Goal: Contribute content: Add original content to the website for others to see

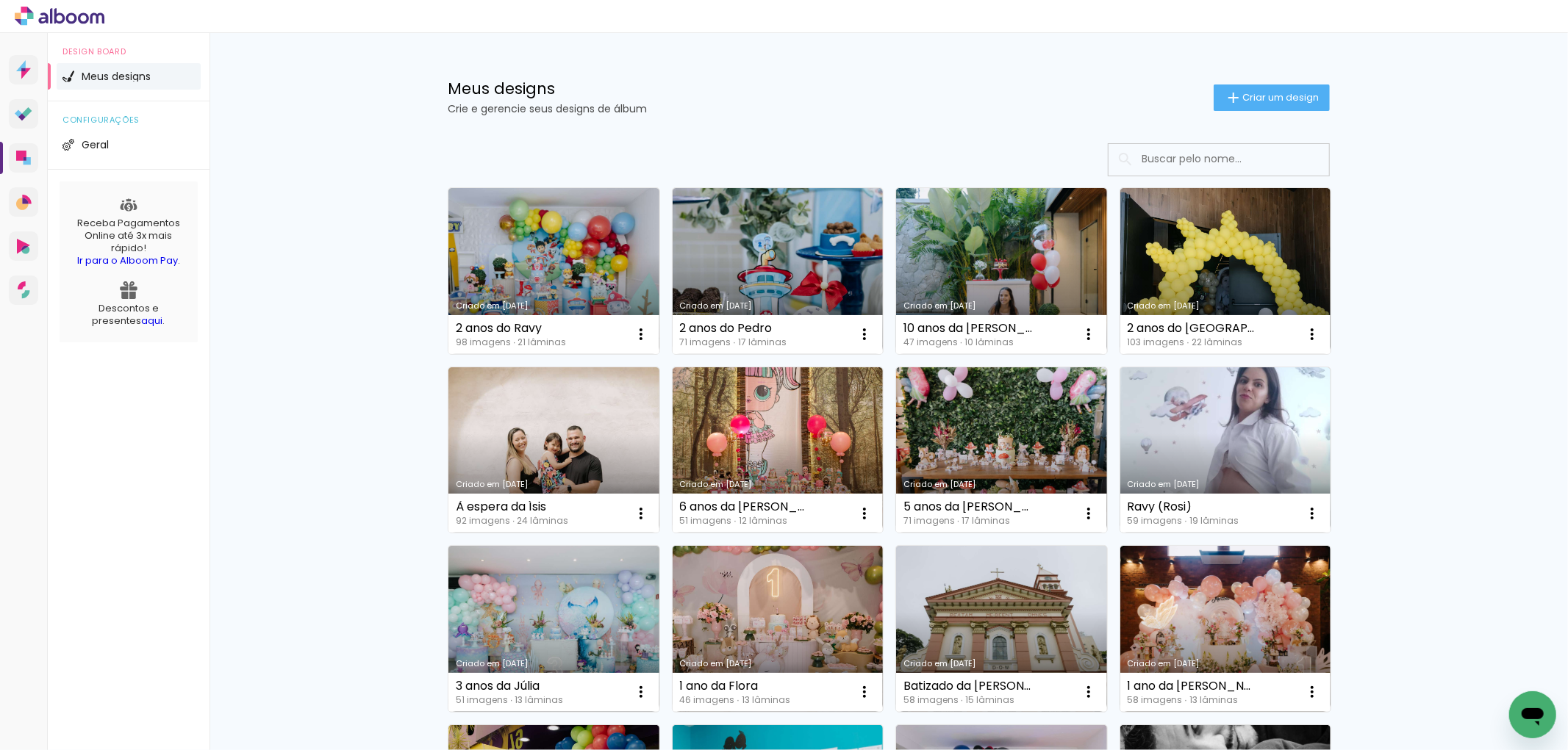
click at [1253, 92] on span "Criar um design" at bounding box center [1280, 97] width 77 height 9
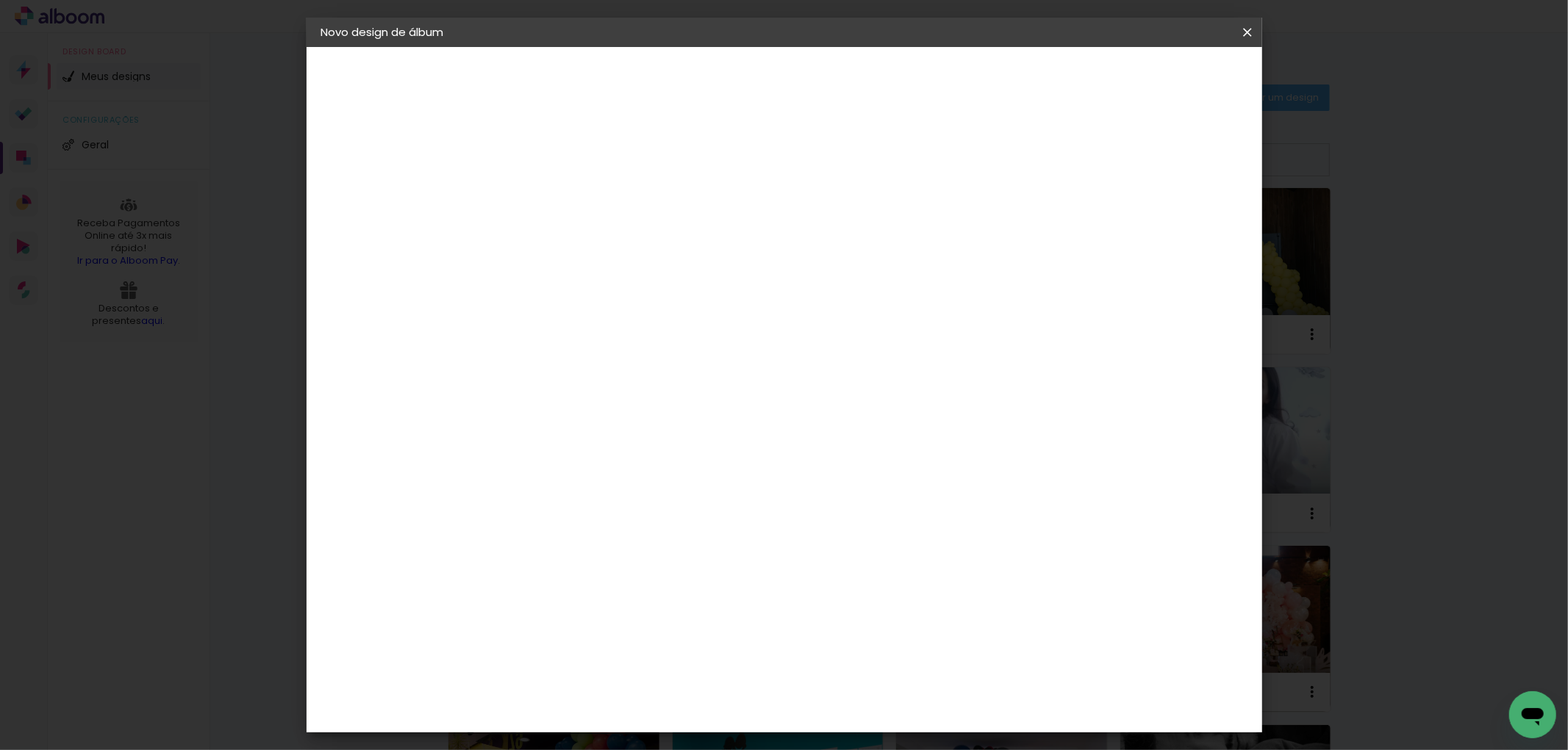
click at [562, 196] on input at bounding box center [562, 197] width 0 height 23
type input "16"
type paper-input "16"
type input "16 anos da Camily"
type paper-input "16 anos da Camily"
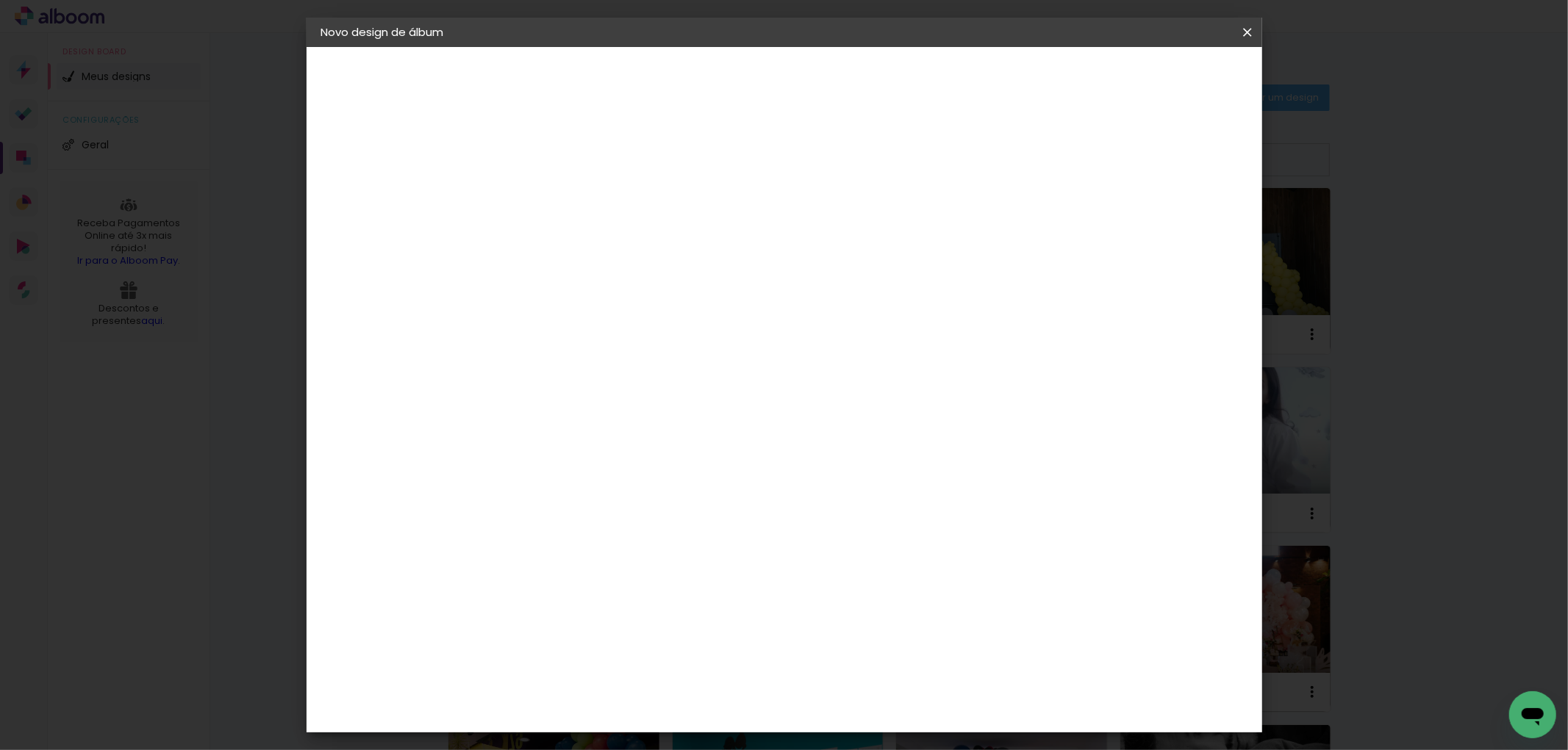
click at [0, 0] on slot "Avançar" at bounding box center [0, 0] width 0 height 0
click at [673, 274] on input at bounding box center [599, 279] width 148 height 18
type input "go im"
type paper-input "go im"
click at [649, 336] on paper-item "Go image" at bounding box center [585, 335] width 129 height 38
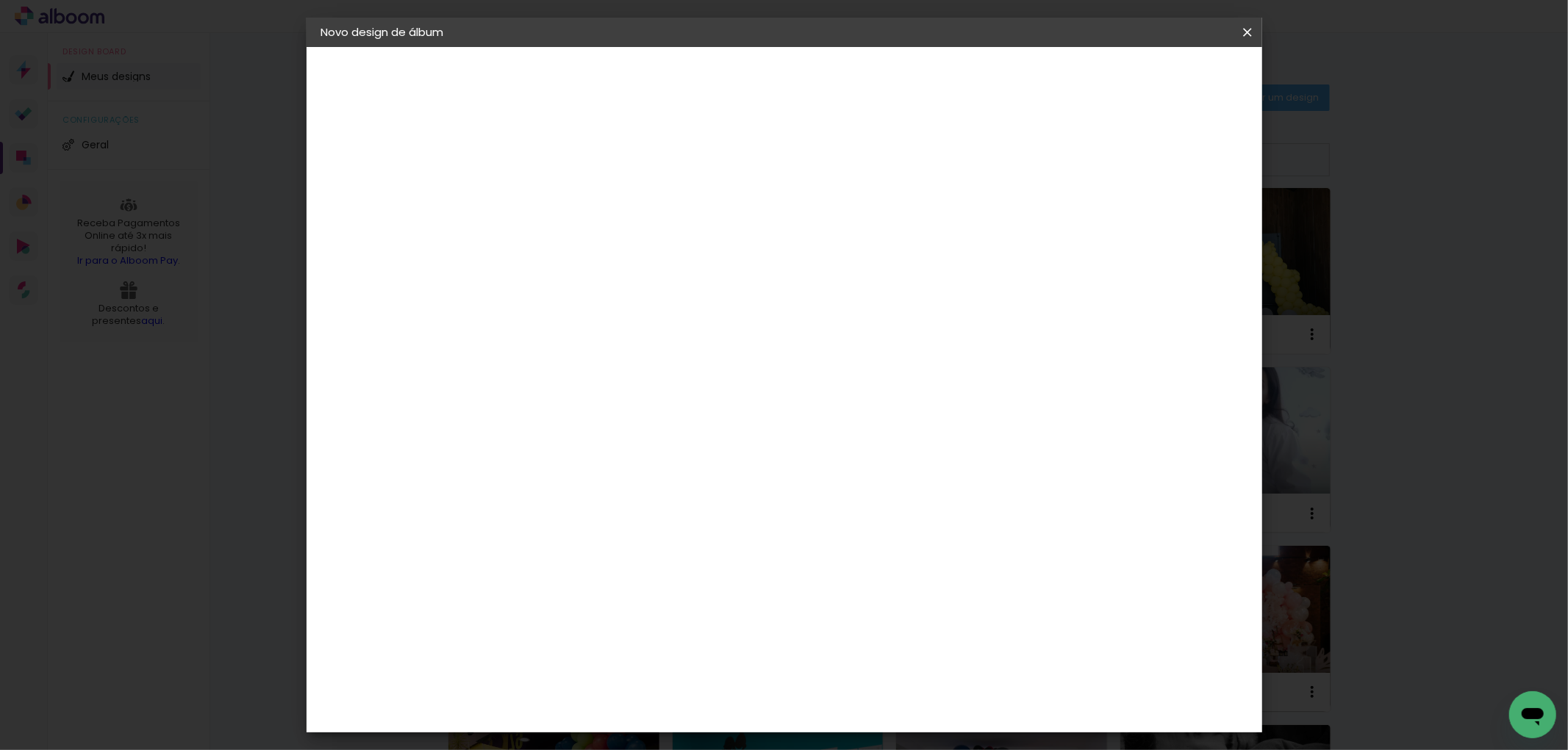
click at [0, 0] on slot "Avançar" at bounding box center [0, 0] width 0 height 0
click at [619, 244] on input "text" at bounding box center [590, 256] width 58 height 23
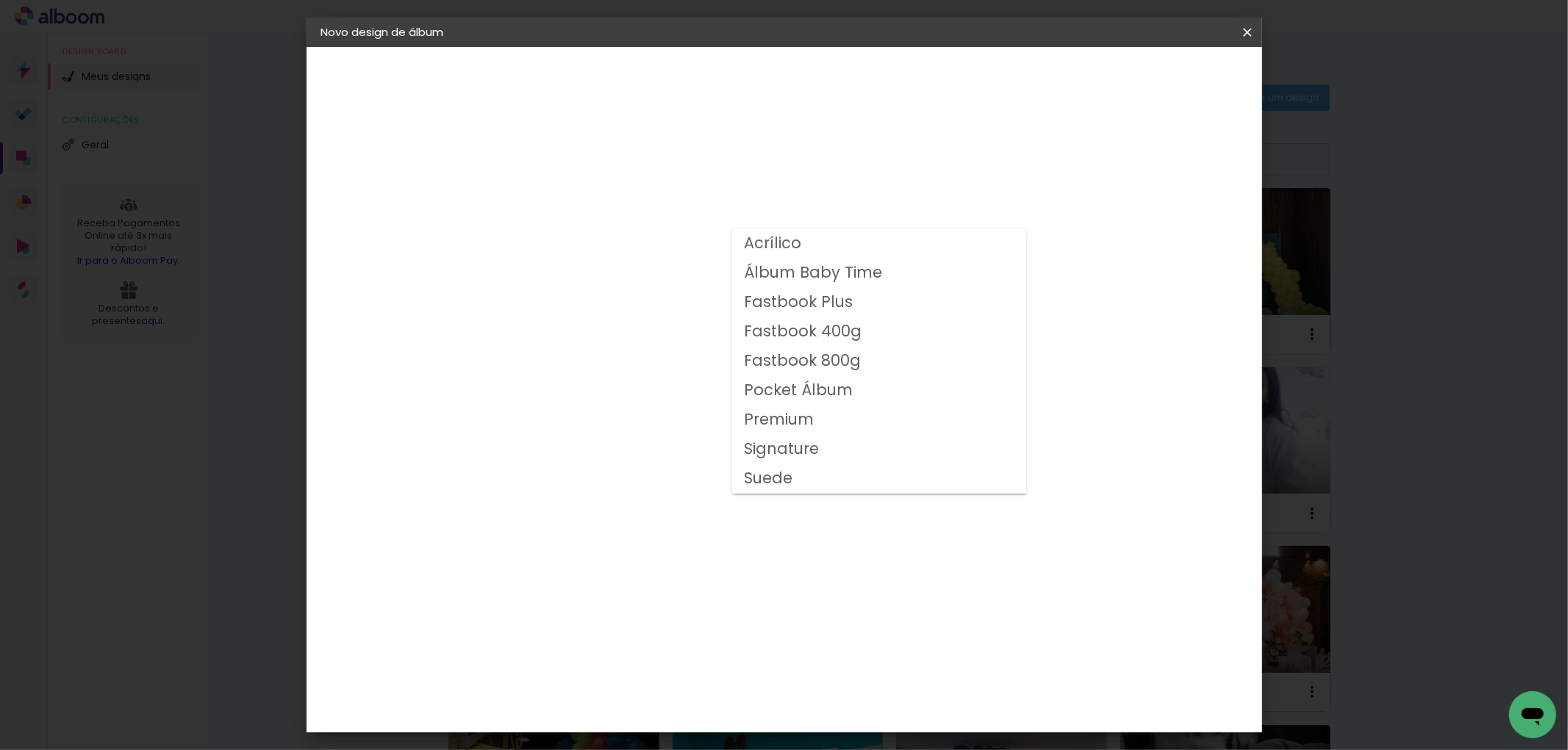
click at [0, 0] on slot "Fastbook 800g" at bounding box center [0, 0] width 0 height 0
type input "Fastbook 800g"
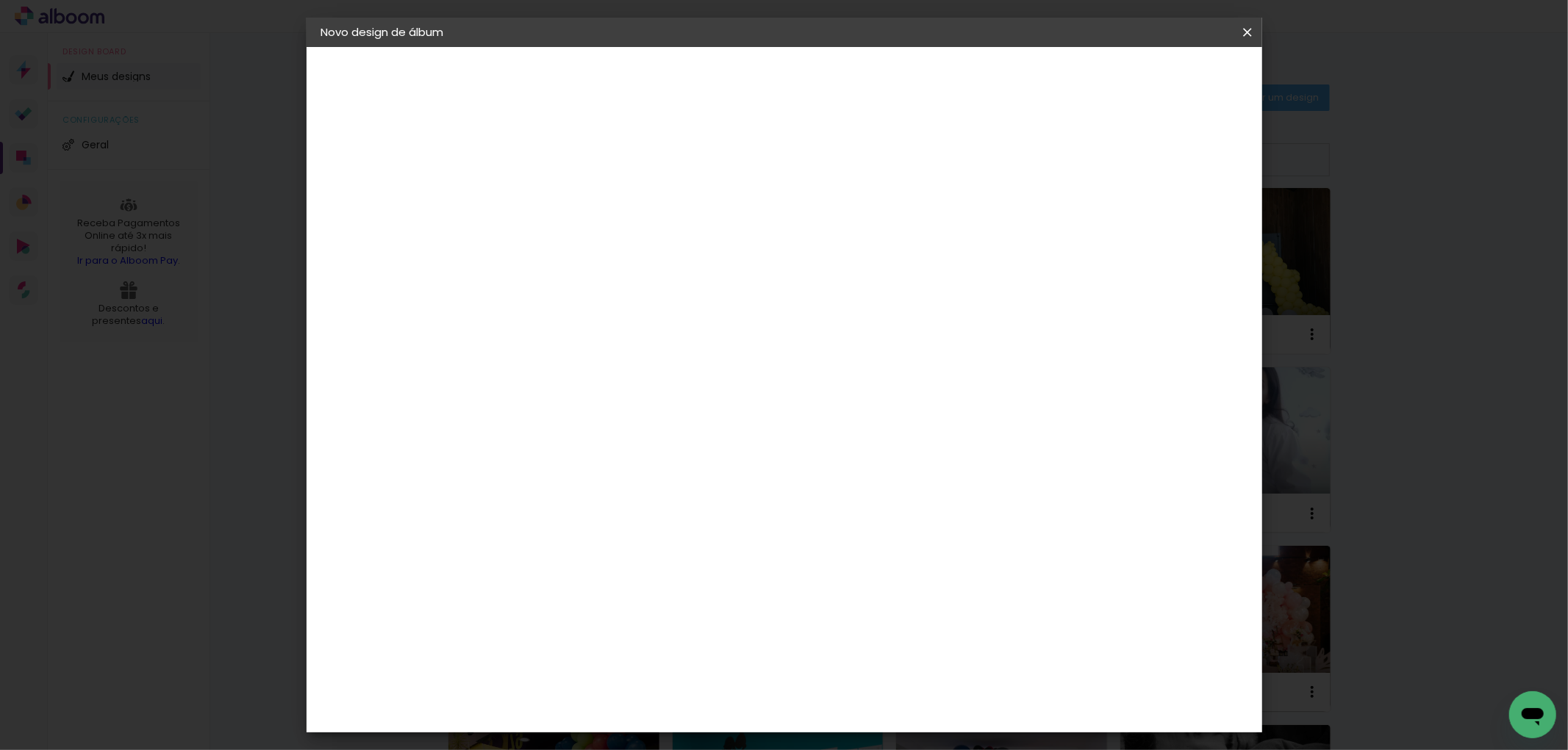
click at [661, 638] on span "20 × 20" at bounding box center [627, 662] width 69 height 48
click at [0, 0] on slot "Avançar" at bounding box center [0, 0] width 0 height 0
drag, startPoint x: 1169, startPoint y: 159, endPoint x: 1186, endPoint y: 96, distance: 65.3
click at [0, 0] on slot "Mostrar sangria" at bounding box center [0, 0] width 0 height 0
type paper-checkbox "on"
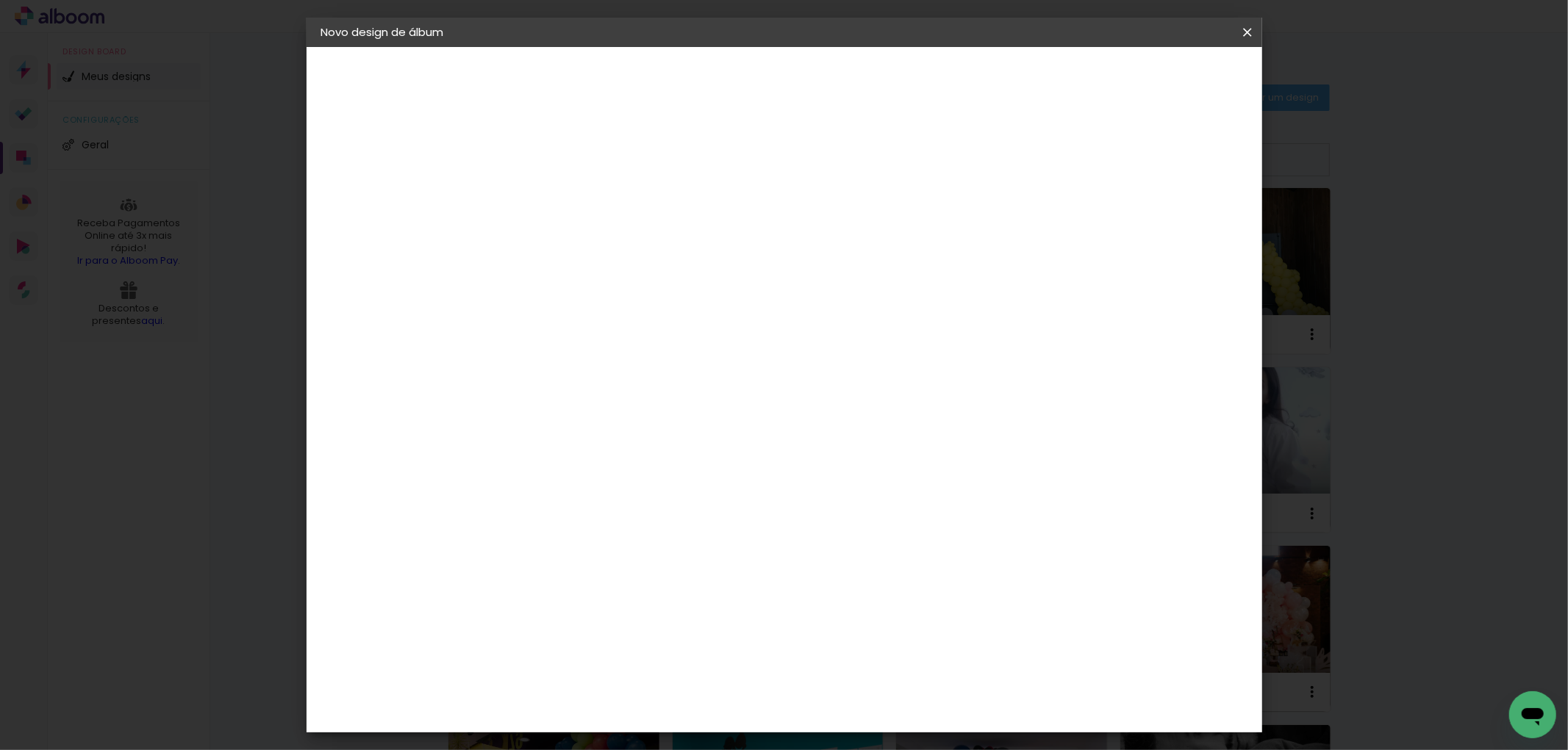
click at [1154, 73] on span "Iniciar design" at bounding box center [1121, 77] width 67 height 10
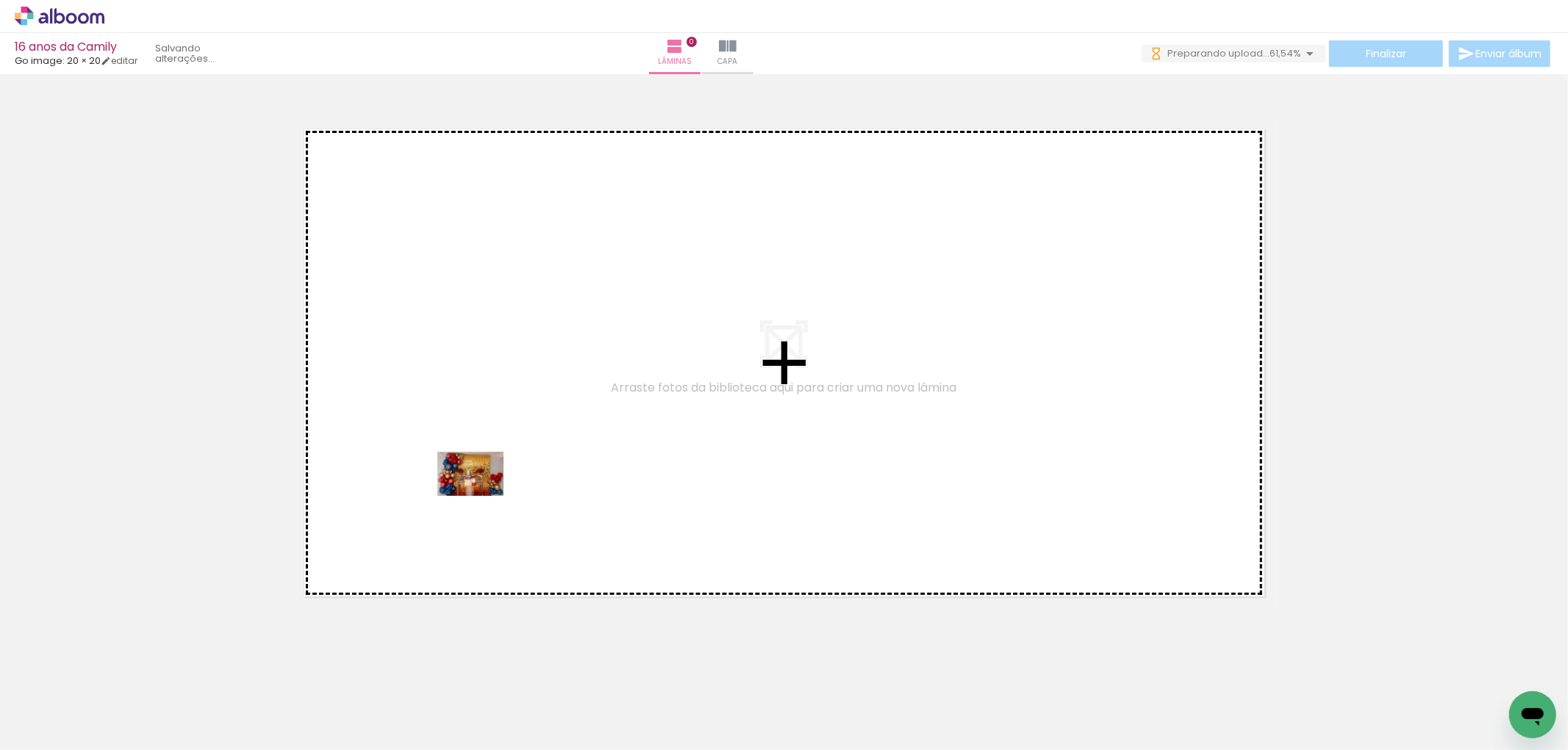
drag, startPoint x: 166, startPoint y: 709, endPoint x: 481, endPoint y: 496, distance: 380.3
click at [481, 496] on quentale-workspace at bounding box center [784, 375] width 1568 height 750
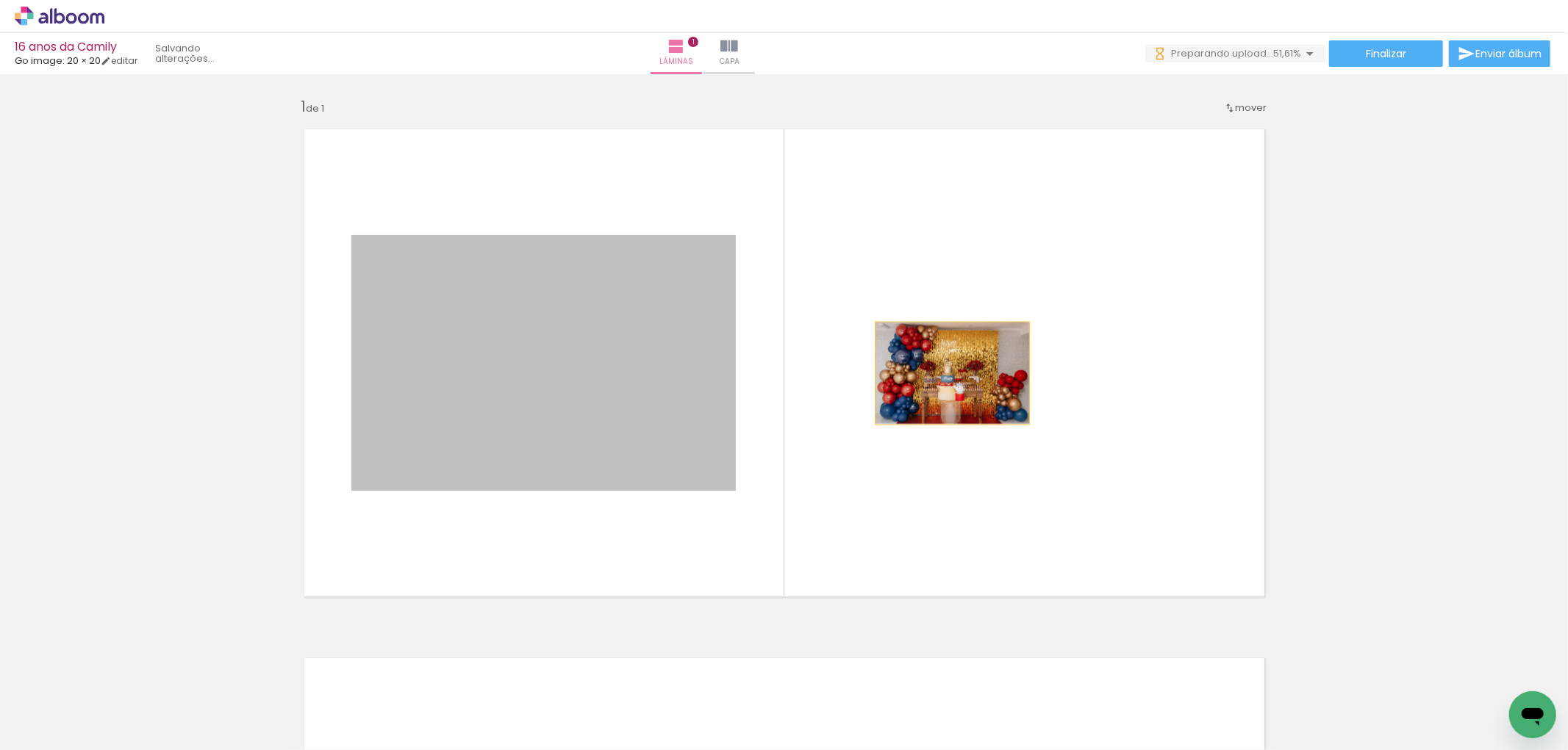
drag, startPoint x: 924, startPoint y: 373, endPoint x: 956, endPoint y: 373, distance: 32.0
click at [956, 373] on quentale-layouter at bounding box center [784, 363] width 985 height 492
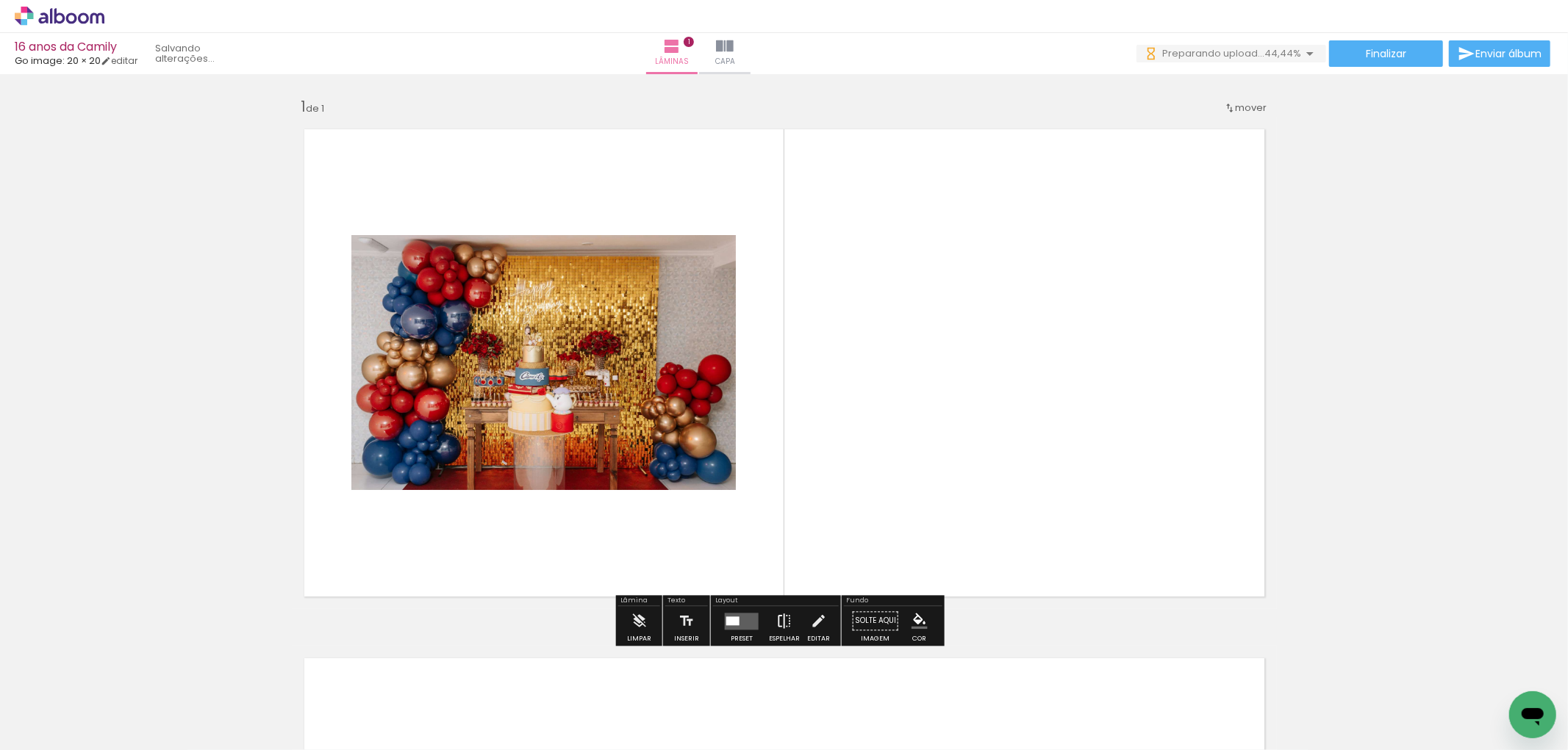
click at [791, 621] on paper-button "Espelhar" at bounding box center [784, 625] width 38 height 38
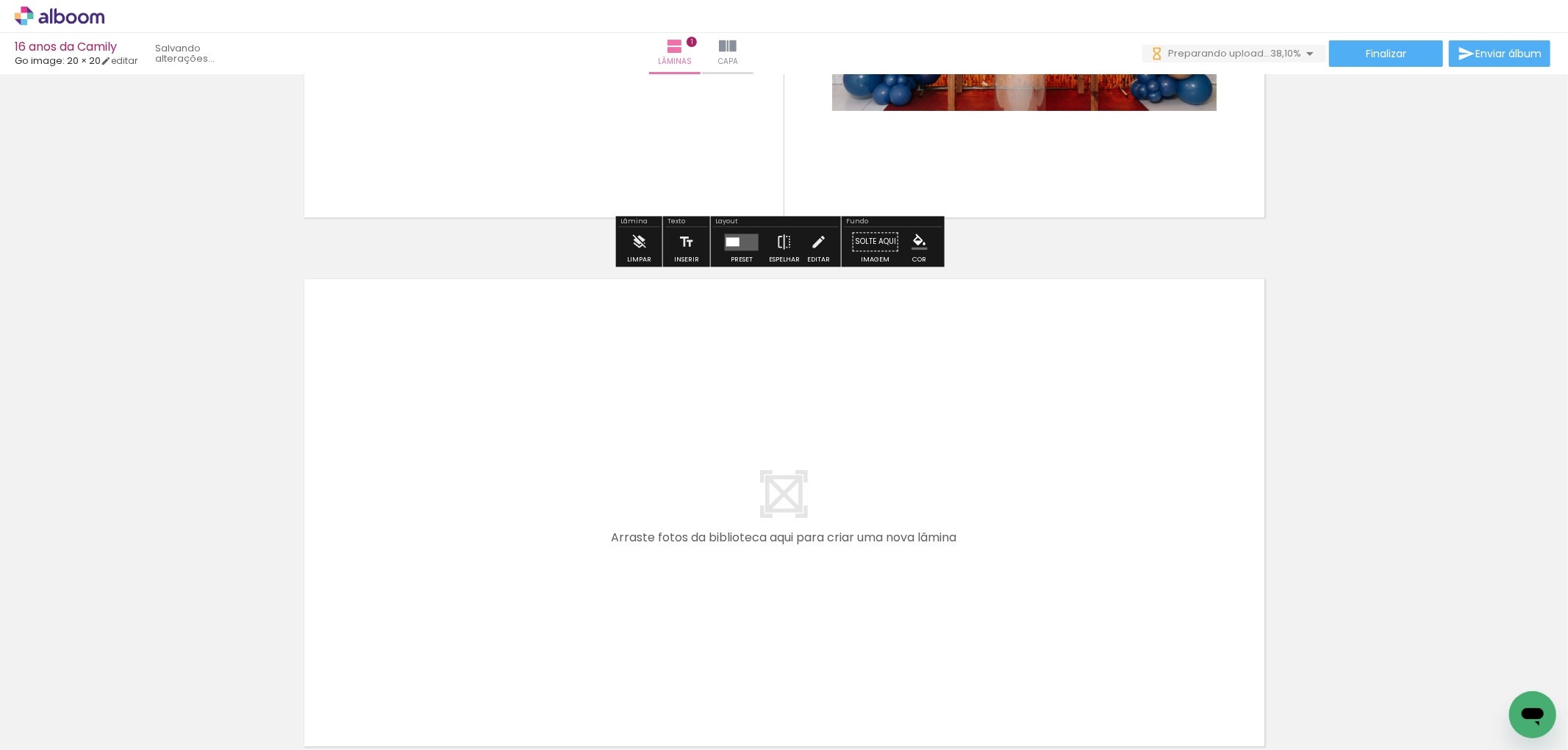
scroll to position [408, 0]
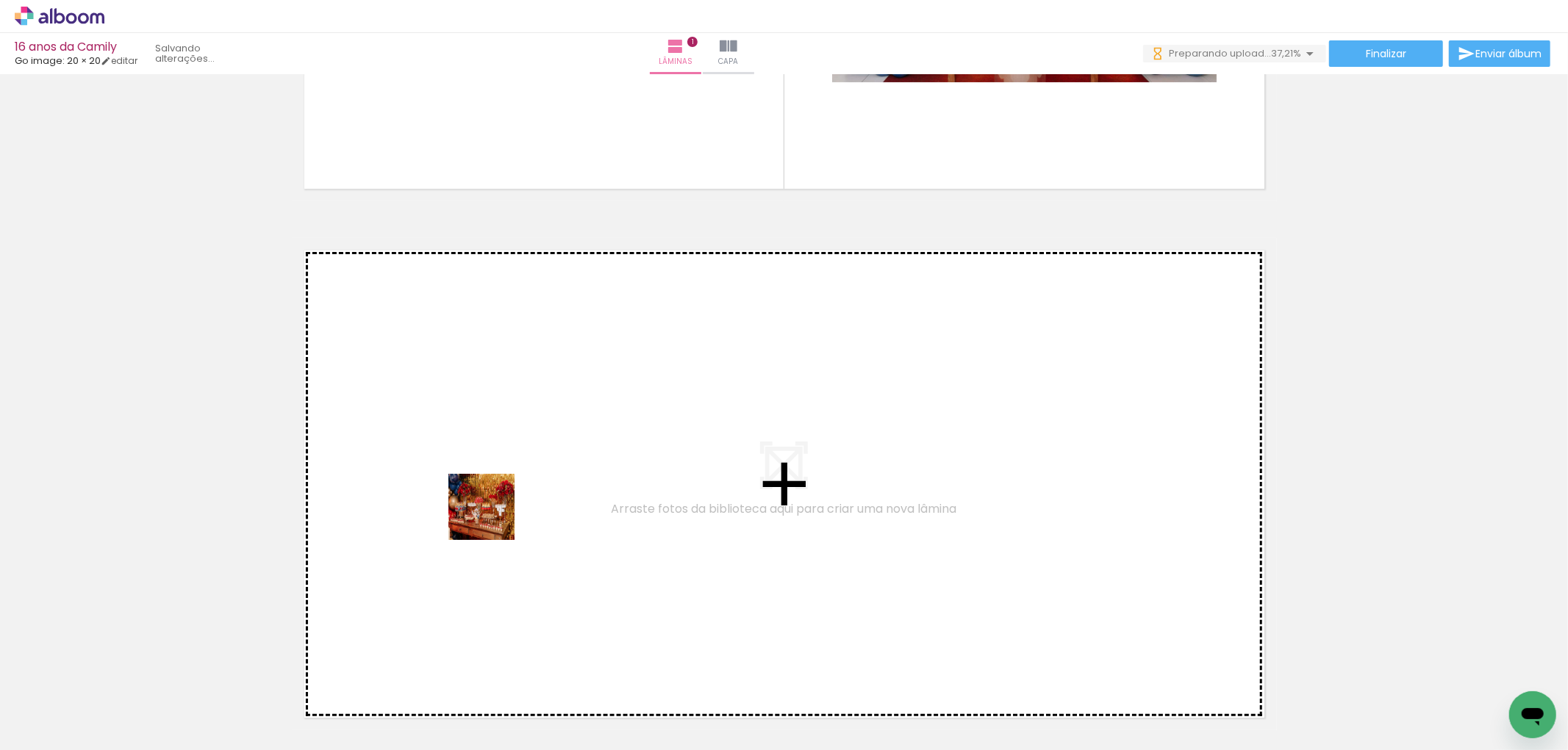
drag, startPoint x: 242, startPoint y: 709, endPoint x: 492, endPoint y: 518, distance: 314.6
click at [492, 518] on quentale-workspace at bounding box center [784, 375] width 1568 height 750
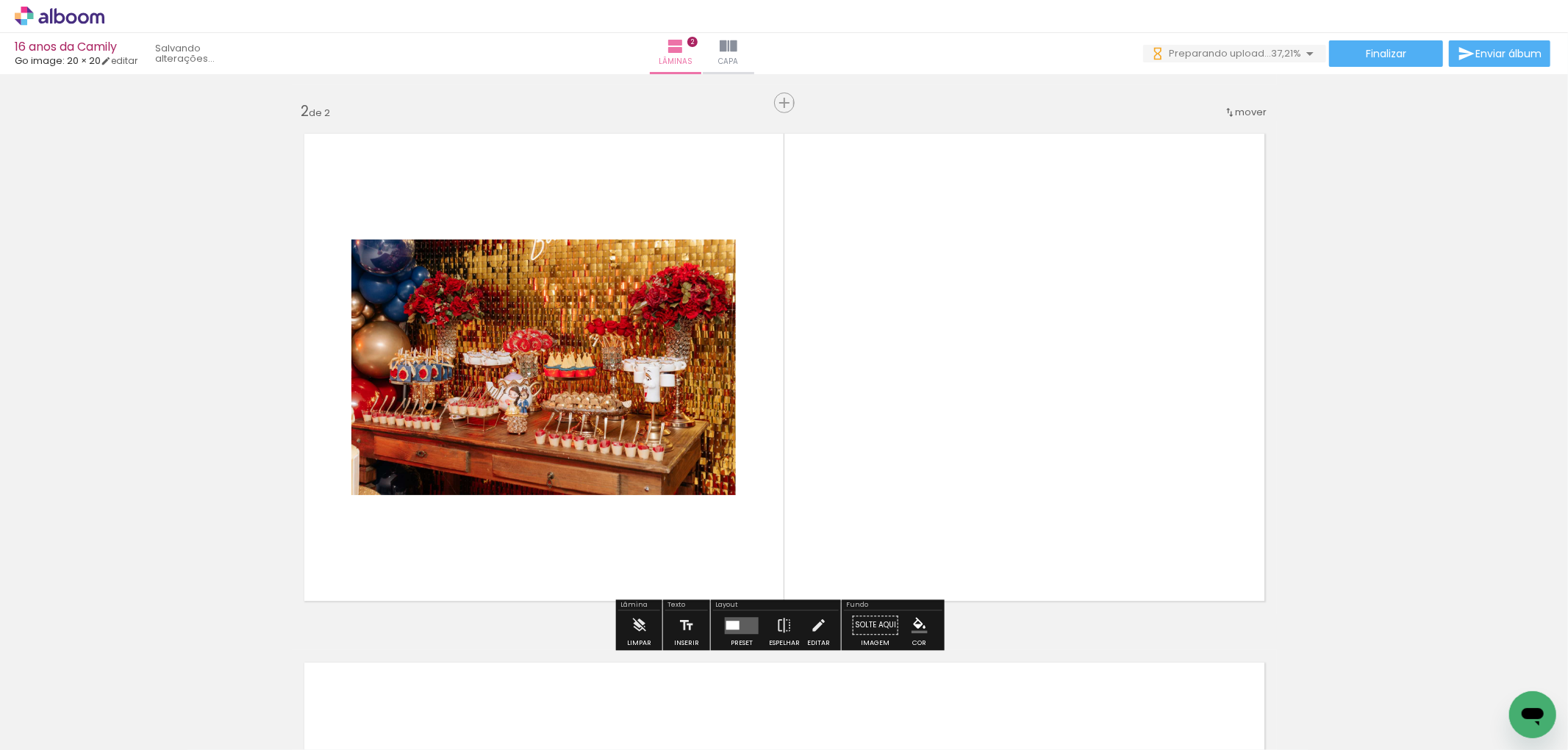
scroll to position [525, 0]
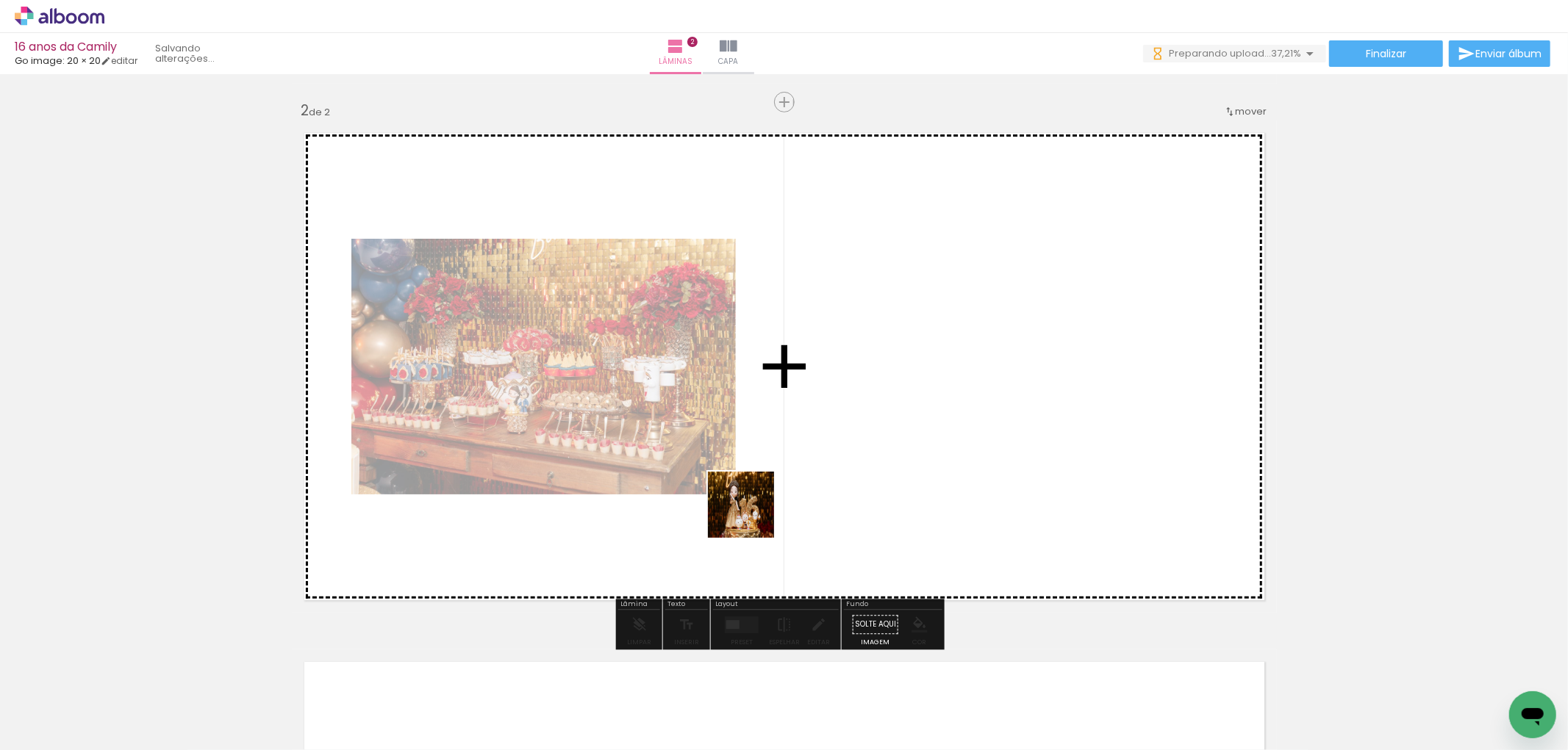
drag, startPoint x: 320, startPoint y: 705, endPoint x: 943, endPoint y: 453, distance: 672.0
click at [943, 453] on quentale-workspace at bounding box center [784, 375] width 1568 height 750
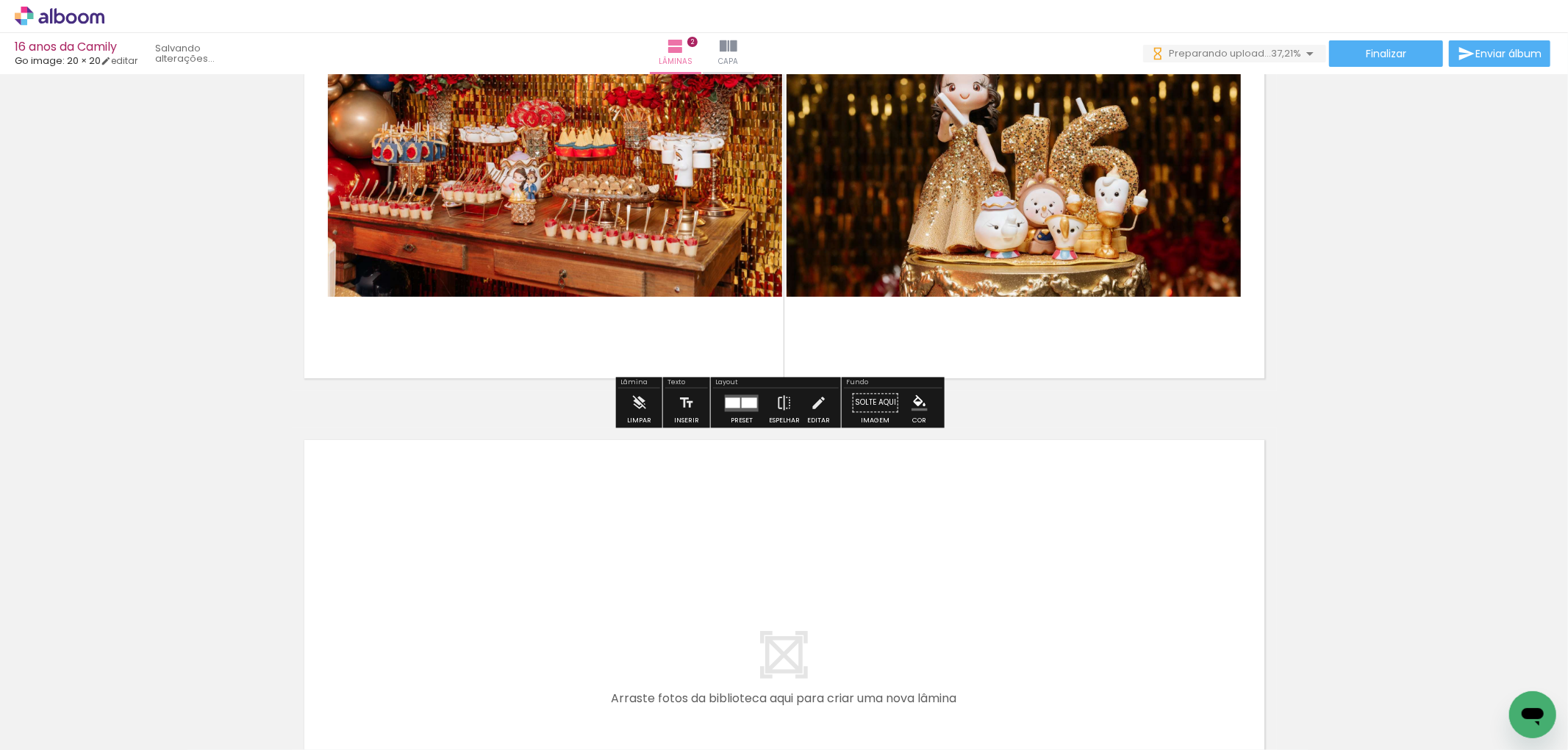
scroll to position [853, 0]
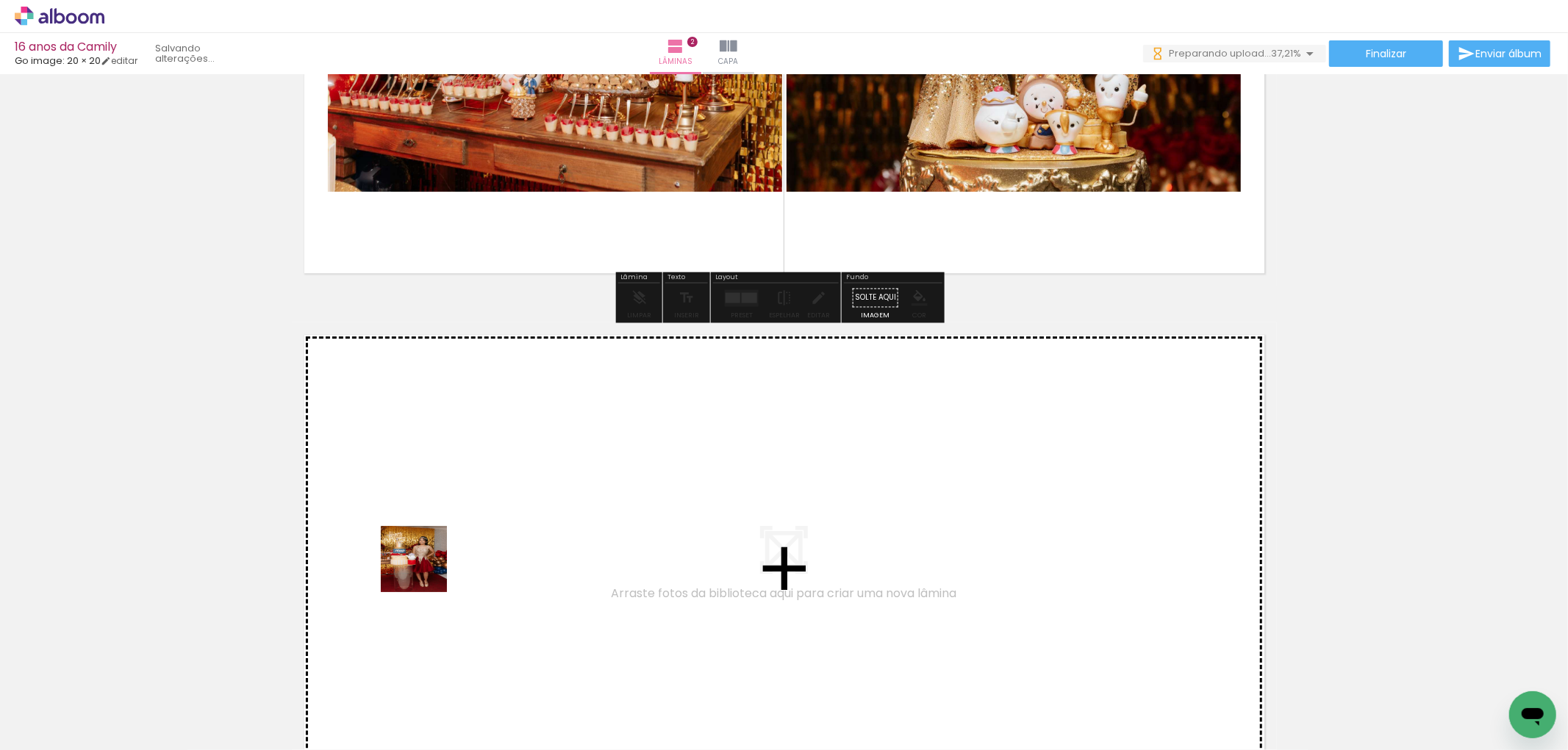
drag, startPoint x: 407, startPoint y: 691, endPoint x: 428, endPoint y: 563, distance: 129.7
click at [428, 563] on quentale-workspace at bounding box center [784, 375] width 1568 height 750
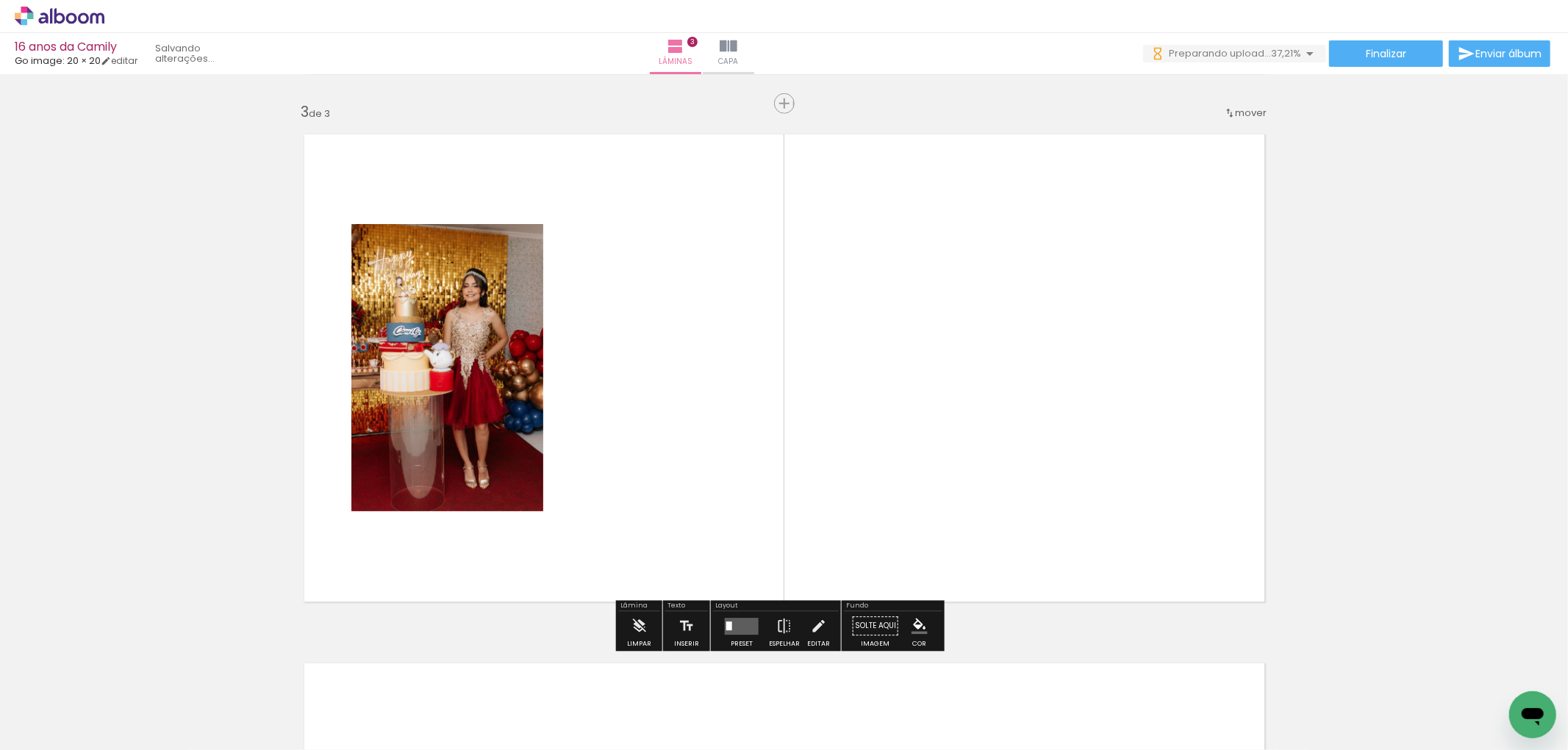
scroll to position [1054, 0]
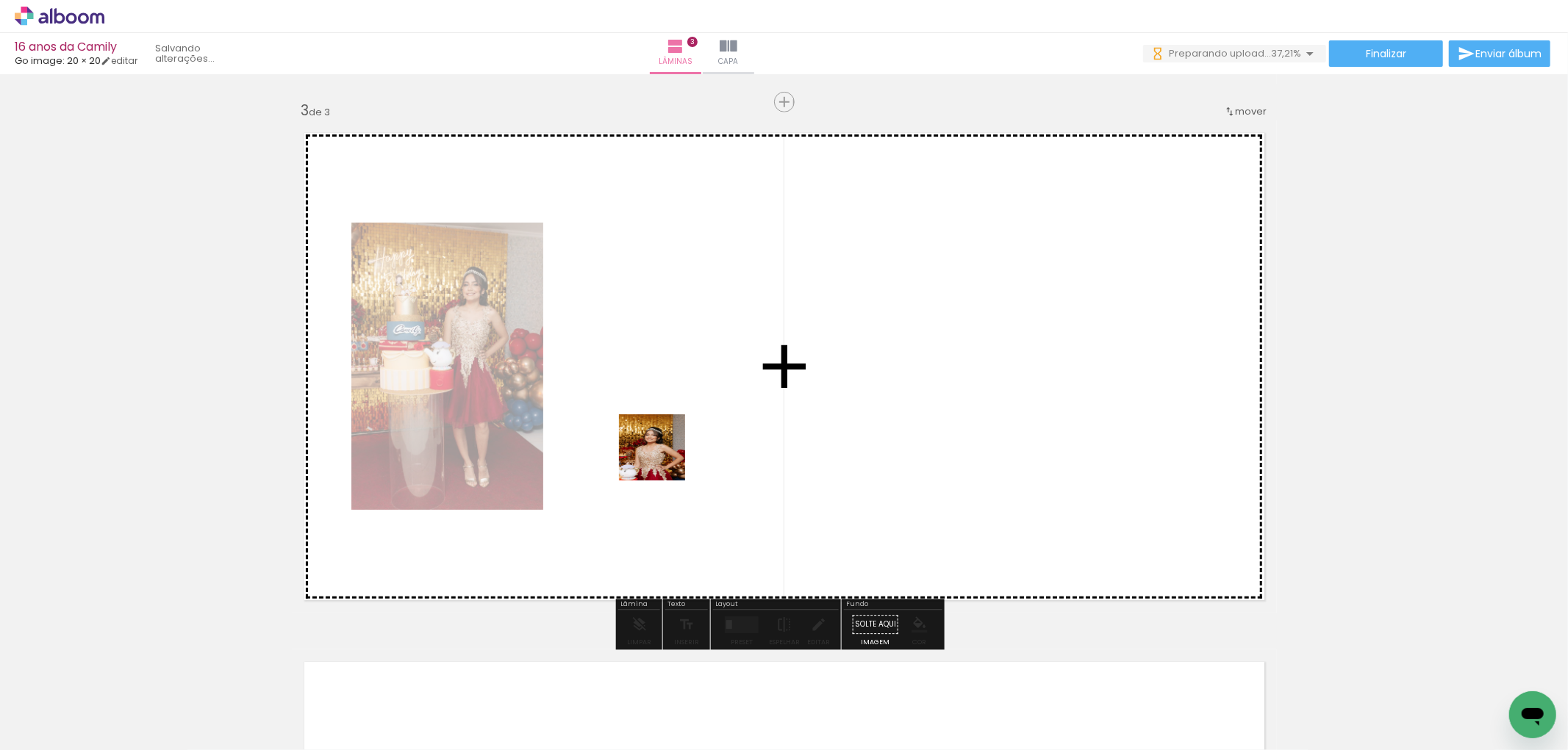
drag, startPoint x: 537, startPoint y: 637, endPoint x: 665, endPoint y: 453, distance: 224.1
click at [665, 453] on quentale-workspace at bounding box center [784, 375] width 1568 height 750
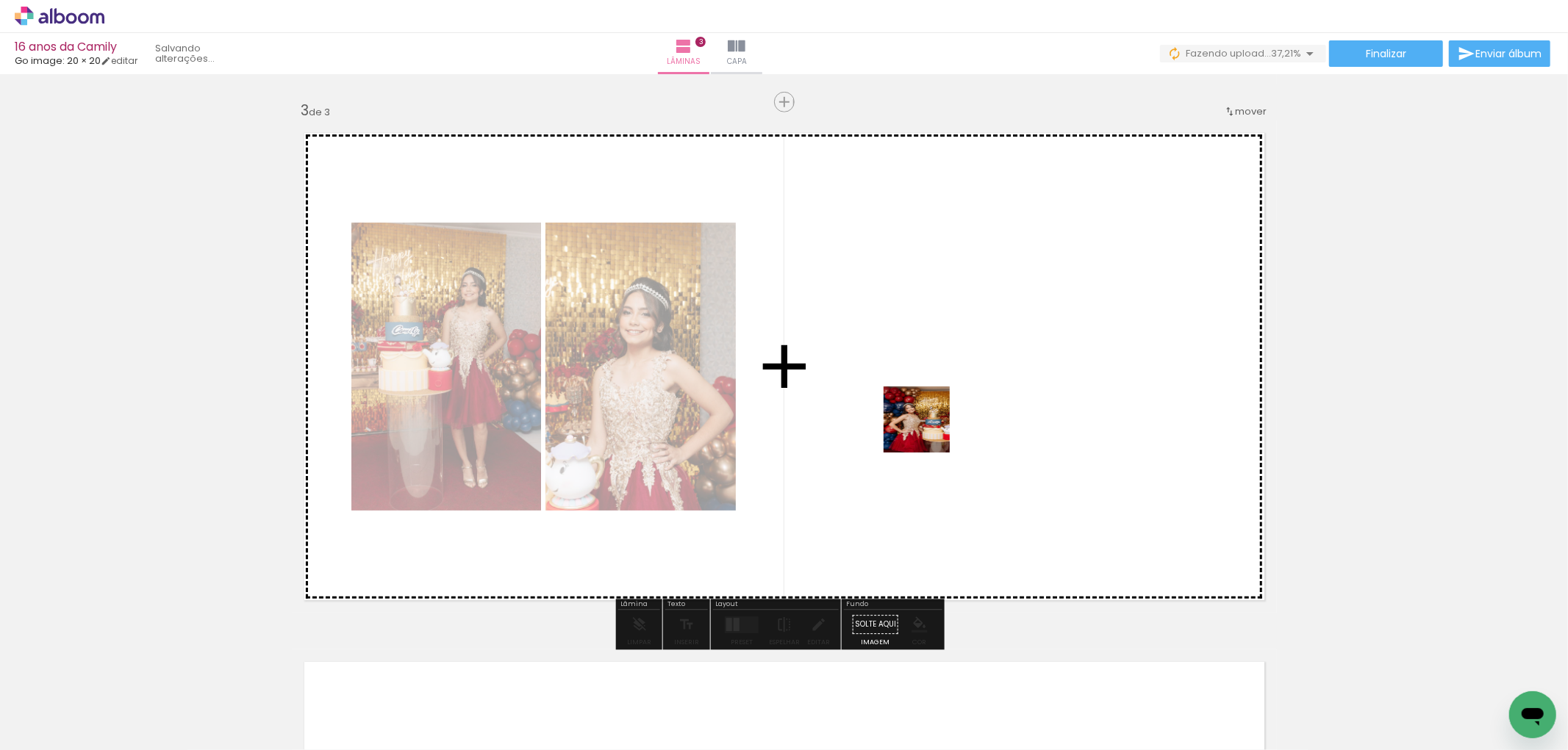
drag, startPoint x: 557, startPoint y: 701, endPoint x: 630, endPoint y: 686, distance: 74.5
click at [928, 430] on quentale-workspace at bounding box center [784, 375] width 1568 height 750
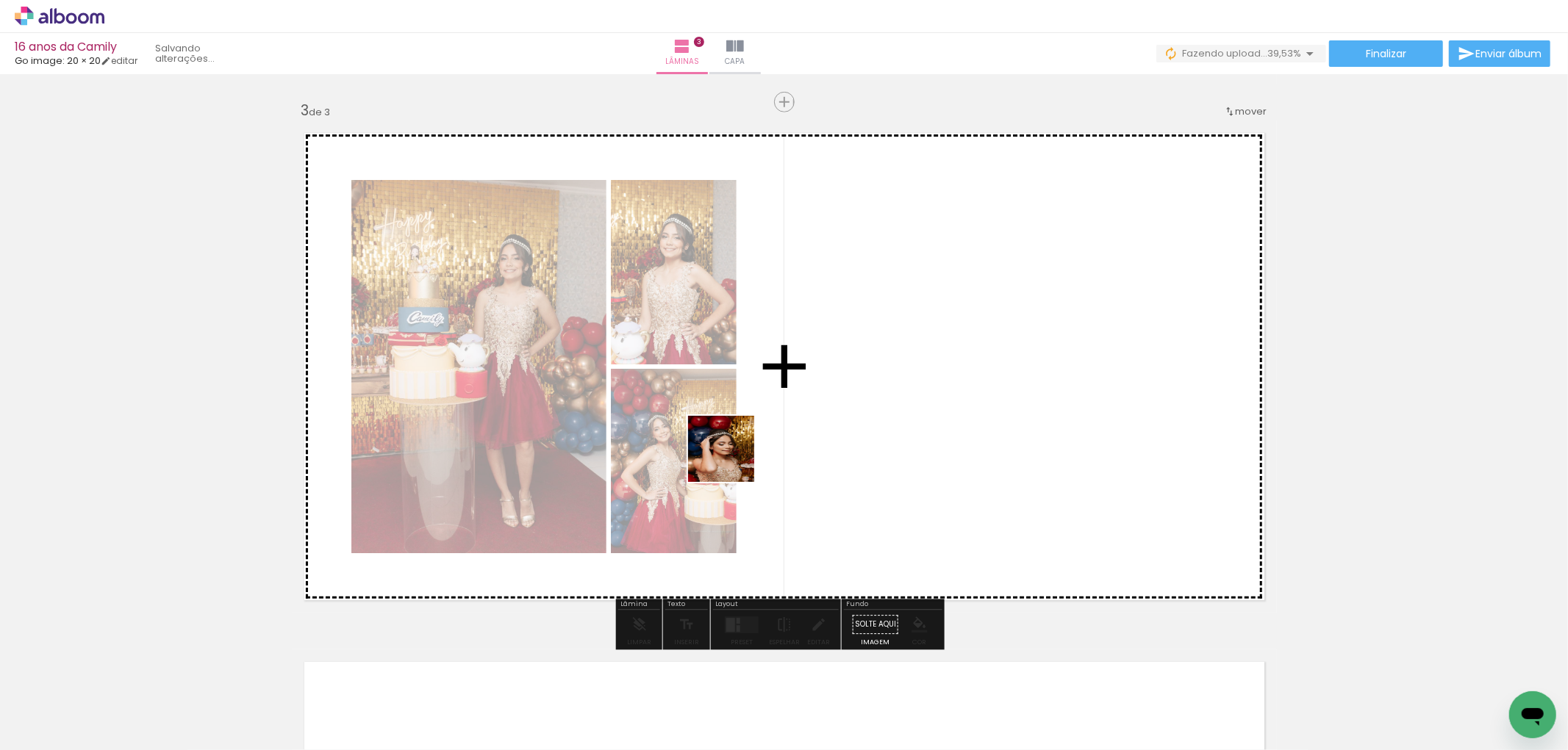
drag, startPoint x: 675, startPoint y: 659, endPoint x: 732, endPoint y: 460, distance: 207.0
click at [732, 460] on quentale-workspace at bounding box center [784, 375] width 1568 height 750
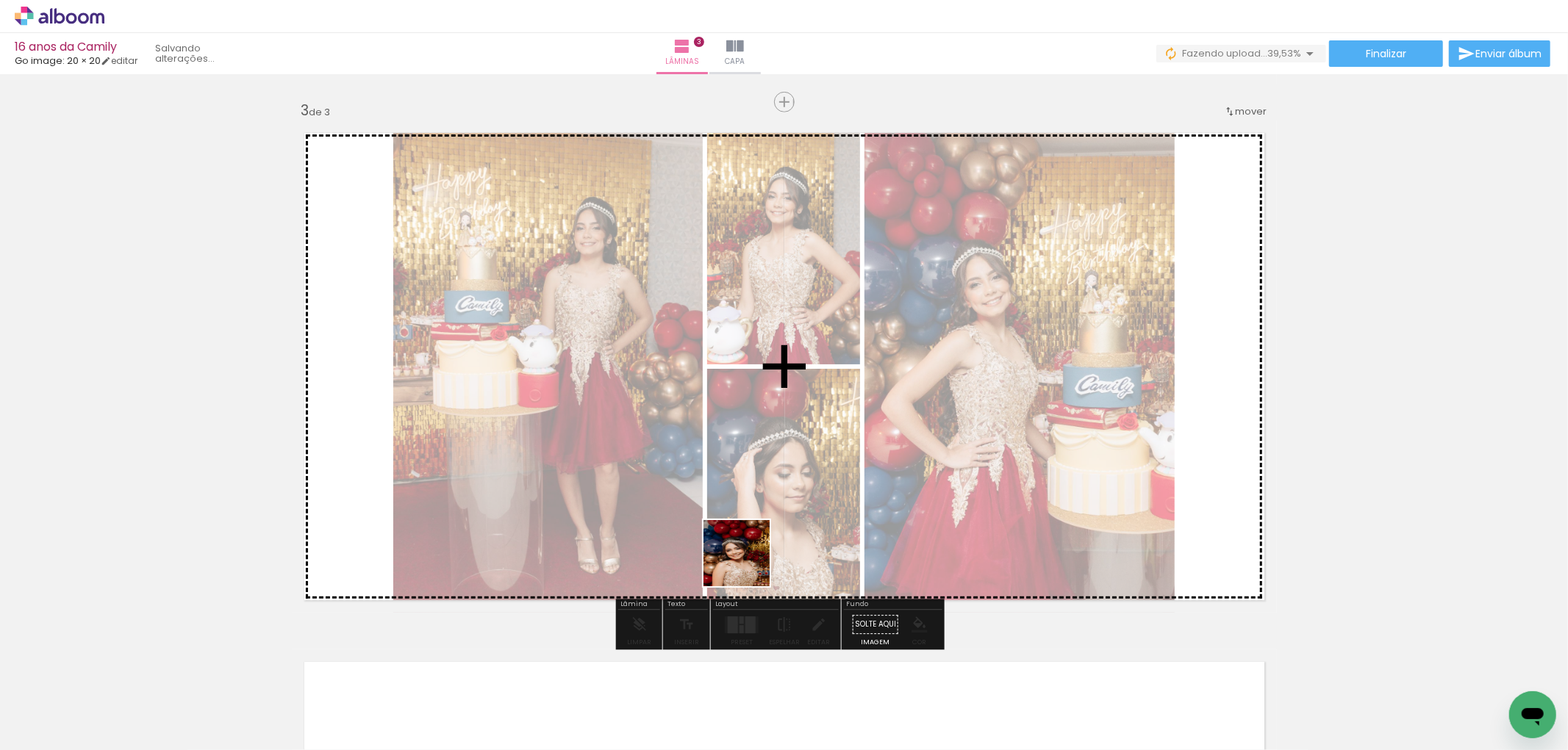
drag, startPoint x: 722, startPoint y: 715, endPoint x: 755, endPoint y: 459, distance: 258.1
click at [755, 459] on quentale-workspace at bounding box center [784, 375] width 1568 height 750
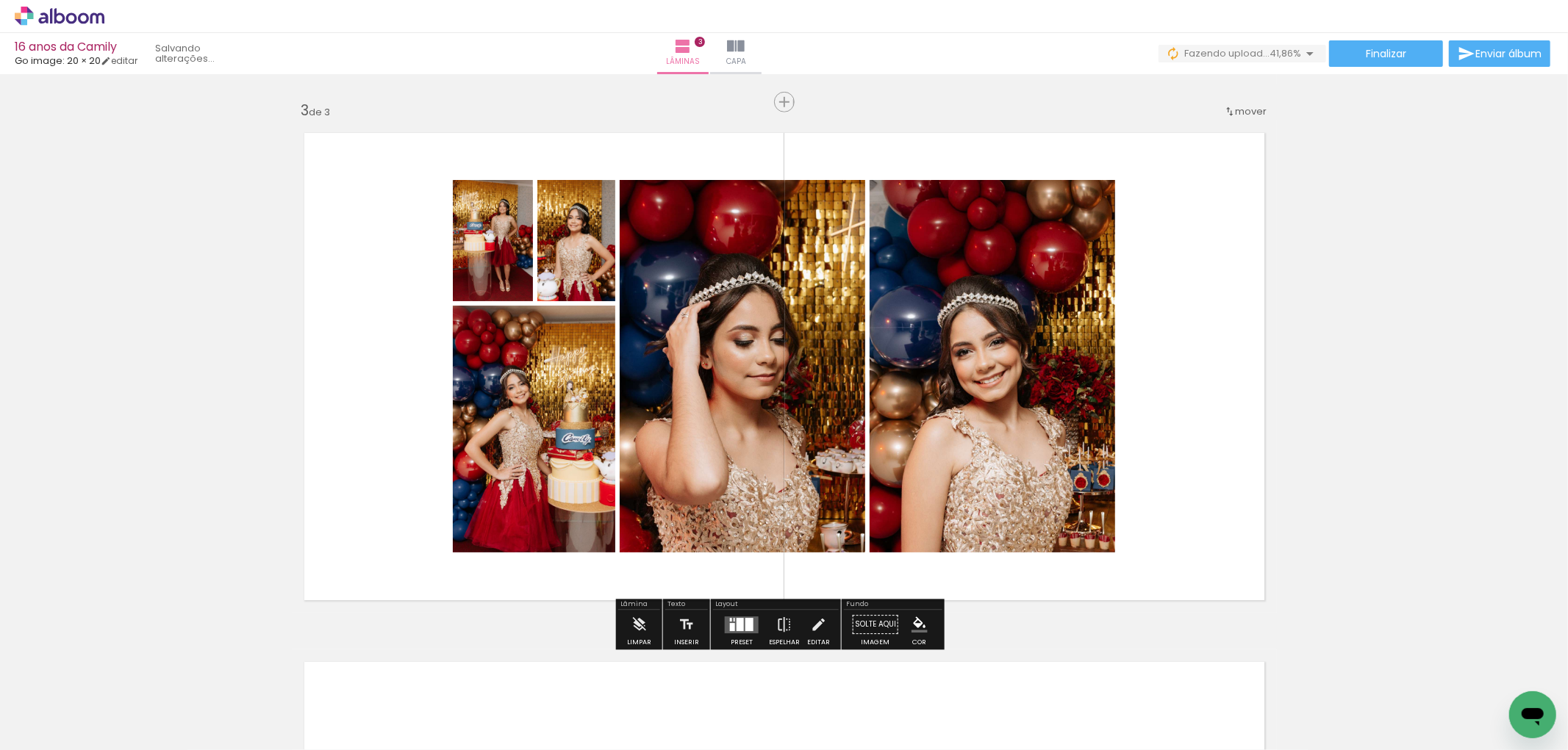
click at [733, 637] on div at bounding box center [742, 624] width 39 height 29
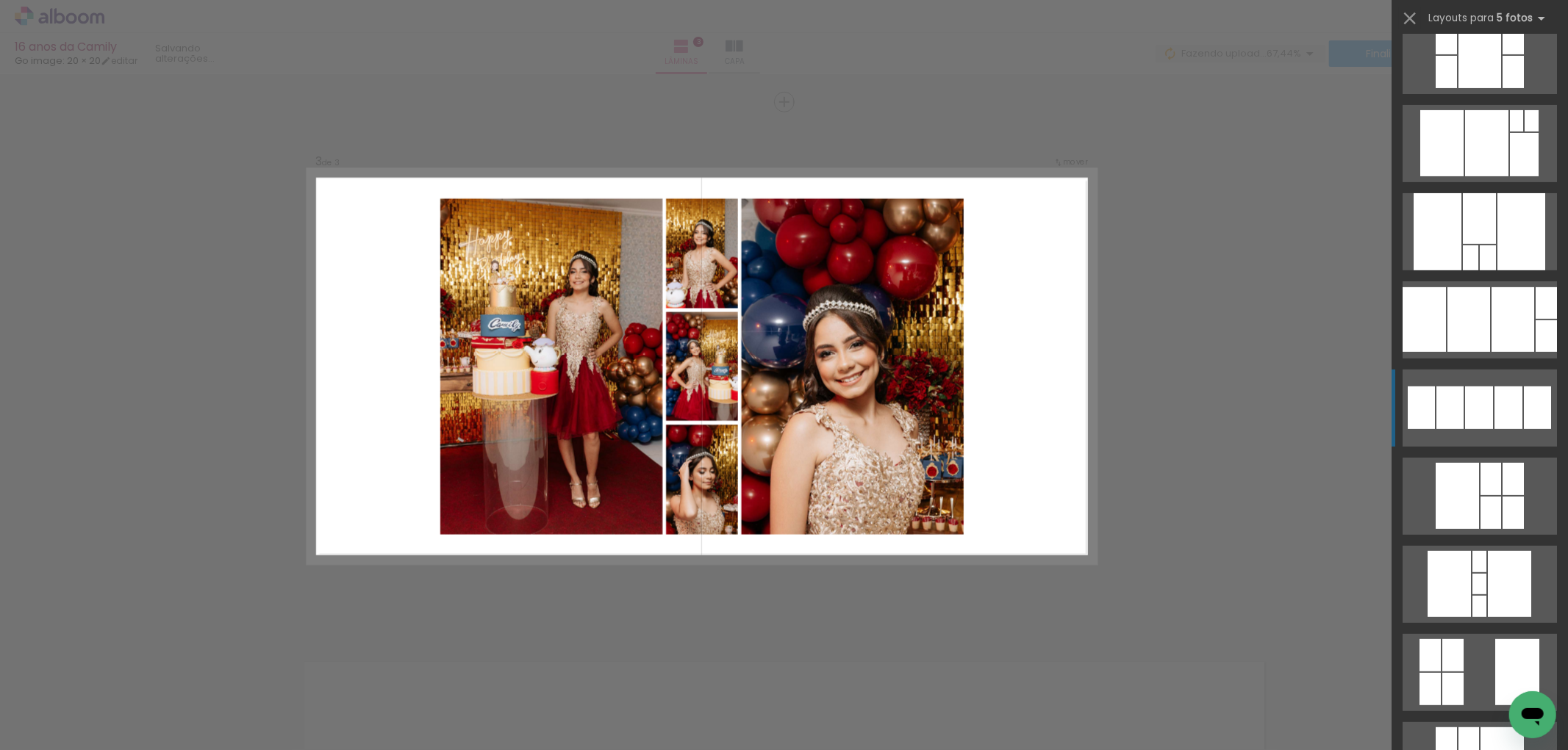
scroll to position [408, 0]
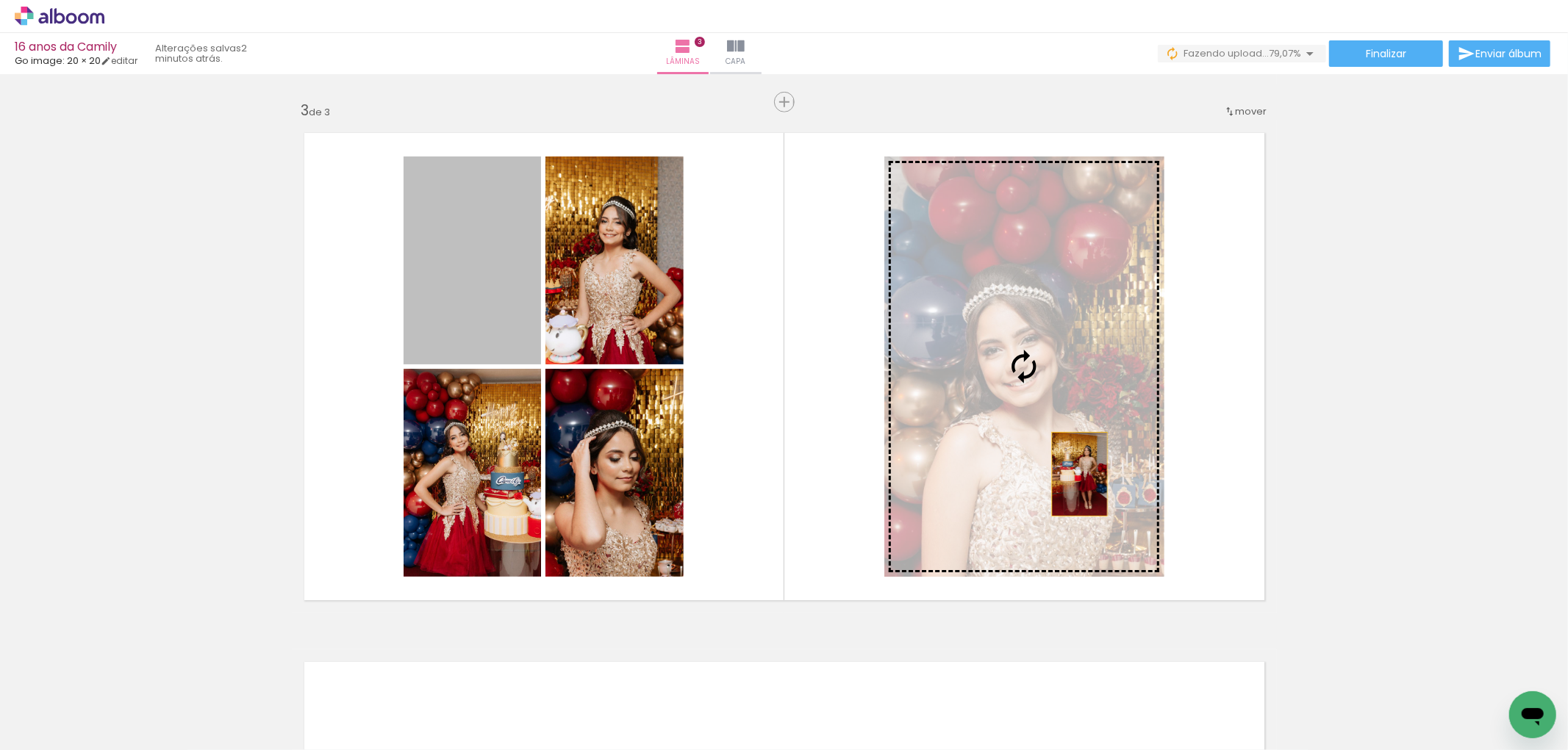
drag, startPoint x: 555, startPoint y: 298, endPoint x: 1078, endPoint y: 474, distance: 551.8
click at [0, 0] on slot at bounding box center [0, 0] width 0 height 0
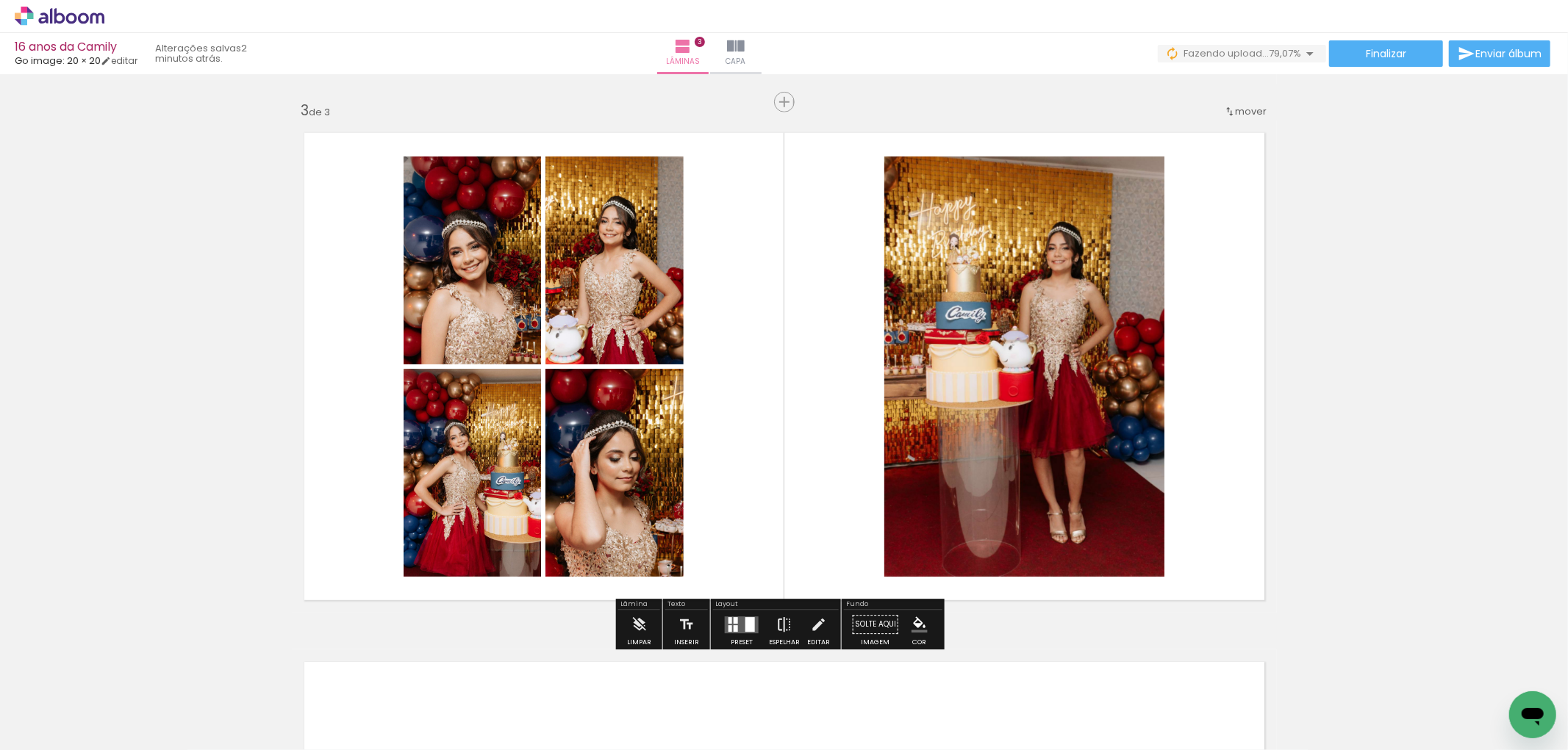
click at [784, 626] on iron-icon at bounding box center [784, 624] width 16 height 29
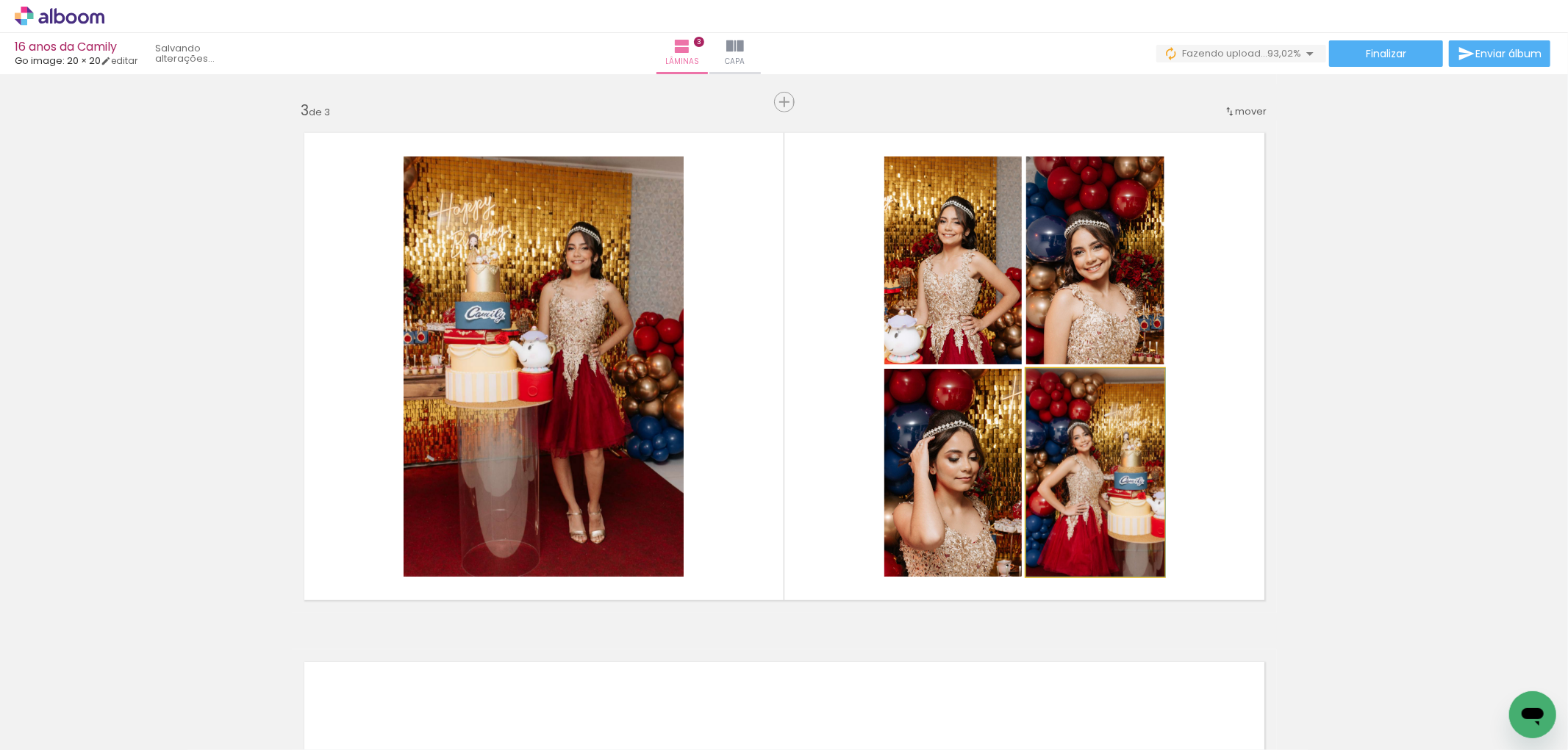
drag, startPoint x: 1074, startPoint y: 498, endPoint x: 1098, endPoint y: 465, distance: 40.8
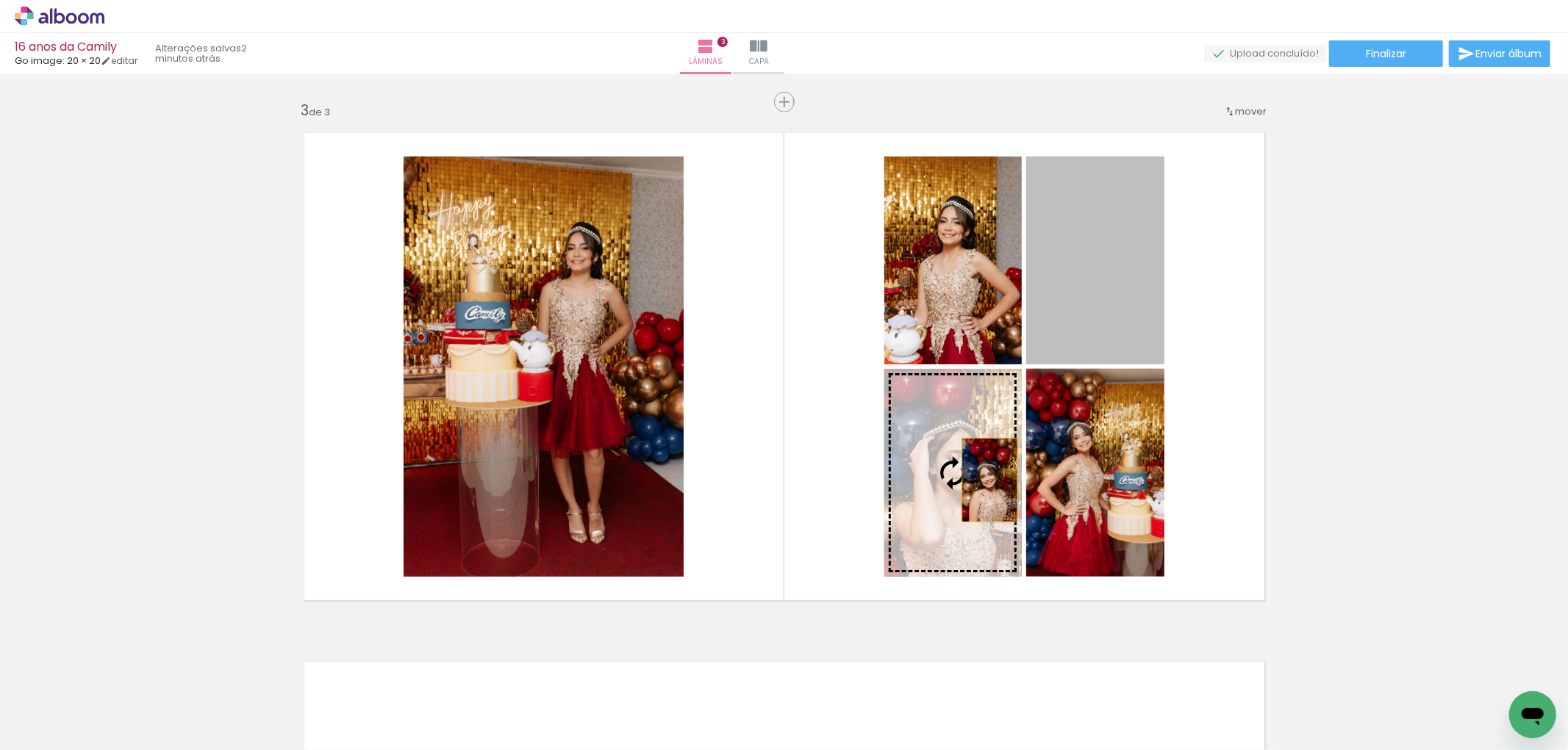
drag, startPoint x: 1110, startPoint y: 243, endPoint x: 983, endPoint y: 479, distance: 268.0
click at [0, 0] on slot at bounding box center [0, 0] width 0 height 0
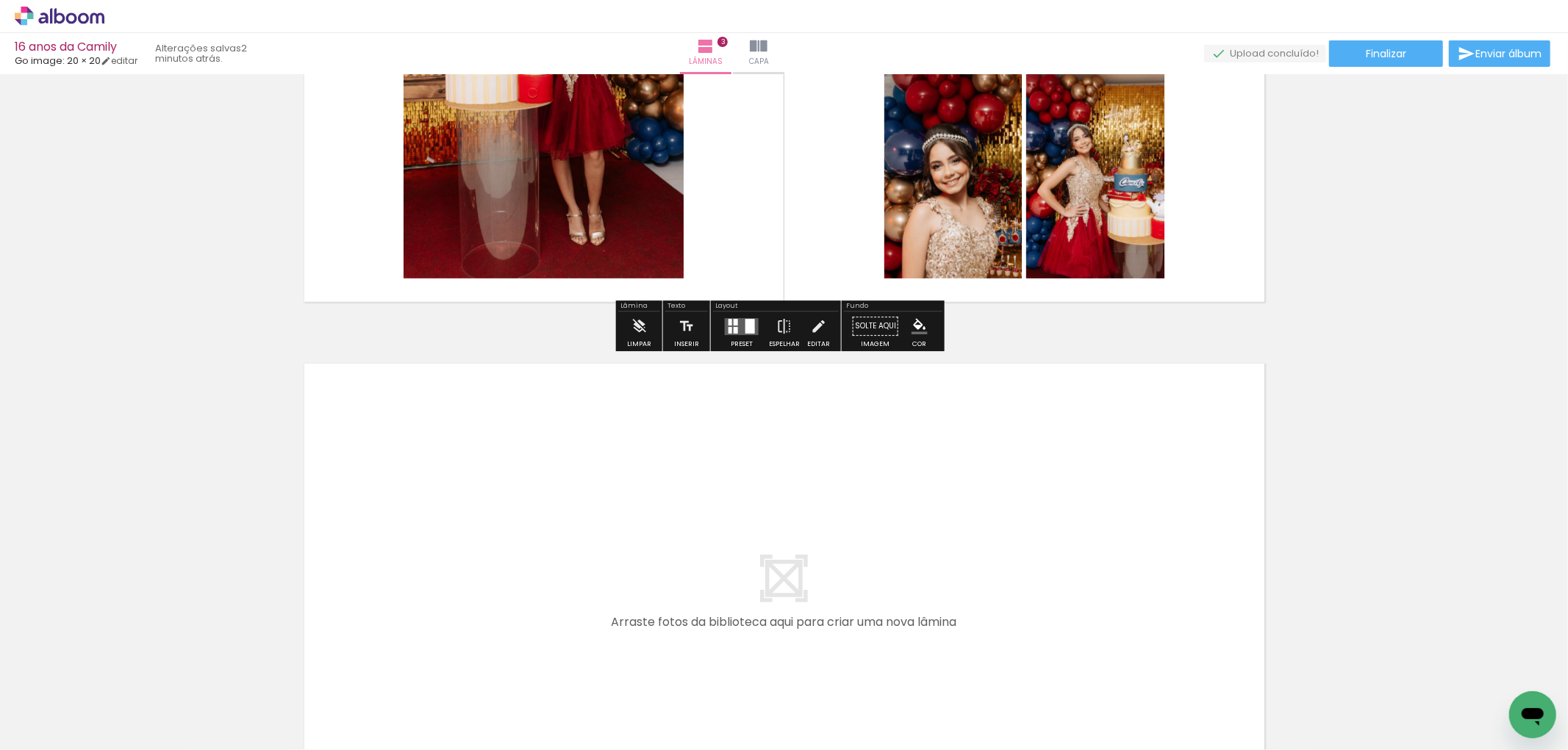
scroll to position [1463, 0]
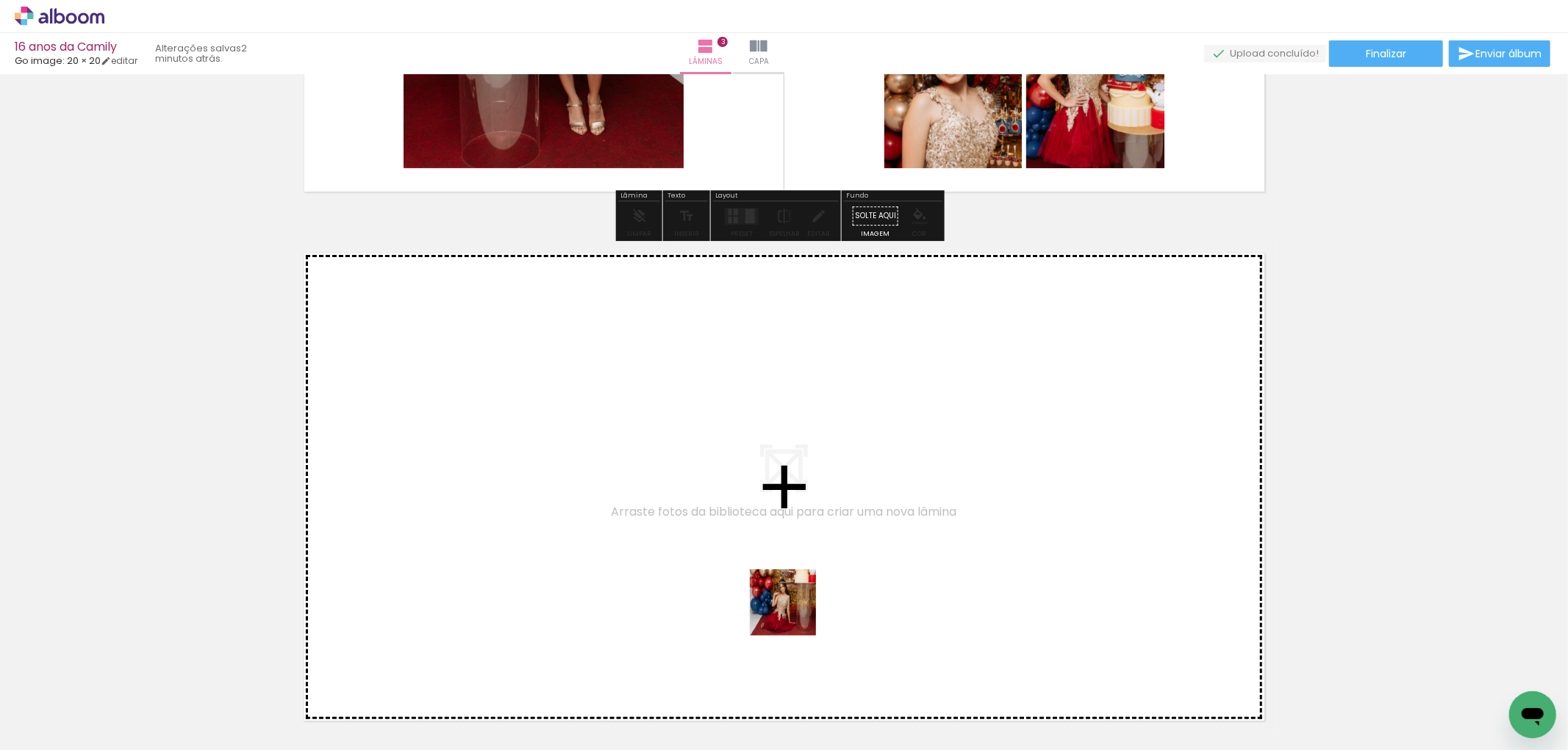
drag, startPoint x: 810, startPoint y: 709, endPoint x: 863, endPoint y: 745, distance: 64.1
click at [785, 559] on quentale-workspace at bounding box center [784, 375] width 1568 height 750
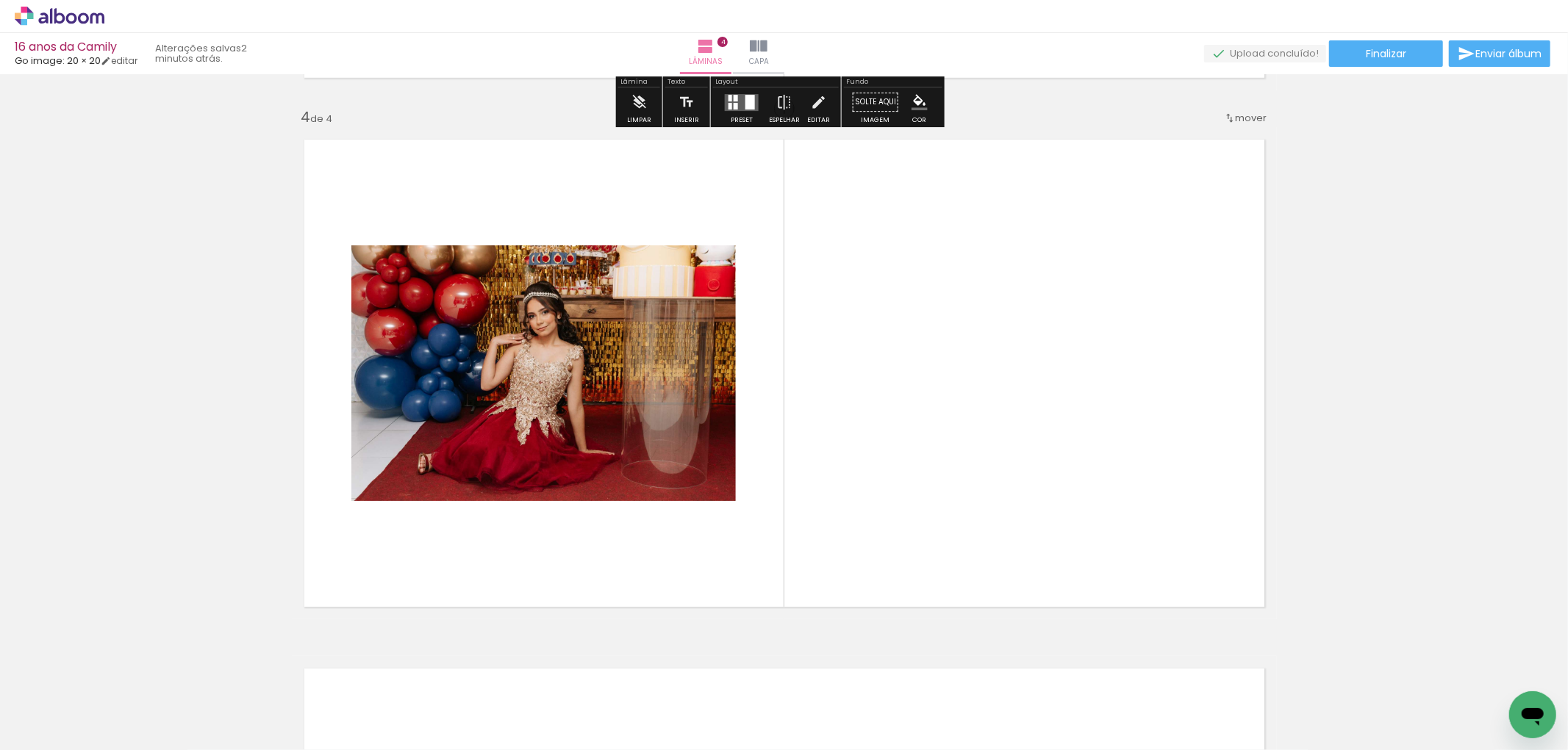
scroll to position [1583, 0]
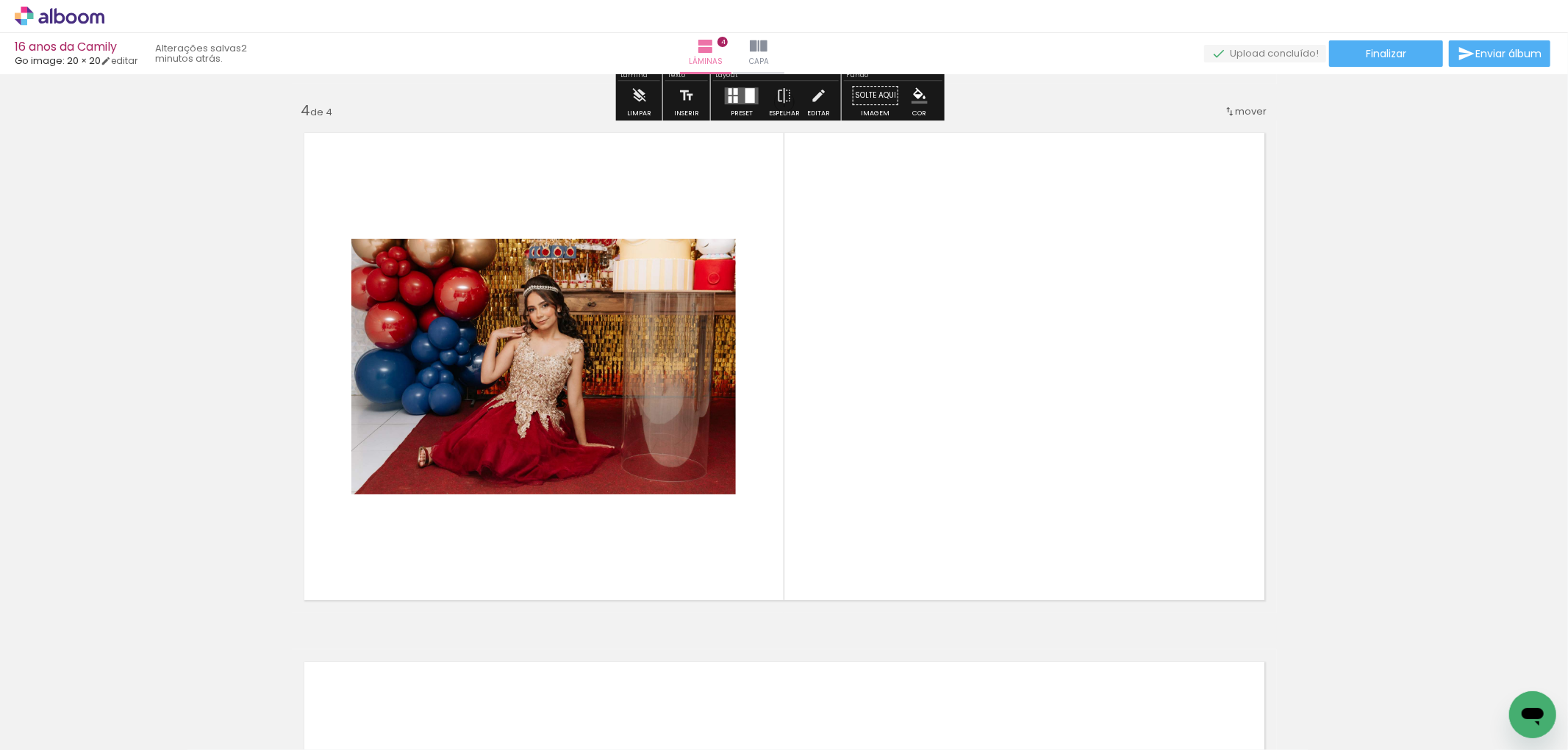
click at [891, 729] on quentale-thumb at bounding box center [888, 700] width 82 height 84
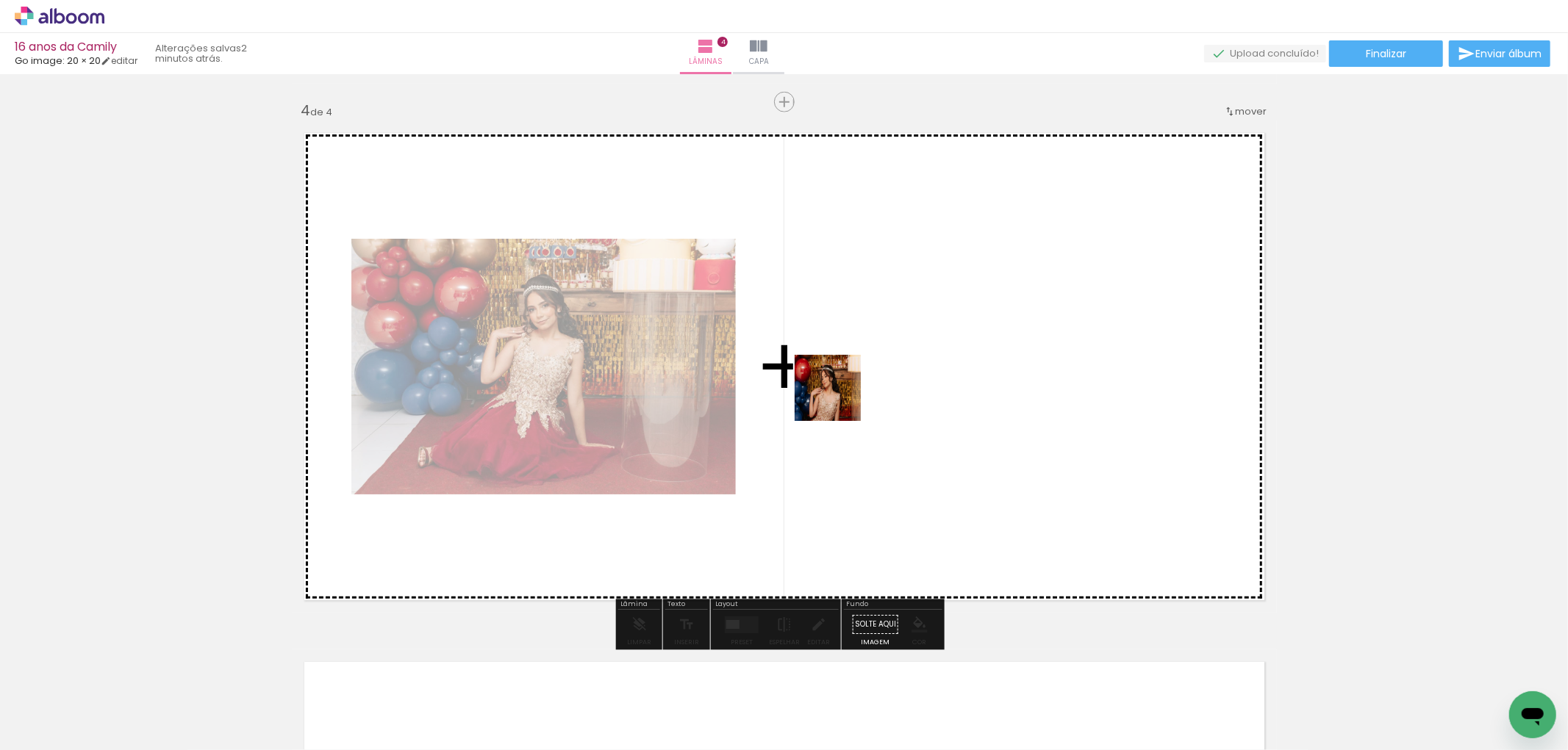
drag, startPoint x: 893, startPoint y: 706, endPoint x: 1024, endPoint y: 696, distance: 131.4
click at [836, 393] on quentale-workspace at bounding box center [784, 375] width 1568 height 750
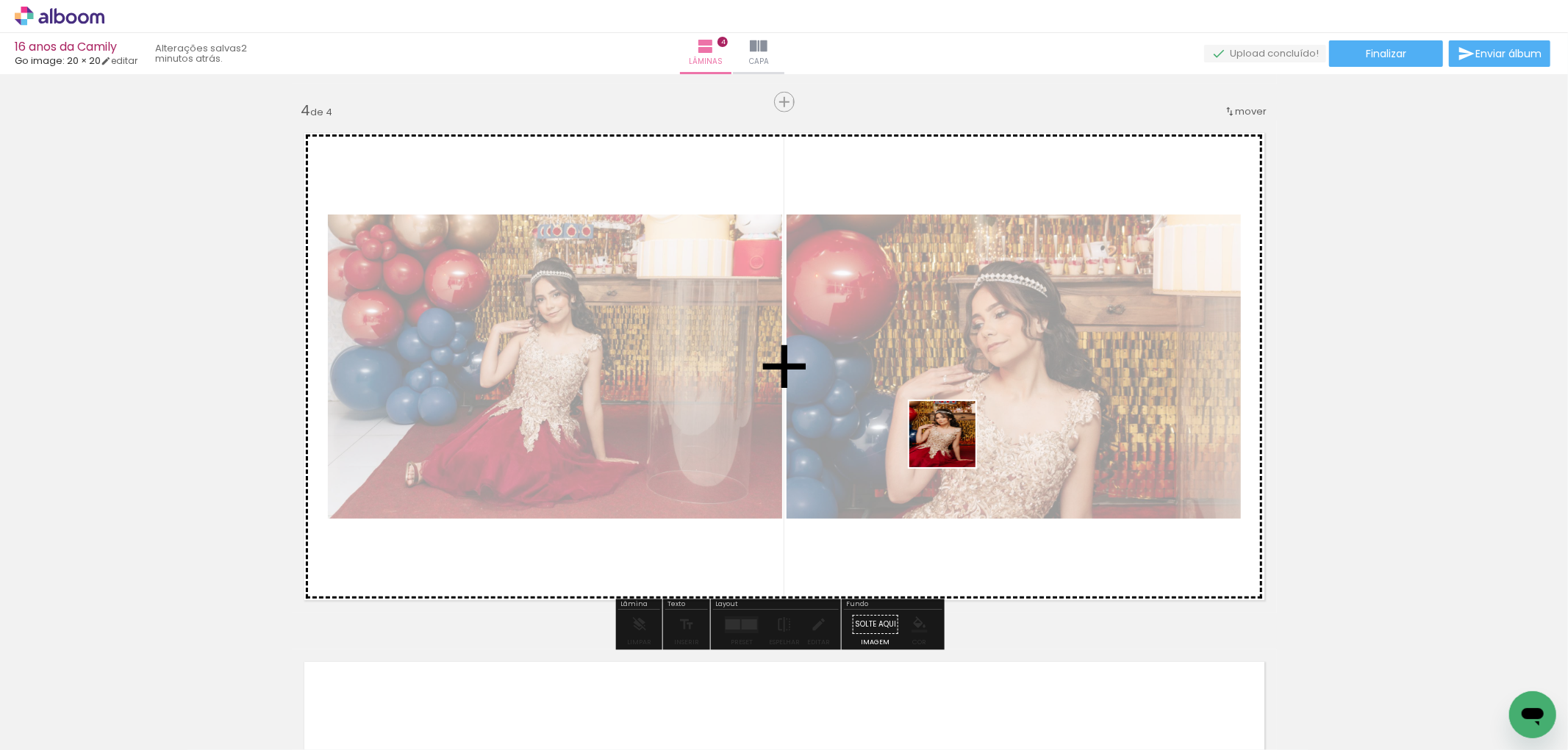
drag, startPoint x: 971, startPoint y: 707, endPoint x: 953, endPoint y: 445, distance: 262.6
click at [953, 445] on quentale-workspace at bounding box center [784, 375] width 1568 height 750
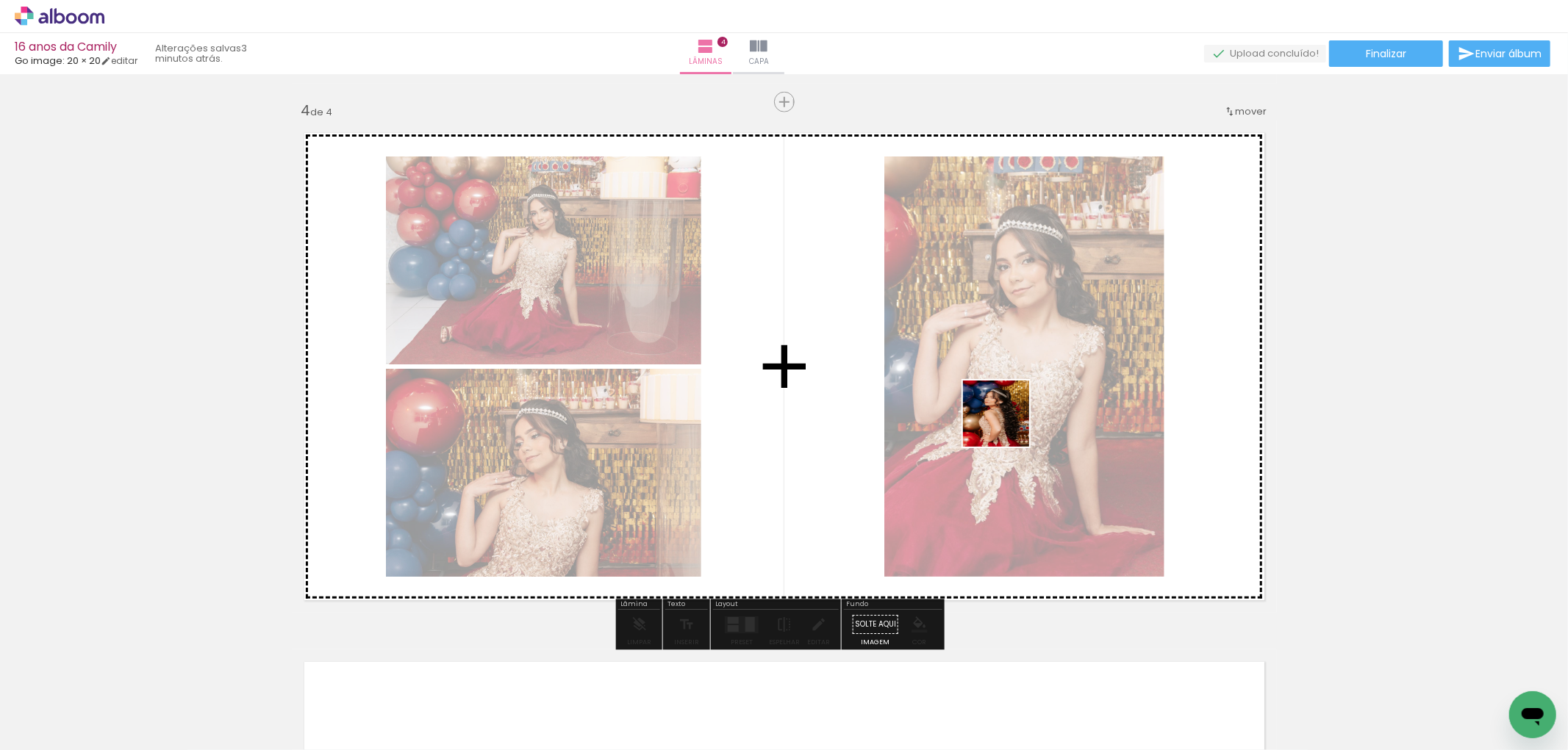
click at [1007, 424] on quentale-workspace at bounding box center [784, 375] width 1568 height 750
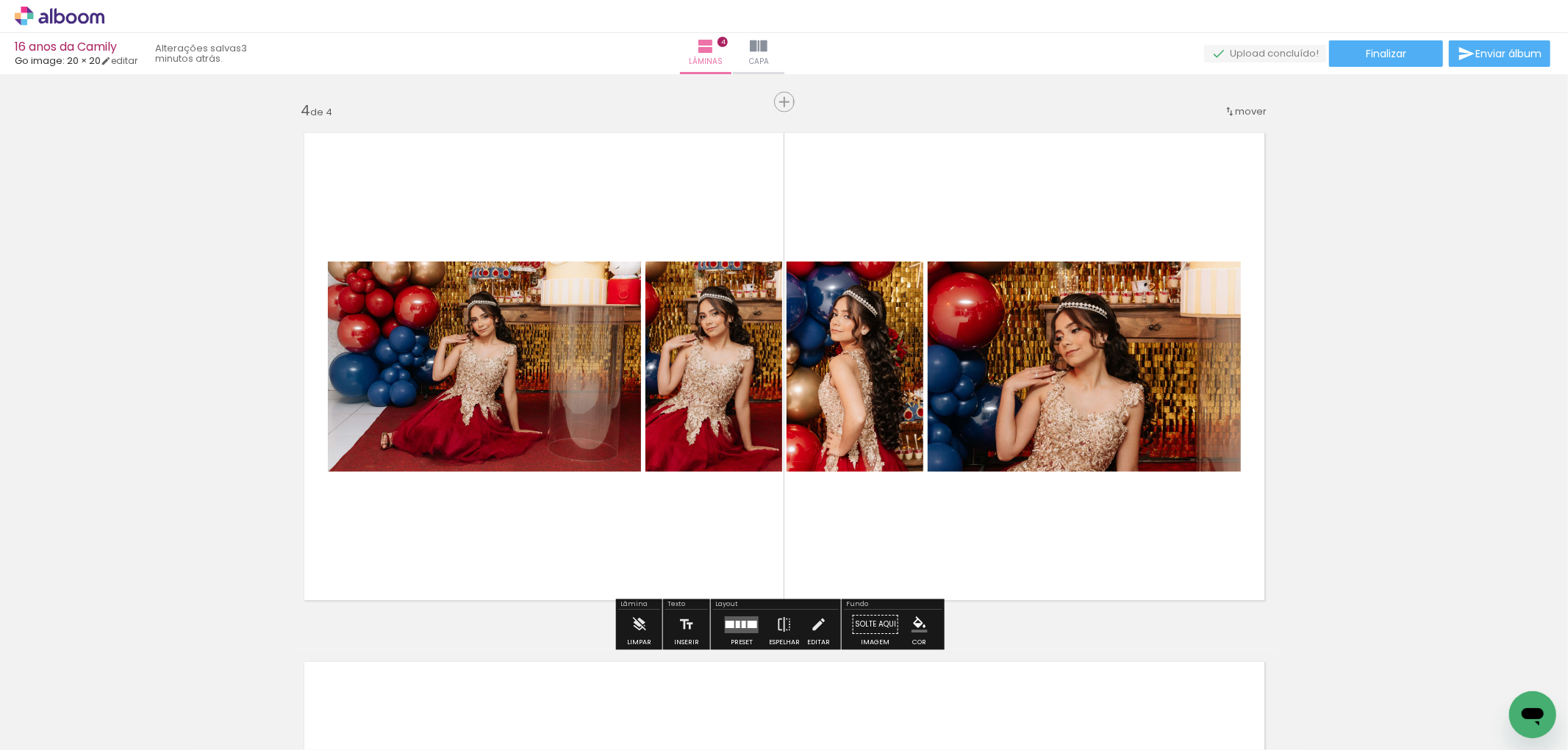
click at [726, 628] on quentale-layouter at bounding box center [741, 625] width 34 height 17
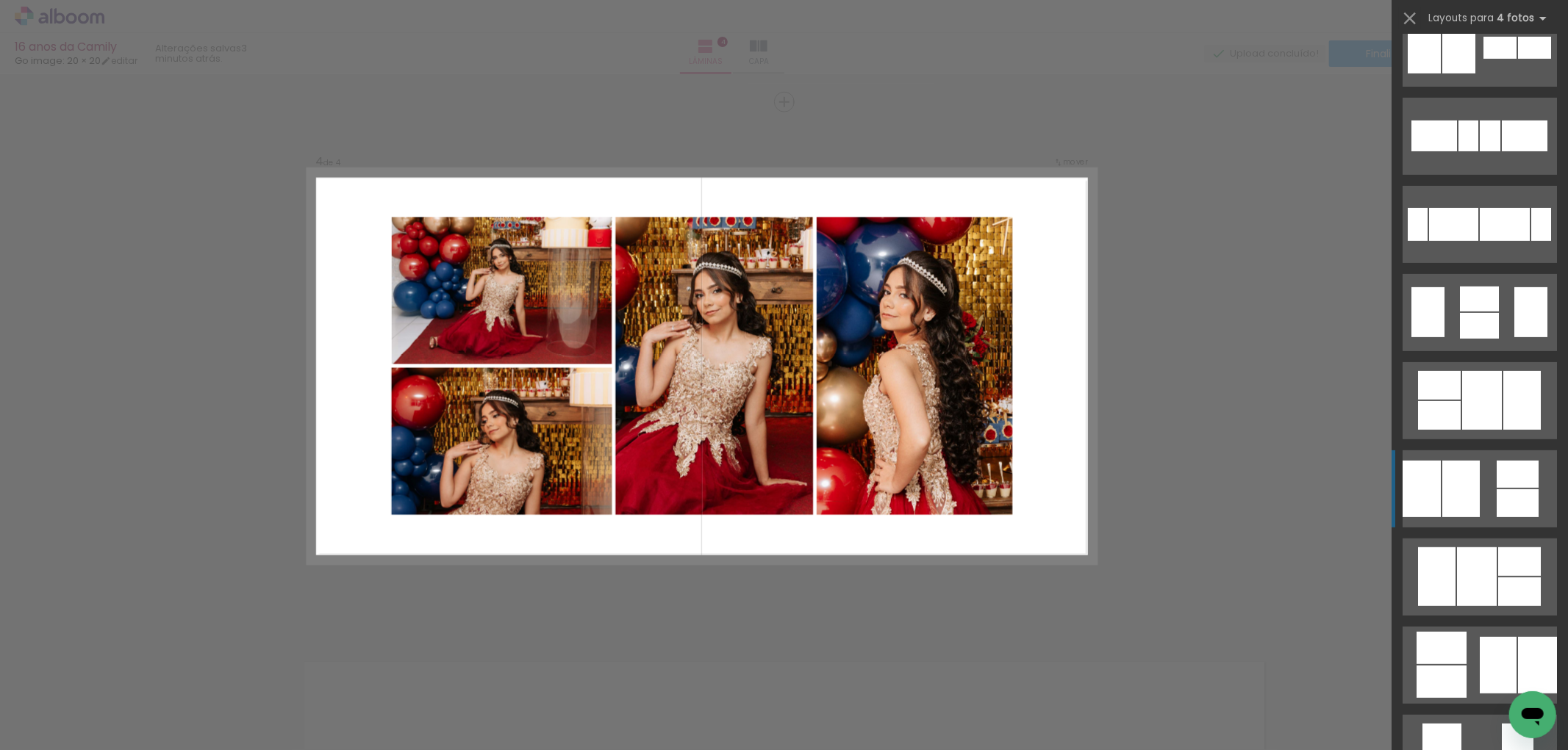
scroll to position [408, 0]
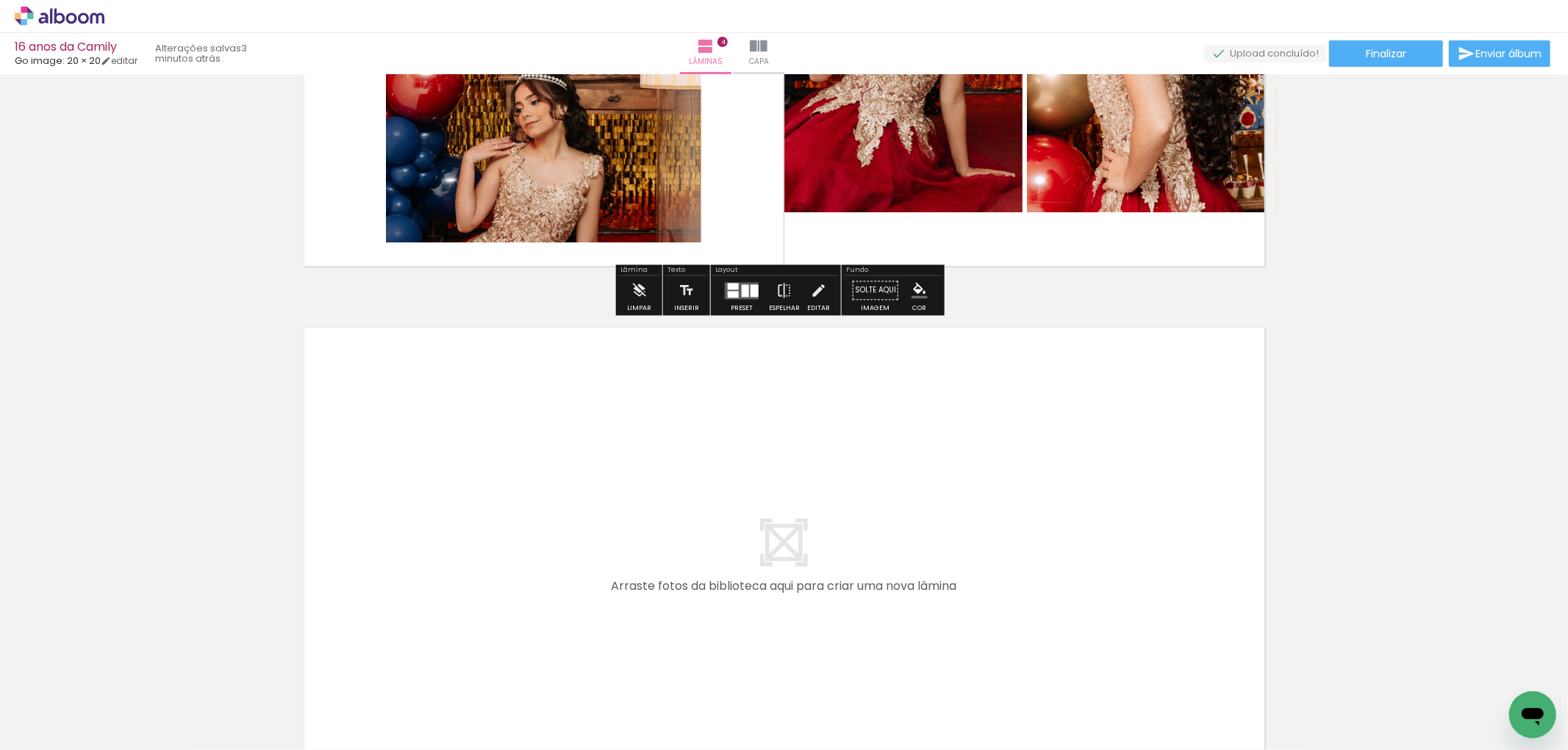
scroll to position [2073, 0]
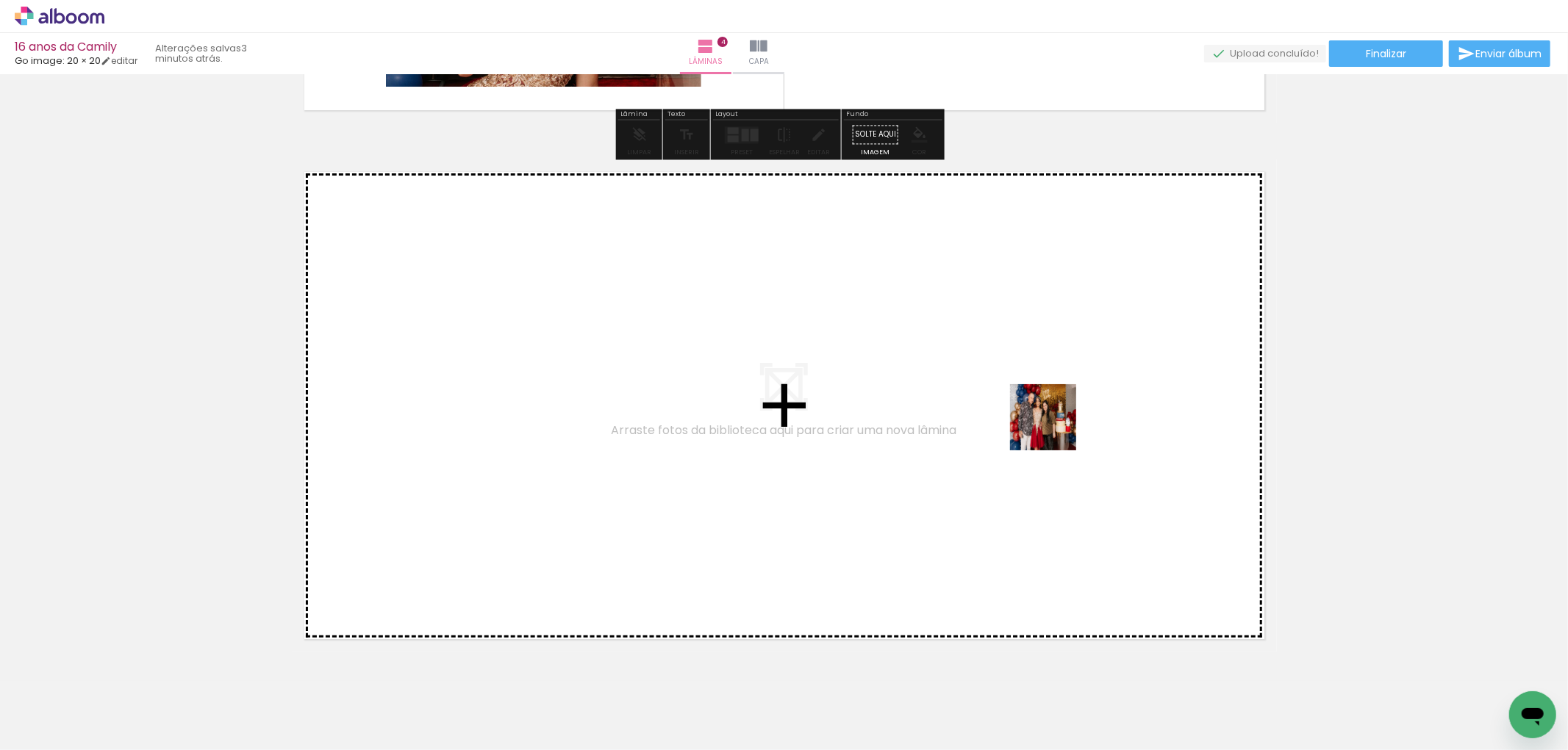
drag, startPoint x: 1136, startPoint y: 718, endPoint x: 1054, endPoint y: 428, distance: 301.4
click at [1054, 428] on quentale-workspace at bounding box center [784, 375] width 1568 height 750
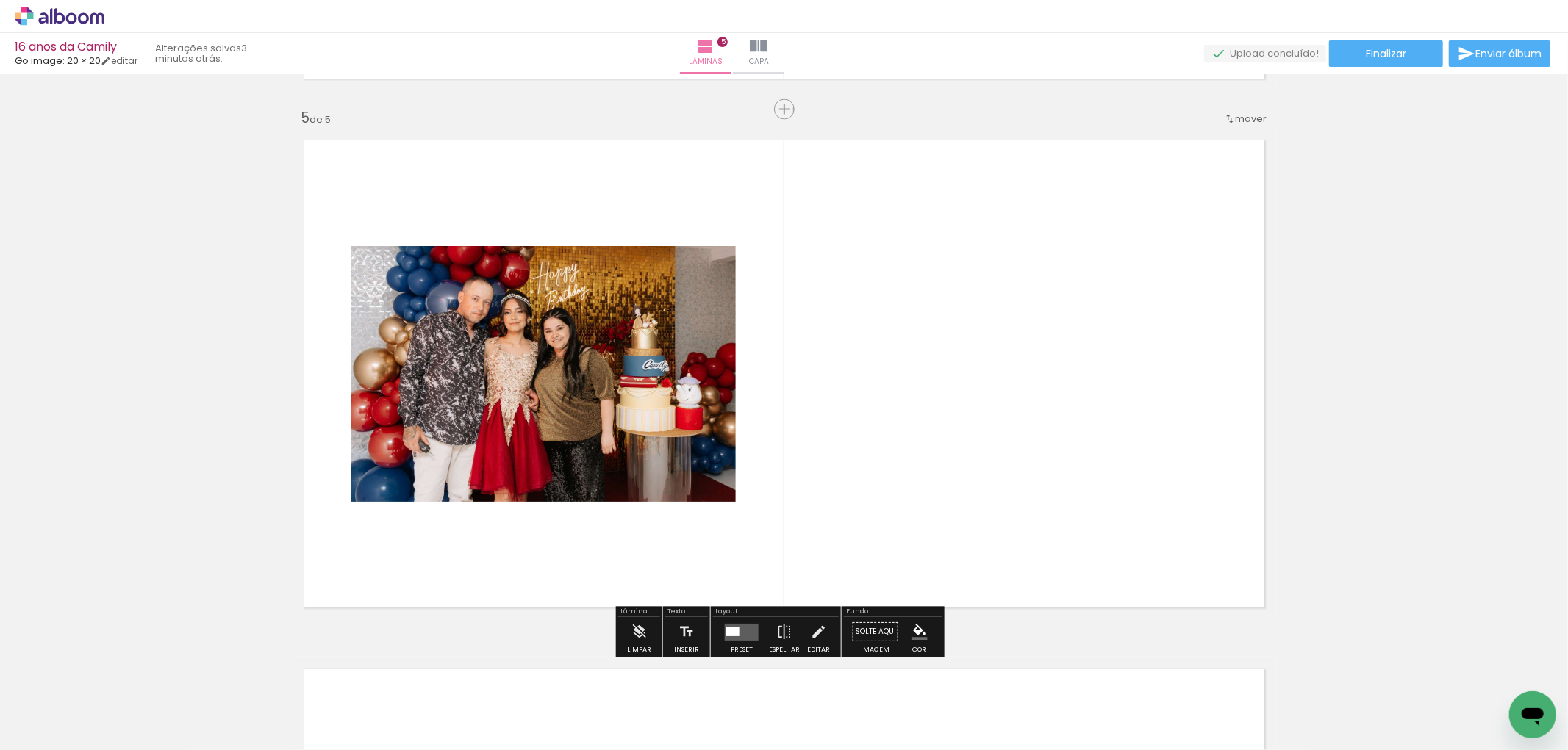
scroll to position [2112, 0]
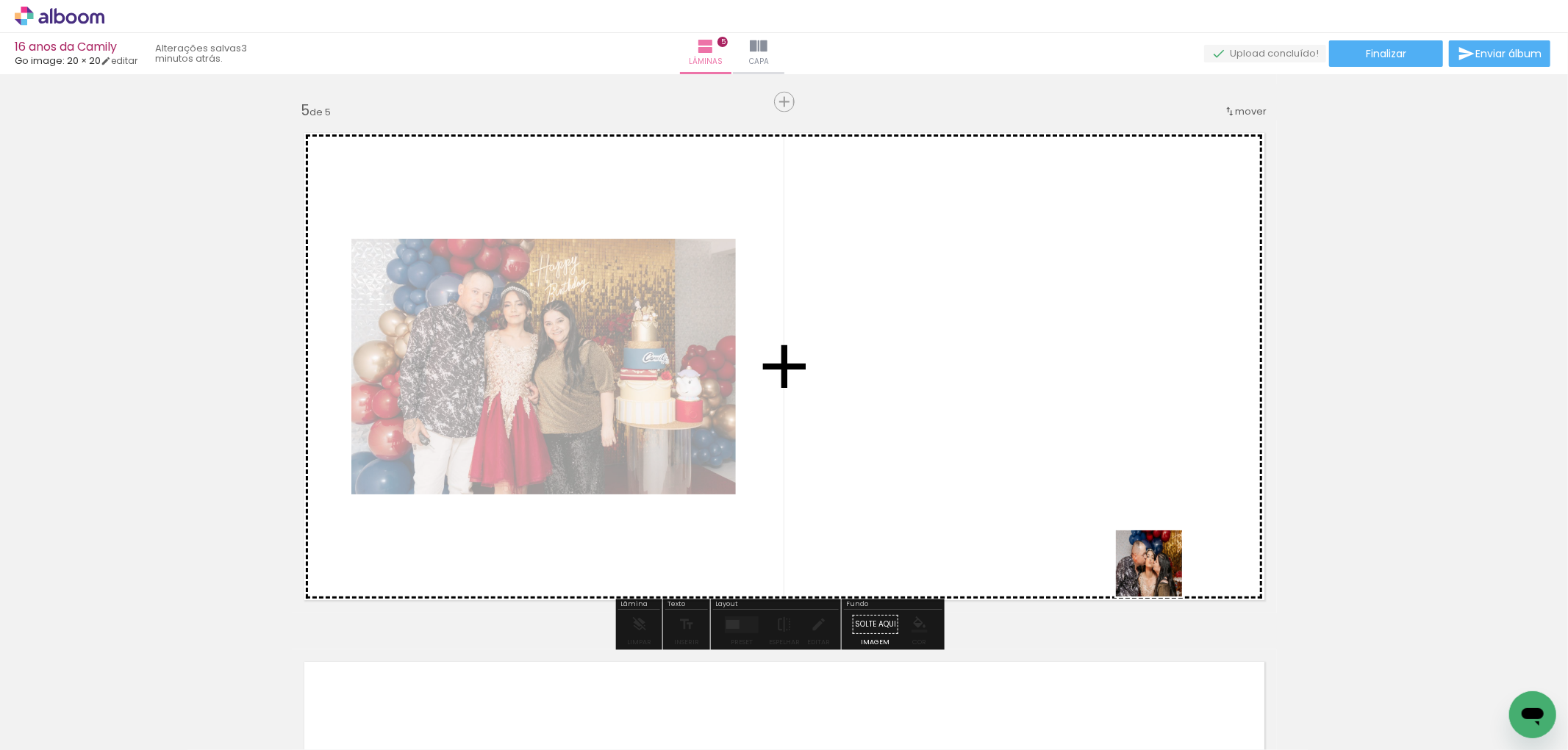
drag, startPoint x: 1217, startPoint y: 705, endPoint x: 1324, endPoint y: 677, distance: 110.6
click at [1117, 483] on quentale-workspace at bounding box center [784, 375] width 1568 height 750
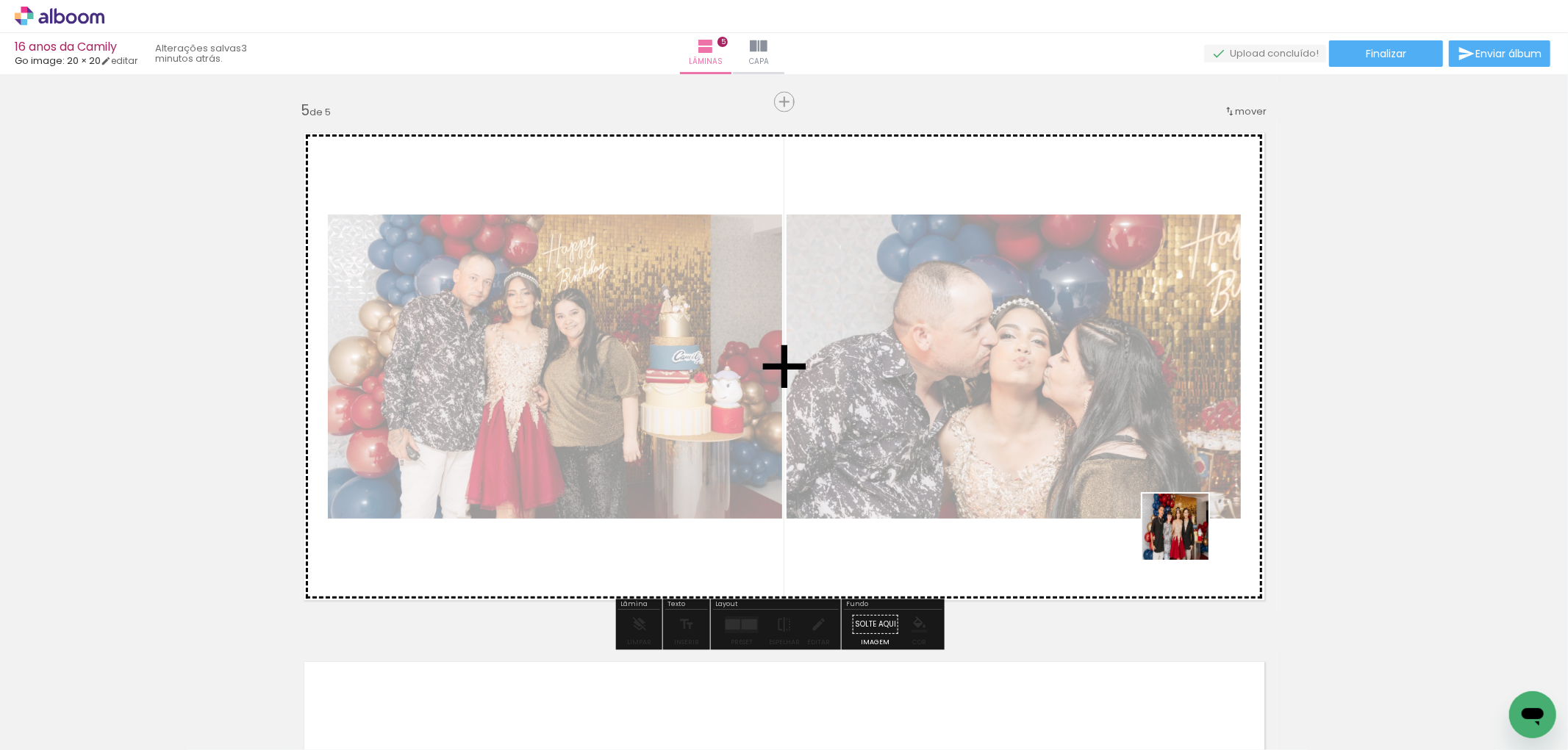
drag, startPoint x: 1316, startPoint y: 710, endPoint x: 1125, endPoint y: 468, distance: 308.3
click at [1125, 468] on quentale-workspace at bounding box center [784, 375] width 1568 height 750
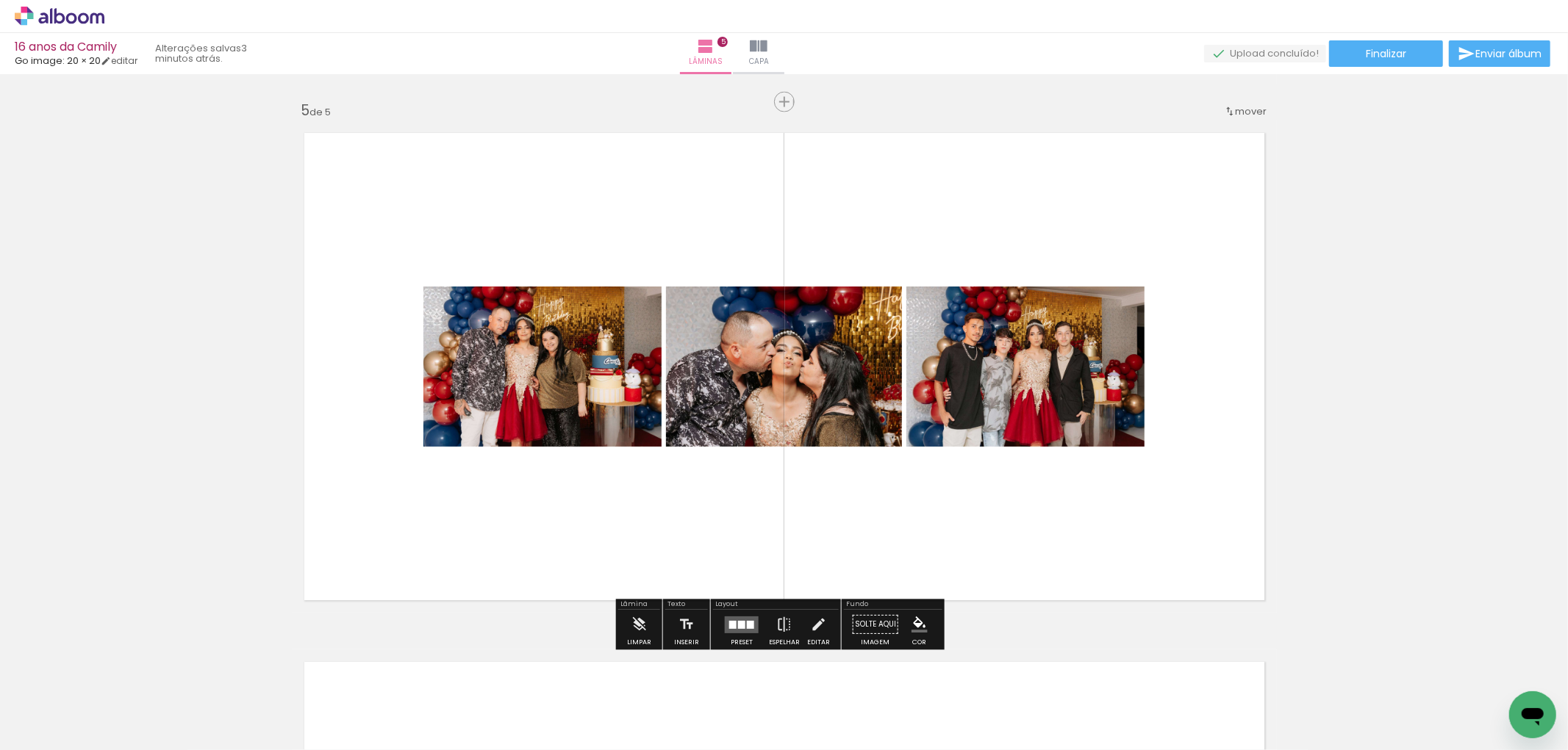
drag, startPoint x: 1387, startPoint y: 703, endPoint x: 664, endPoint y: 614, distance: 728.5
click at [971, 531] on quentale-workspace at bounding box center [784, 375] width 1568 height 750
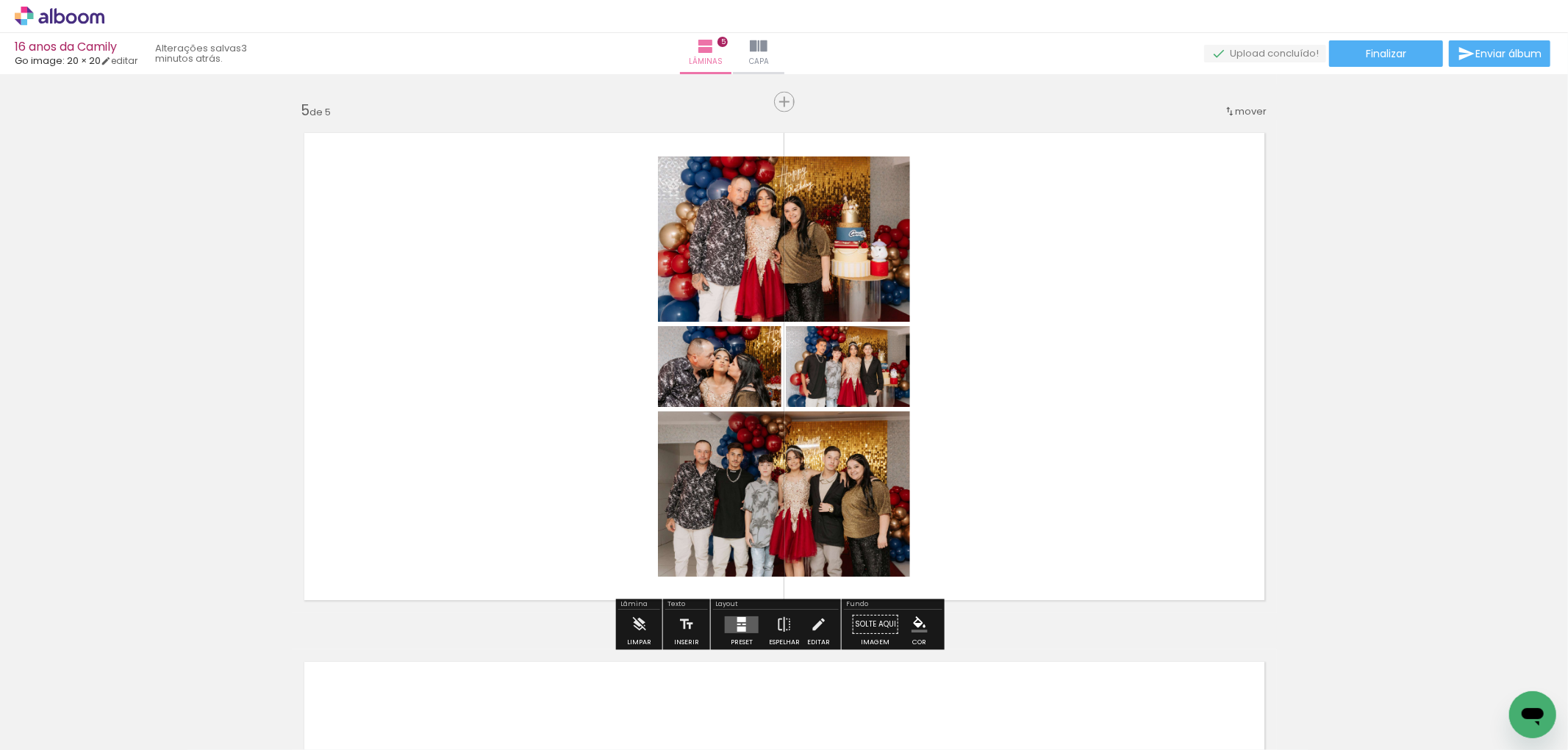
click at [743, 618] on quentale-layouter at bounding box center [741, 625] width 34 height 17
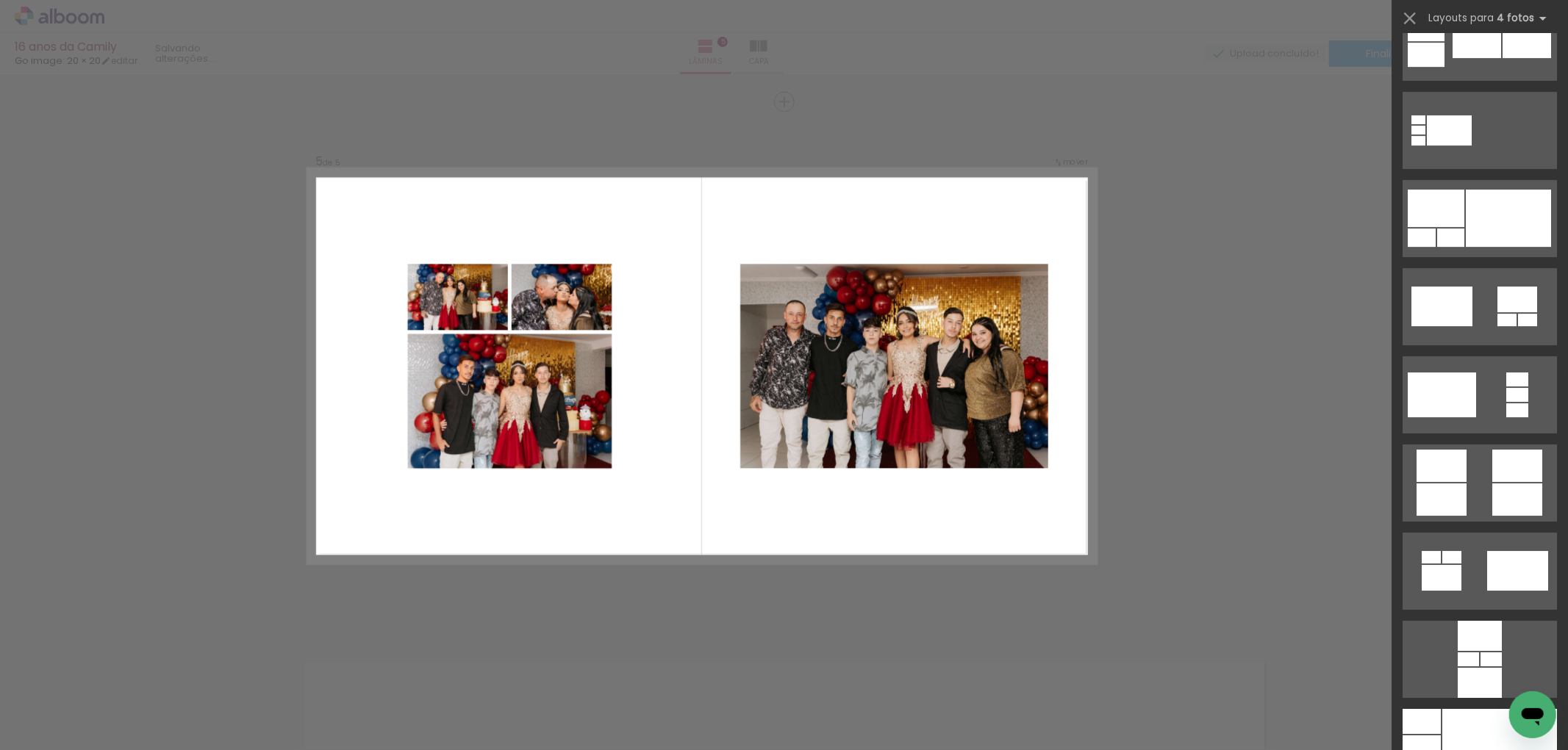
scroll to position [4162, 0]
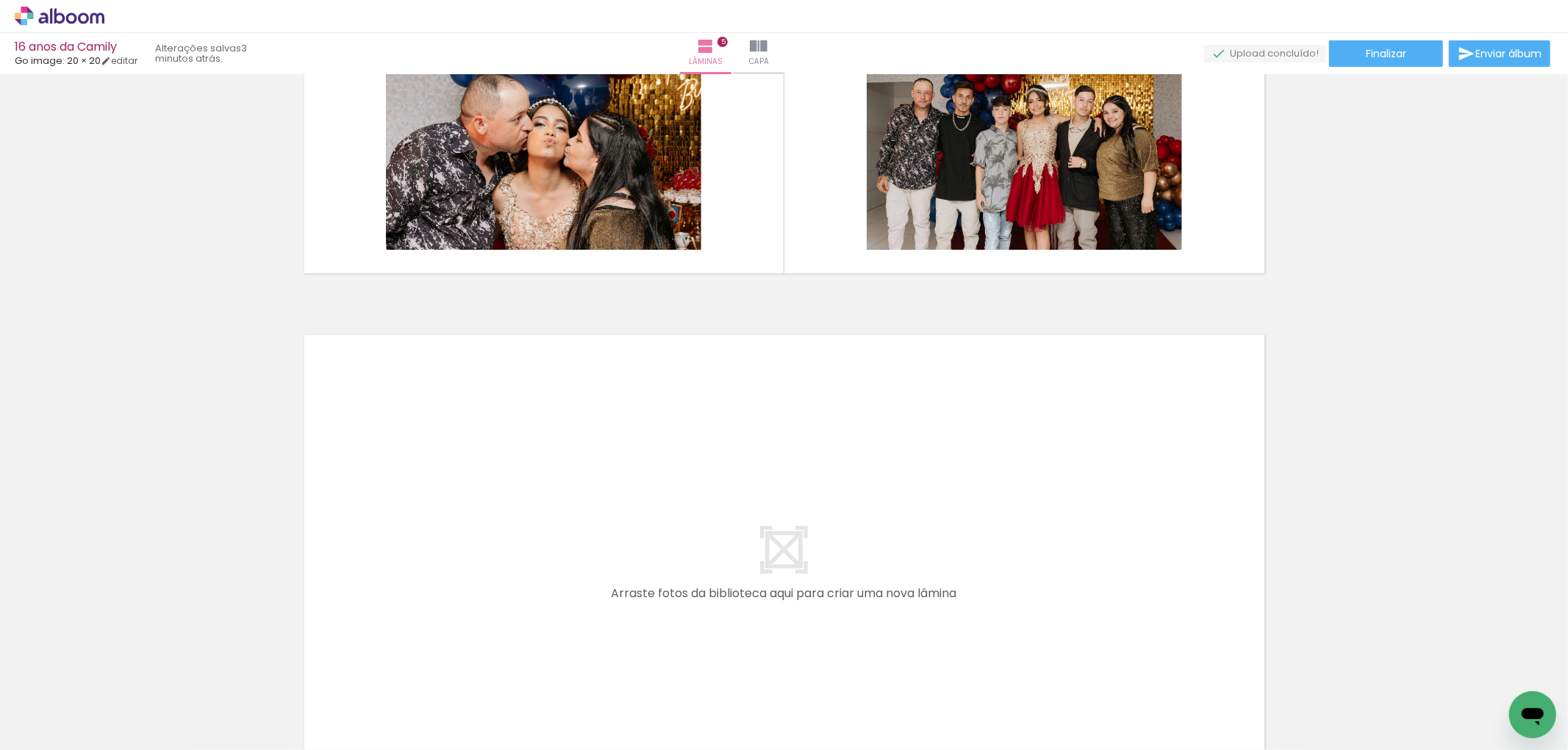
scroll to position [0, 785]
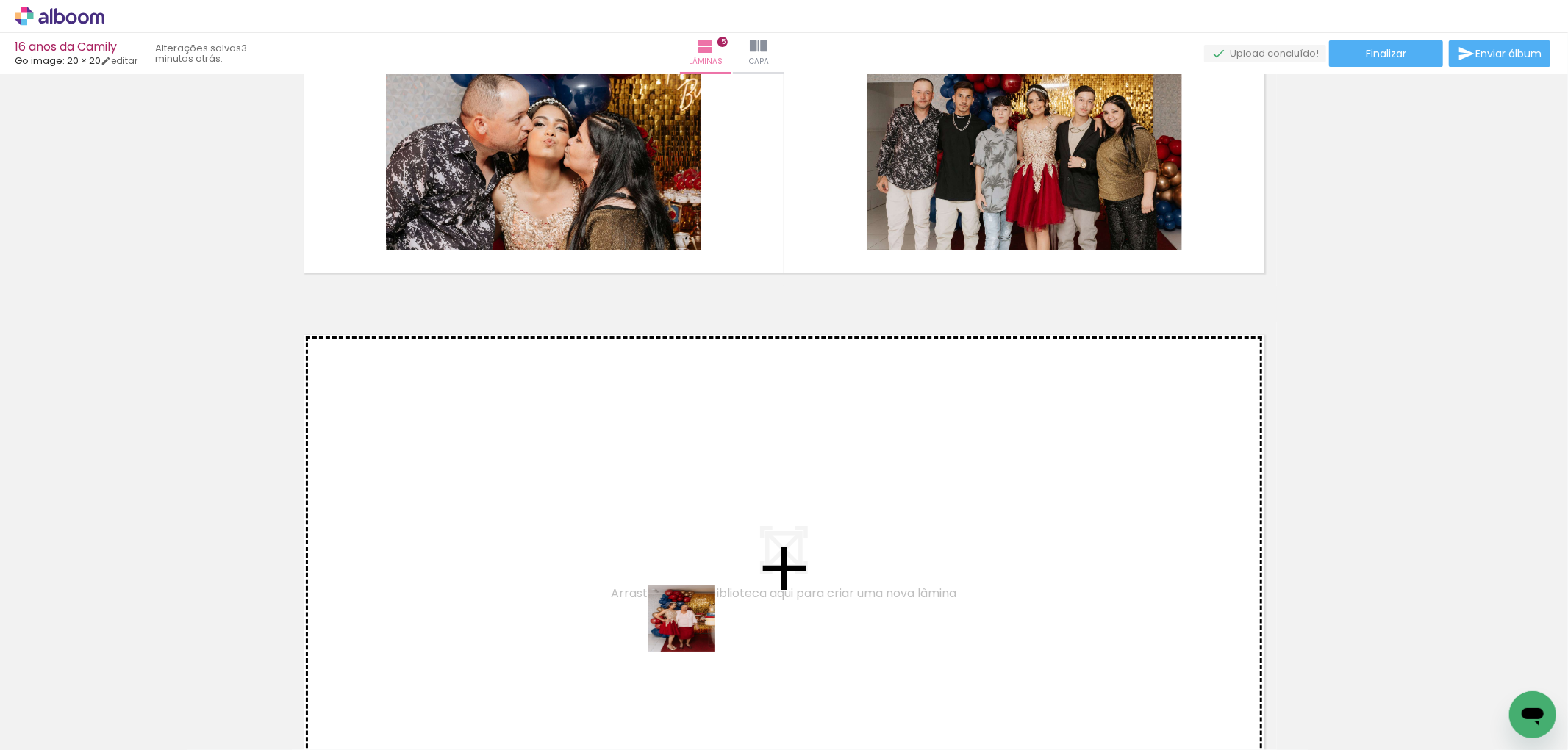
drag, startPoint x: 692, startPoint y: 702, endPoint x: 787, endPoint y: 723, distance: 97.3
click at [683, 562] on quentale-workspace at bounding box center [784, 375] width 1568 height 750
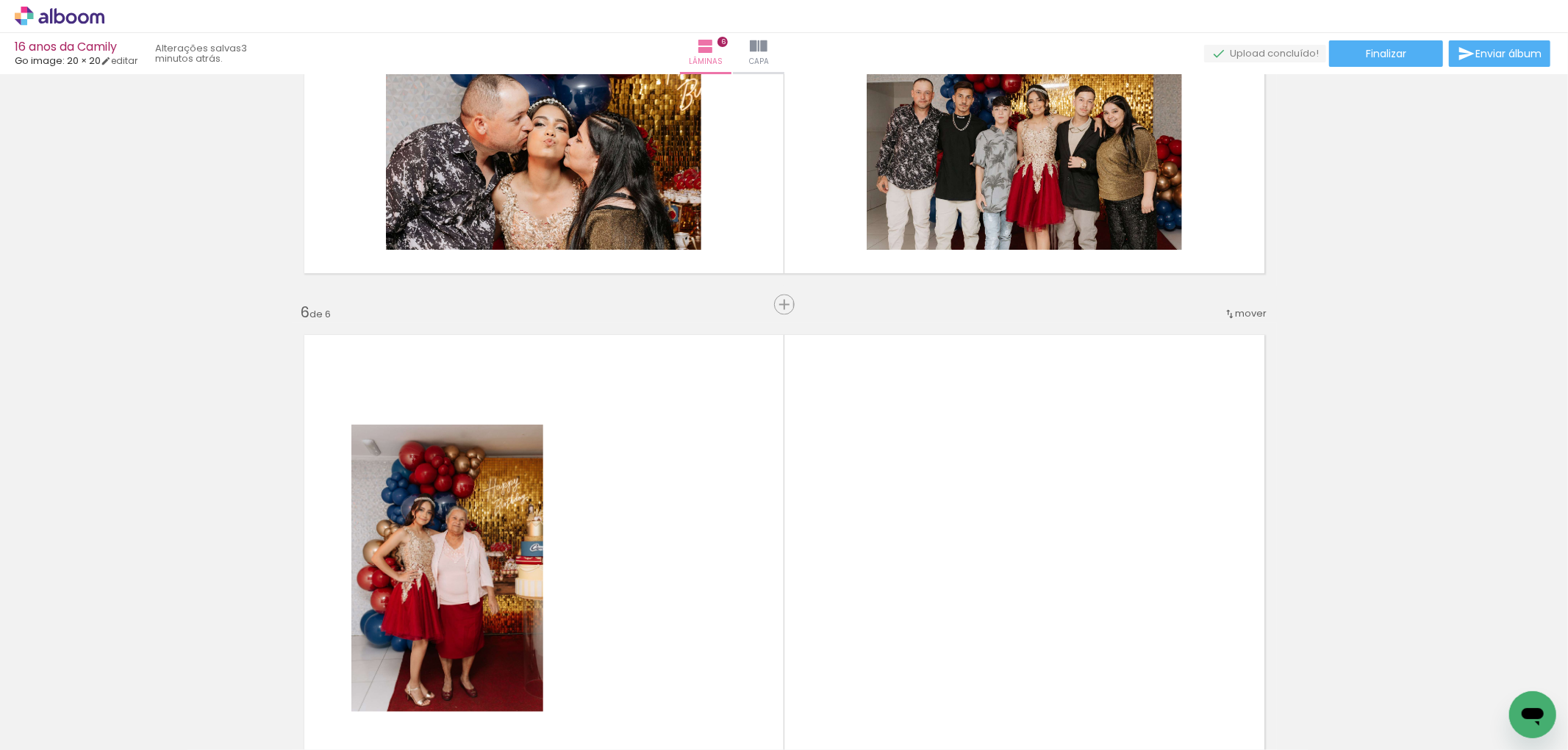
scroll to position [2641, 0]
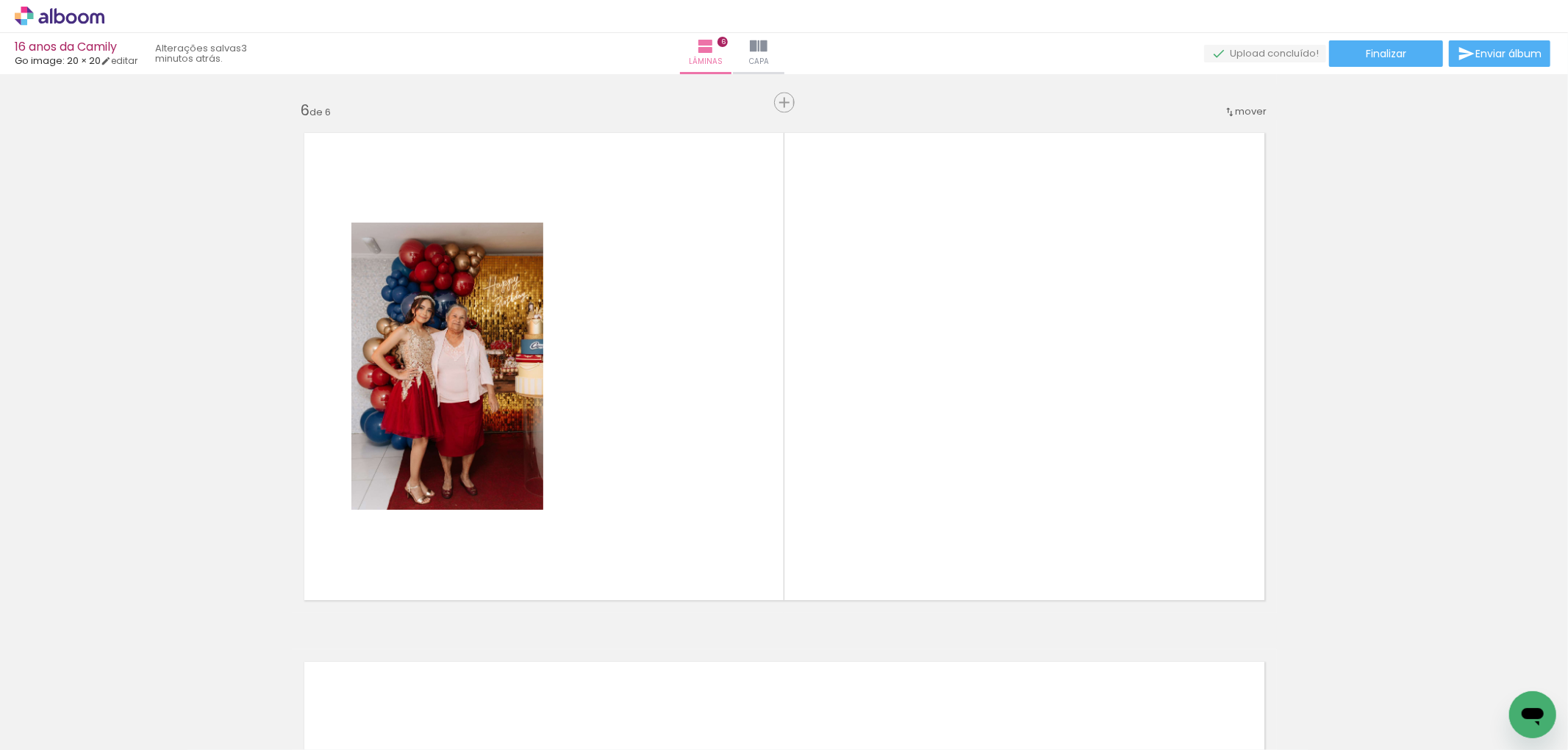
drag, startPoint x: 774, startPoint y: 713, endPoint x: 743, endPoint y: 431, distance: 283.7
click at [743, 431] on quentale-workspace at bounding box center [784, 375] width 1568 height 750
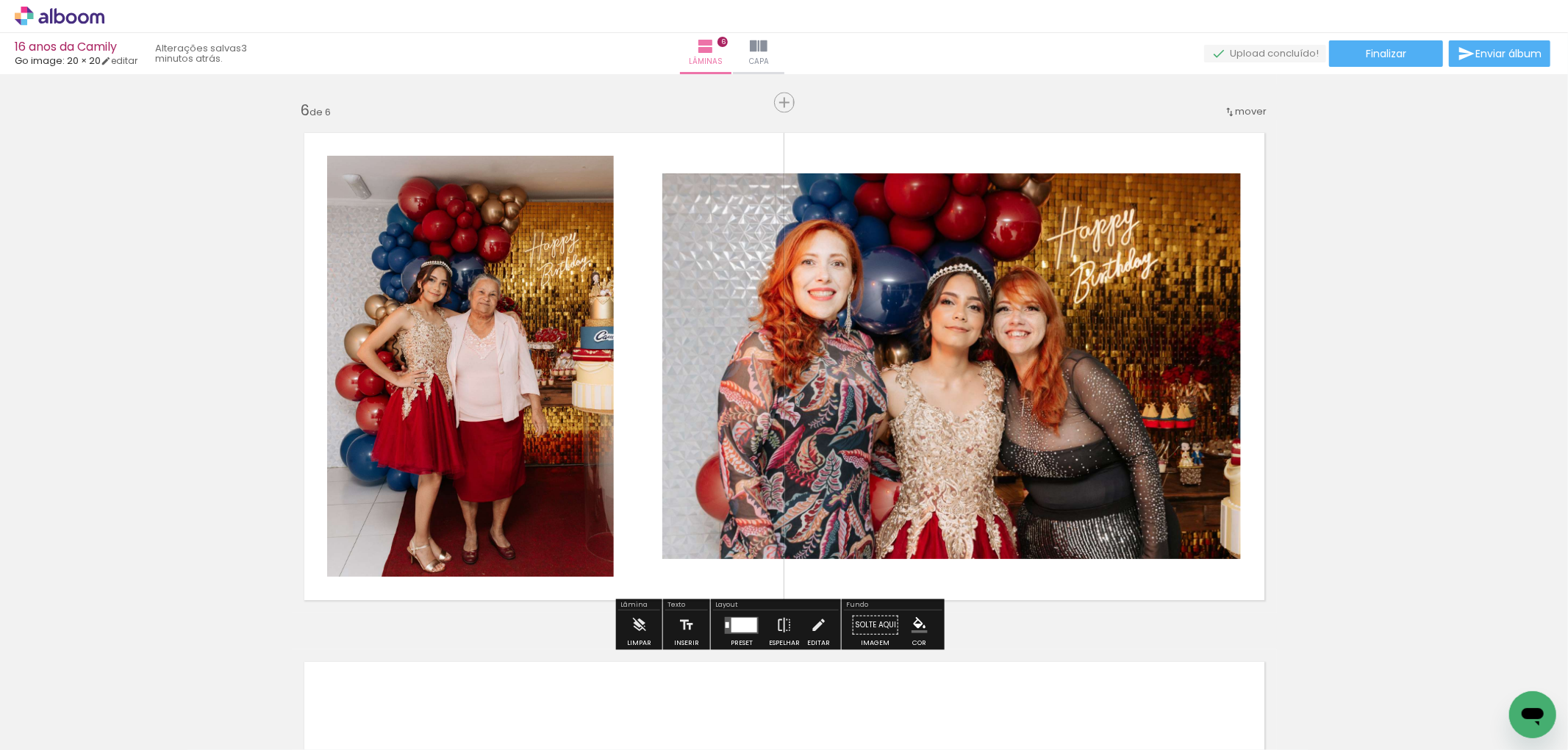
drag, startPoint x: 840, startPoint y: 703, endPoint x: 846, endPoint y: 465, distance: 238.1
click at [846, 465] on quentale-workspace at bounding box center [784, 375] width 1568 height 750
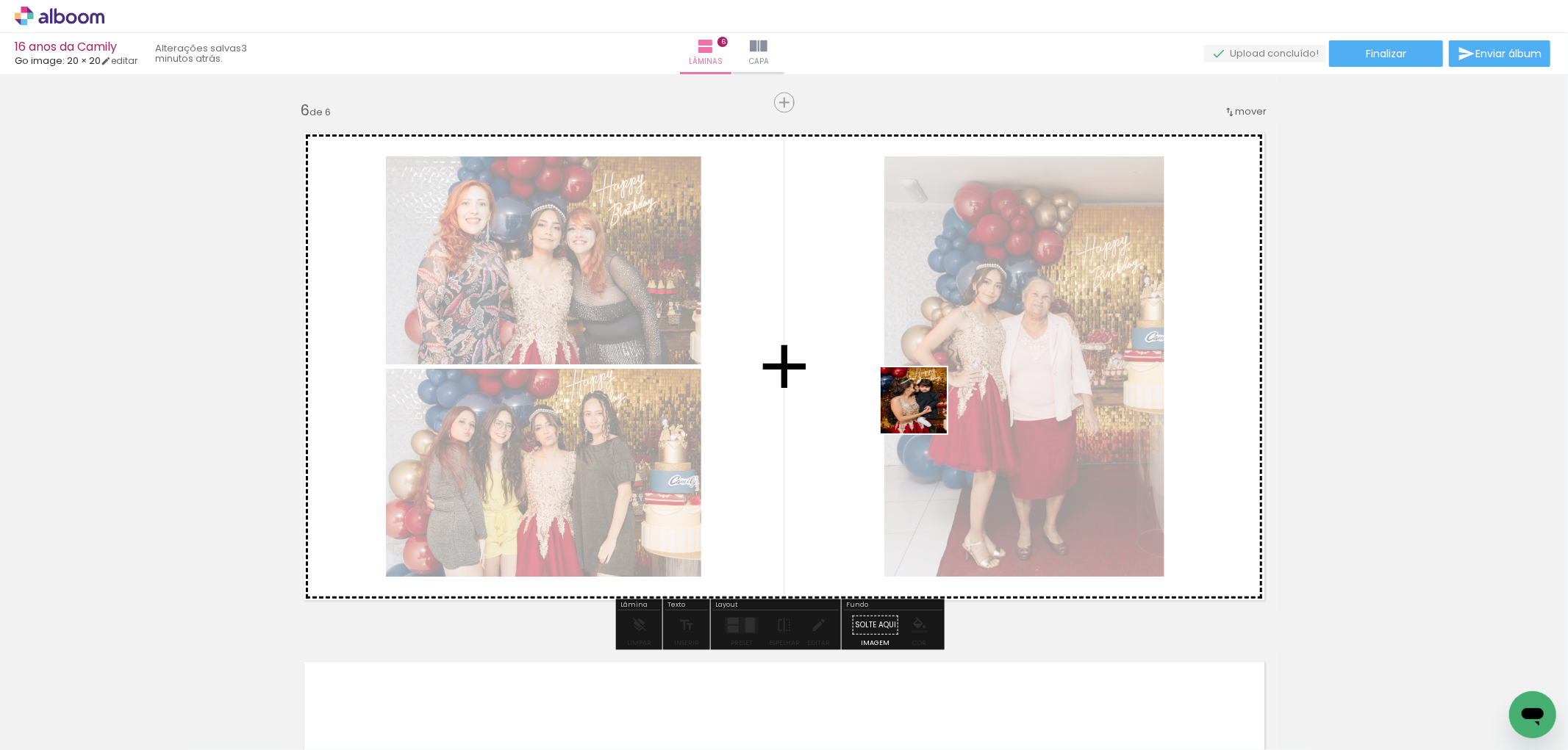
drag, startPoint x: 930, startPoint y: 730, endPoint x: 1038, endPoint y: 673, distance: 122.1
click at [925, 406] on quentale-workspace at bounding box center [784, 375] width 1568 height 750
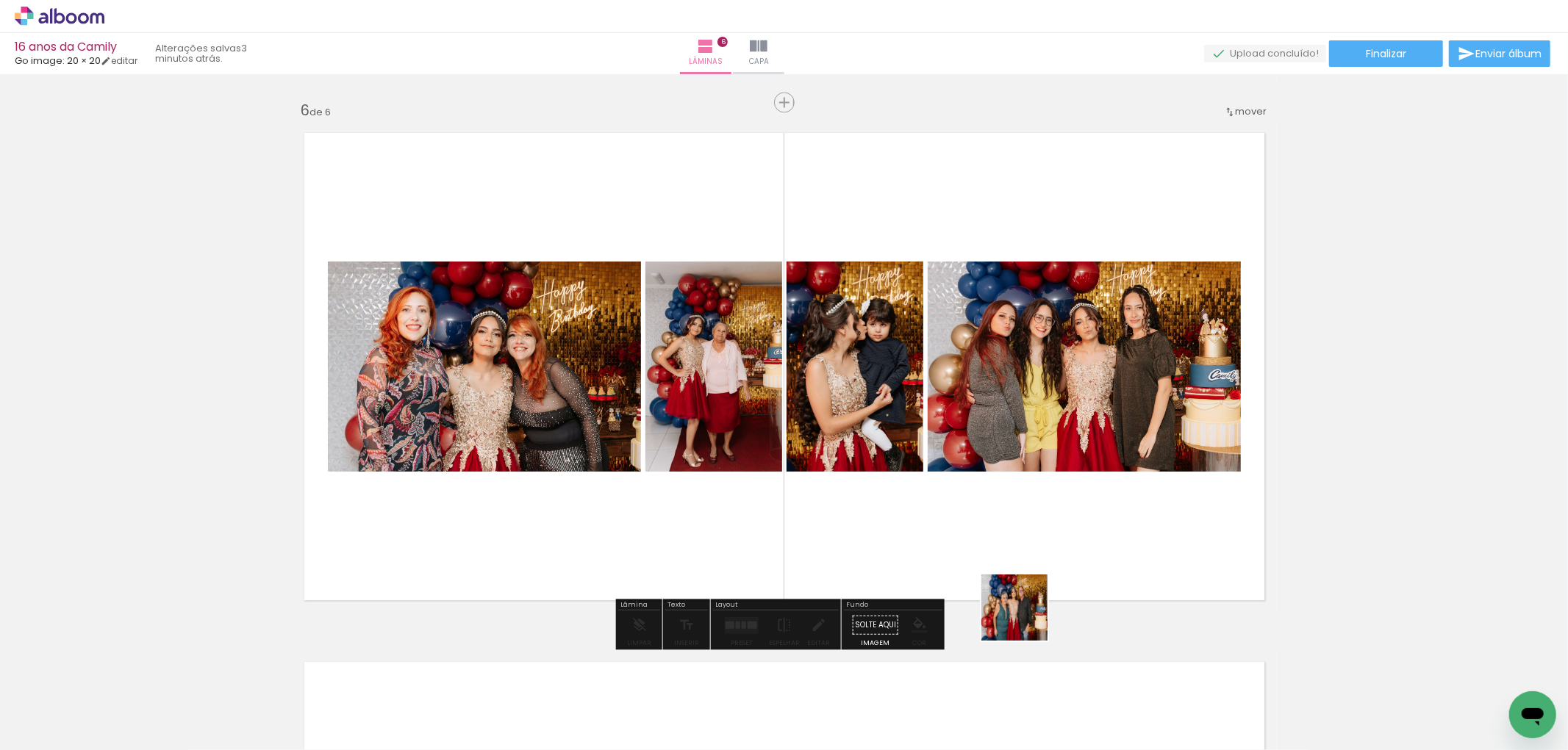
drag, startPoint x: 1025, startPoint y: 706, endPoint x: 1091, endPoint y: 666, distance: 77.2
click at [1031, 445] on quentale-workspace at bounding box center [784, 375] width 1568 height 750
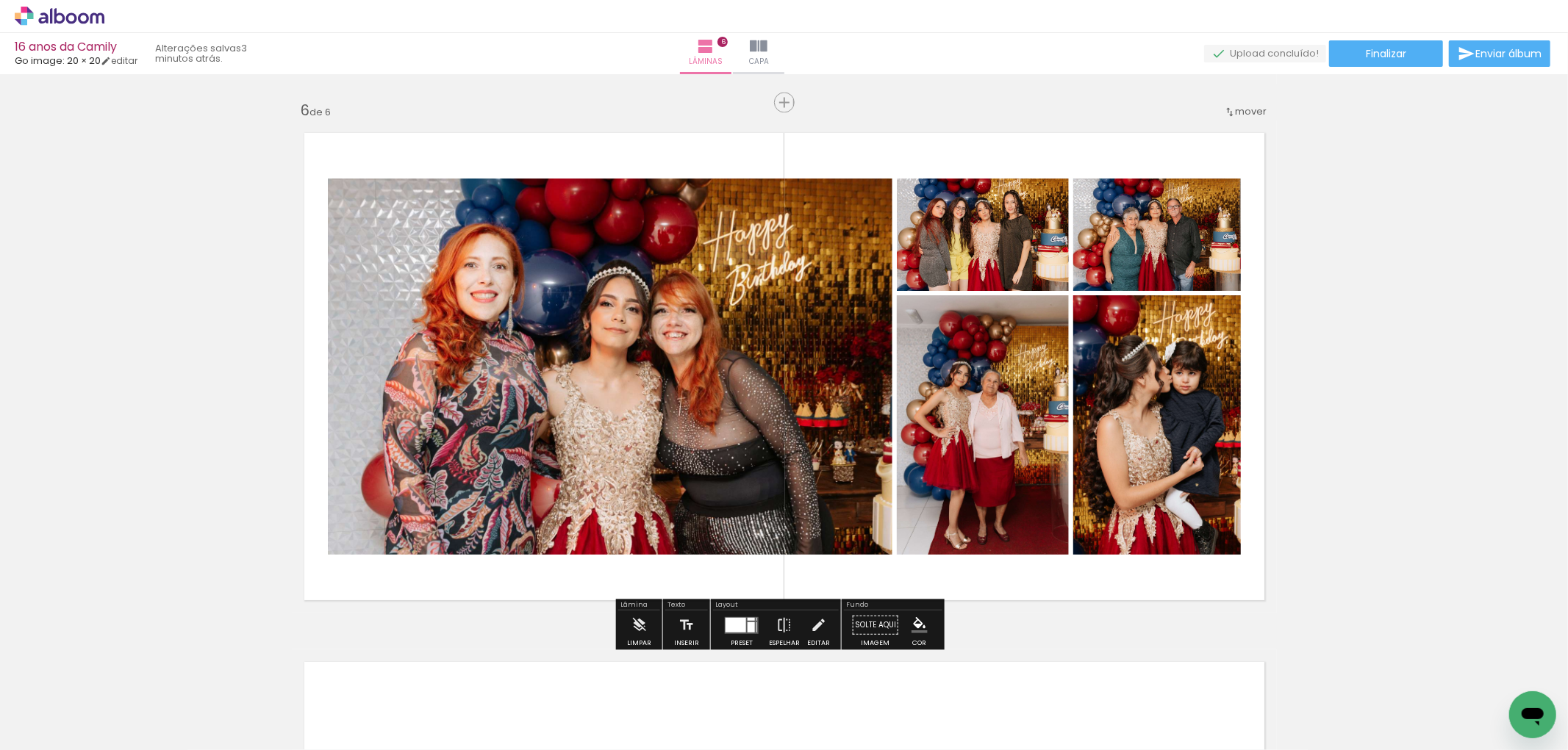
drag, startPoint x: 1101, startPoint y: 715, endPoint x: 1066, endPoint y: 491, distance: 226.7
click at [1066, 491] on quentale-workspace at bounding box center [784, 375] width 1568 height 750
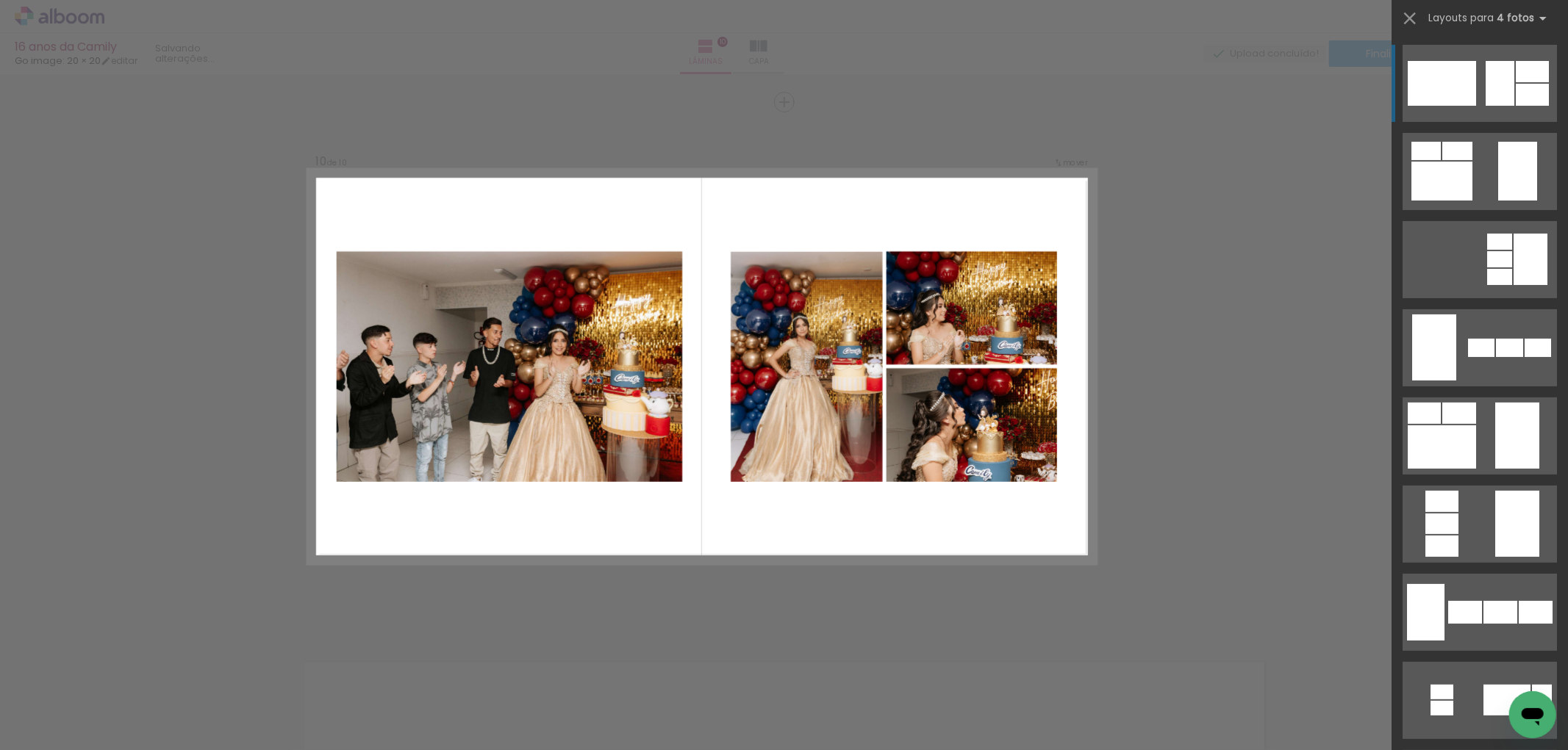
scroll to position [0, 2097]
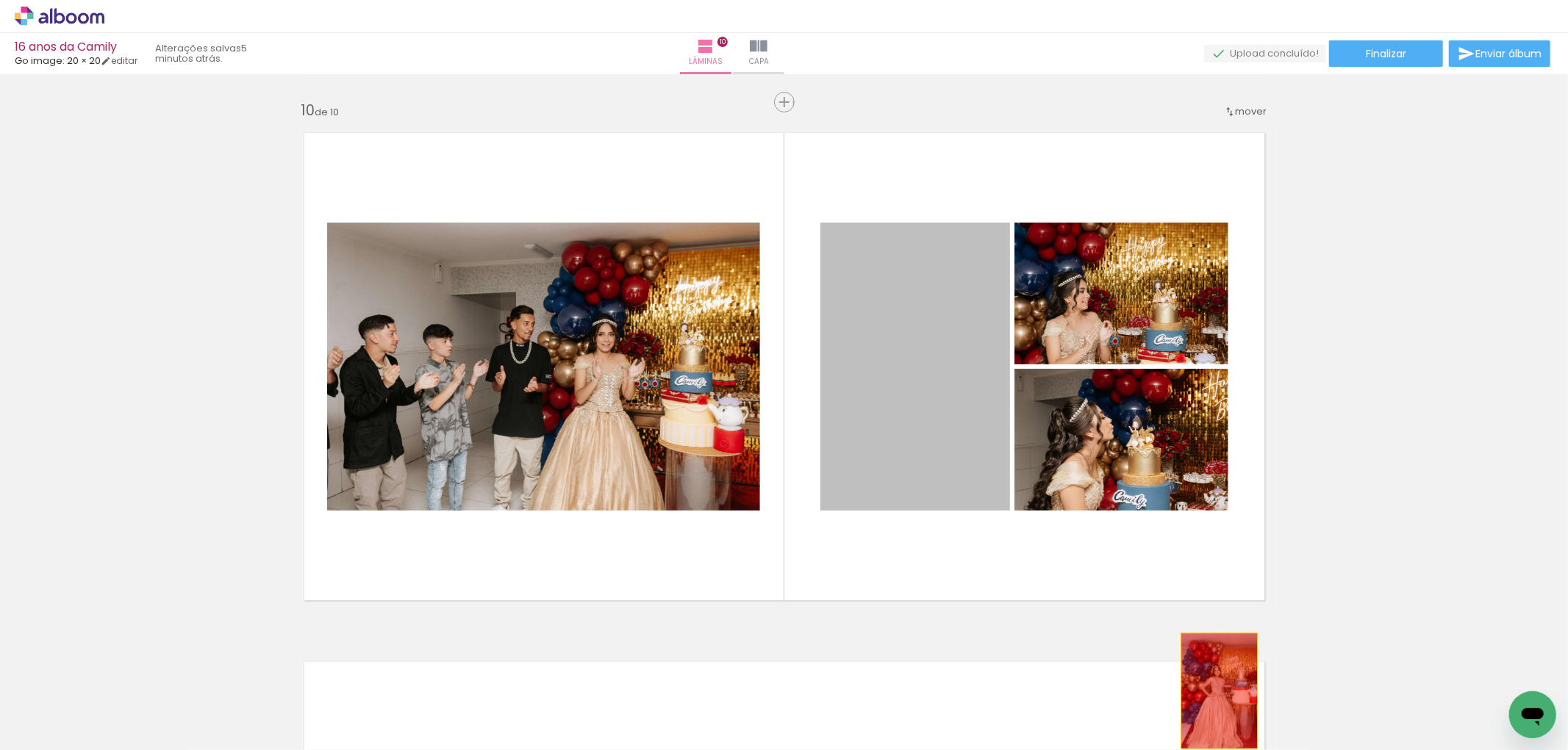
drag, startPoint x: 931, startPoint y: 364, endPoint x: 1213, endPoint y: 691, distance: 431.8
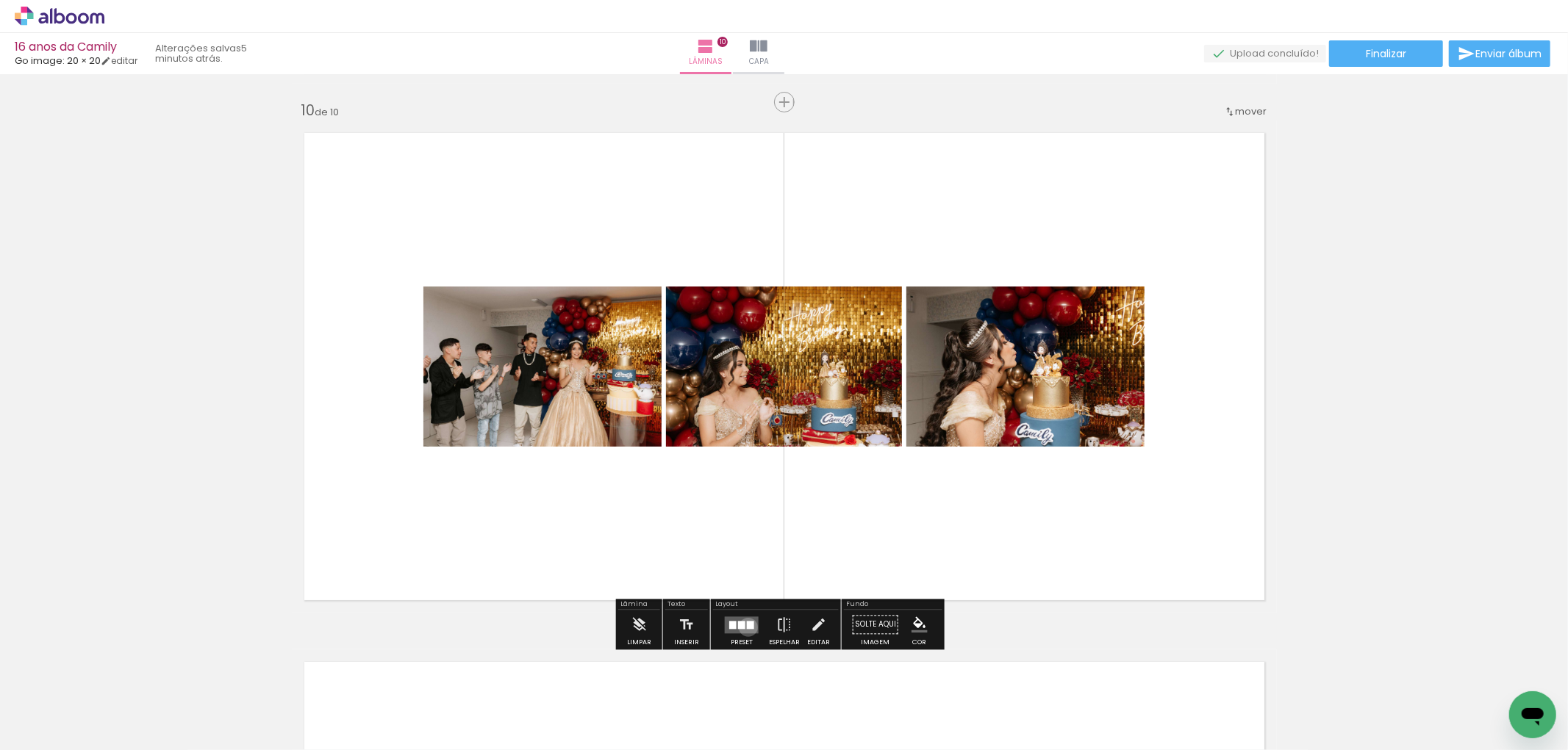
click at [747, 627] on div at bounding box center [750, 625] width 7 height 8
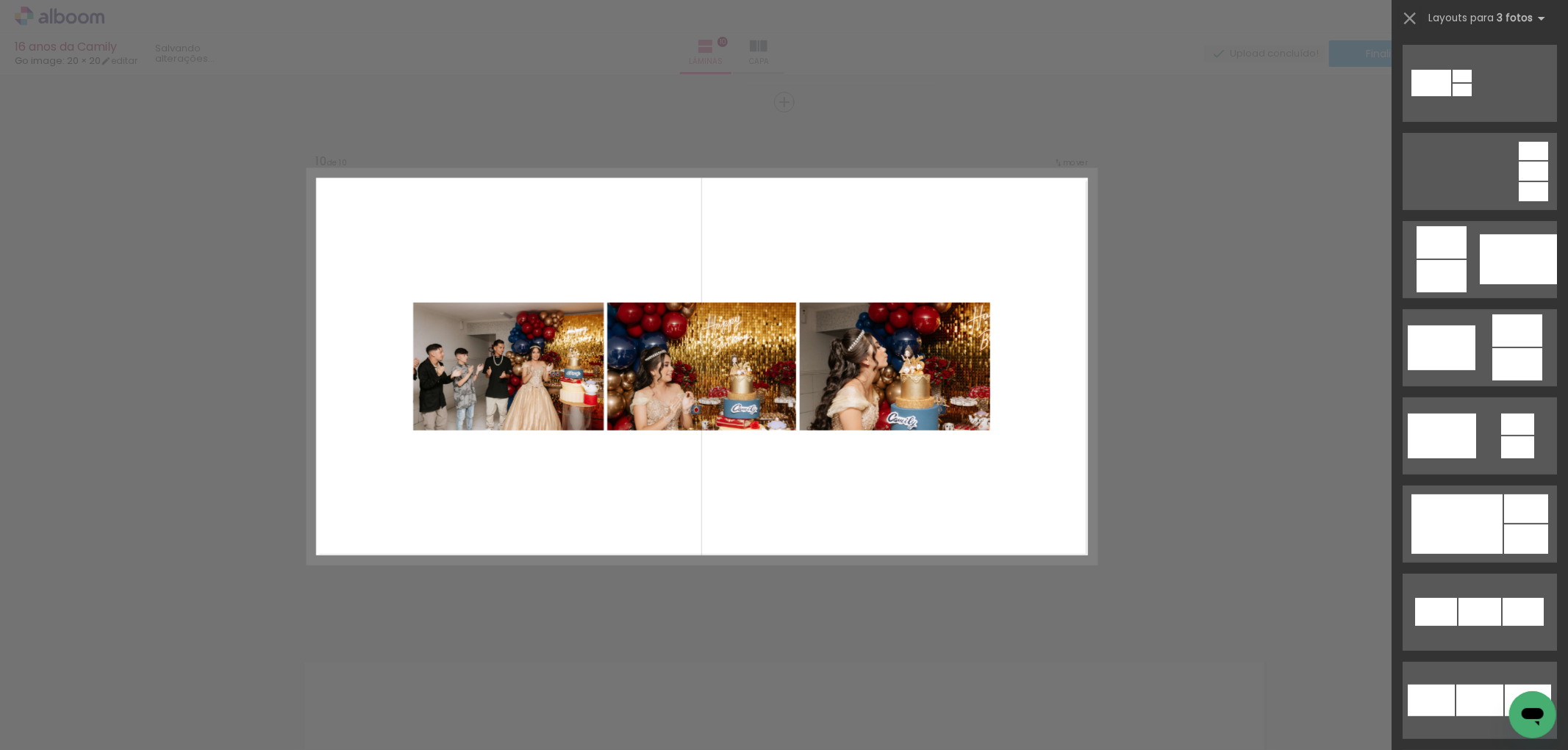
scroll to position [0, 0]
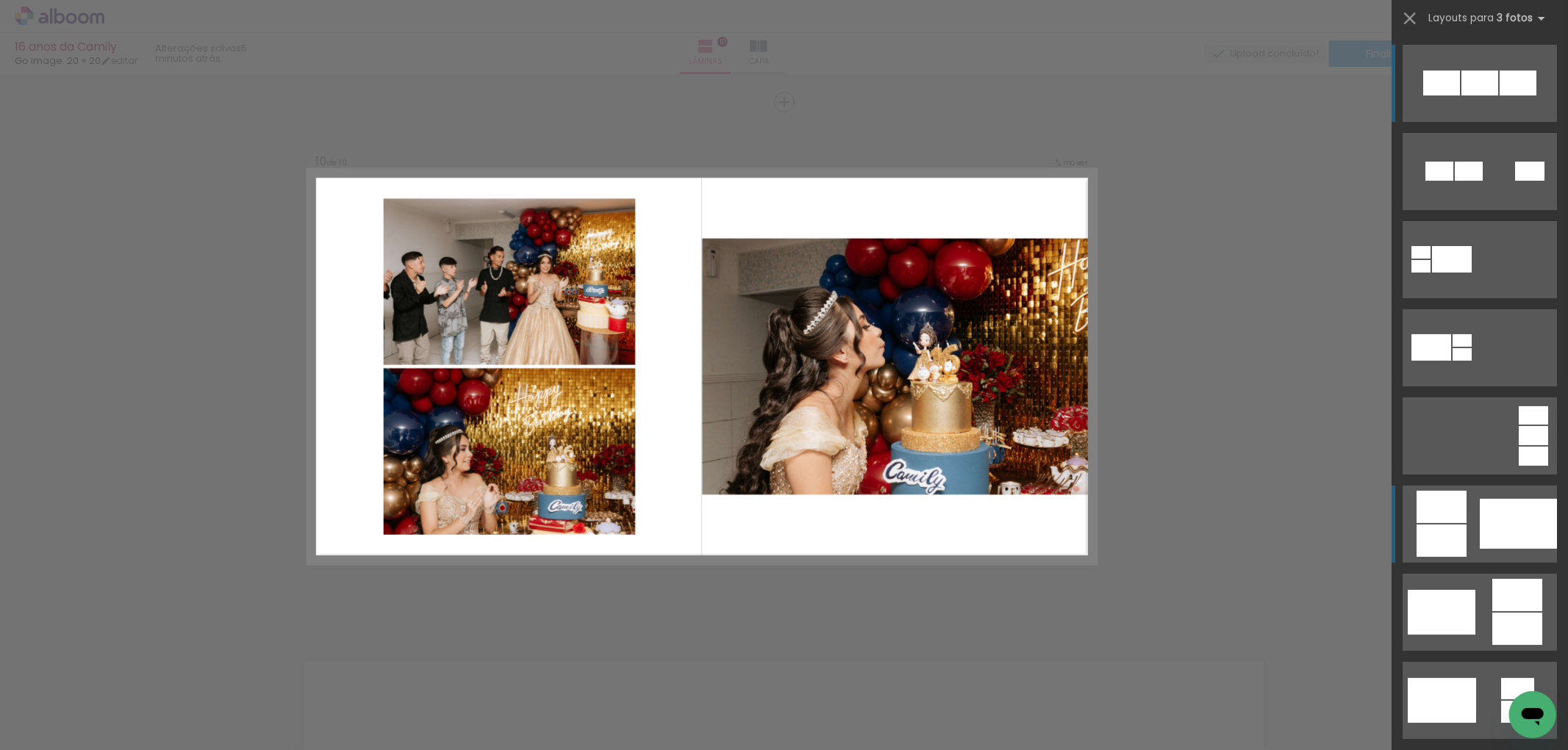
click at [1500, 530] on div at bounding box center [1518, 523] width 77 height 50
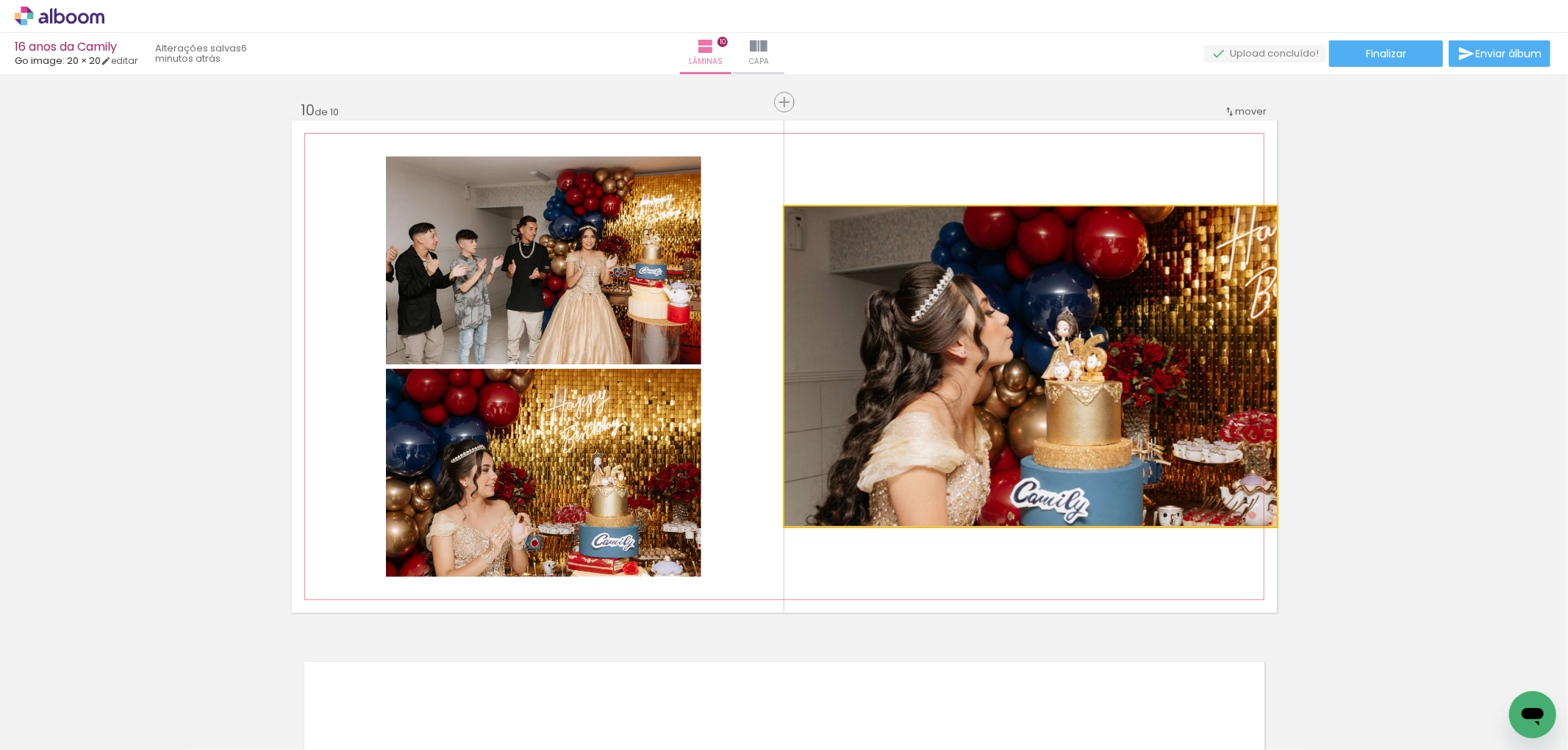
drag, startPoint x: 724, startPoint y: 344, endPoint x: 541, endPoint y: 252, distance: 204.8
click at [0, 0] on slot at bounding box center [0, 0] width 0 height 0
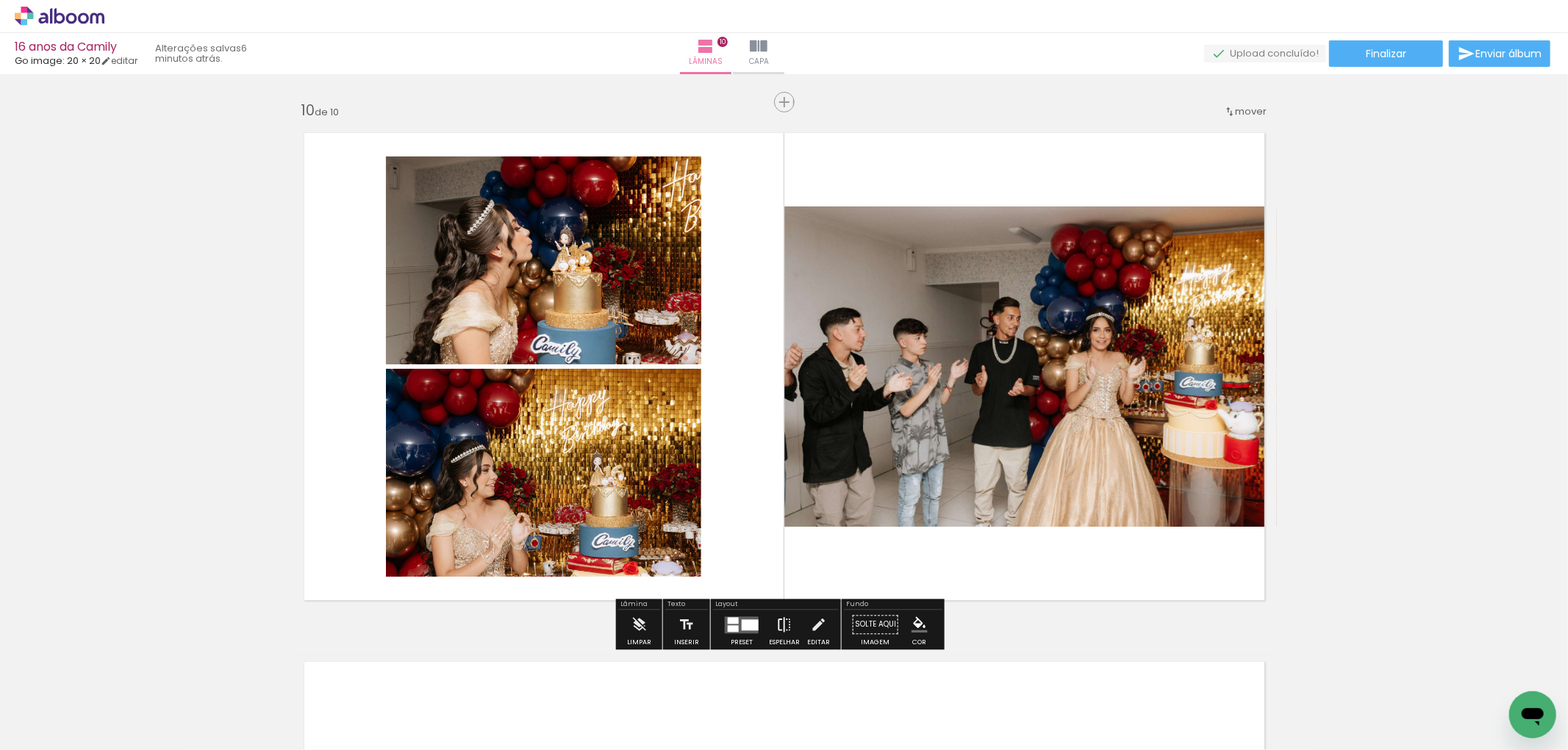
click at [784, 626] on iron-icon at bounding box center [784, 624] width 16 height 29
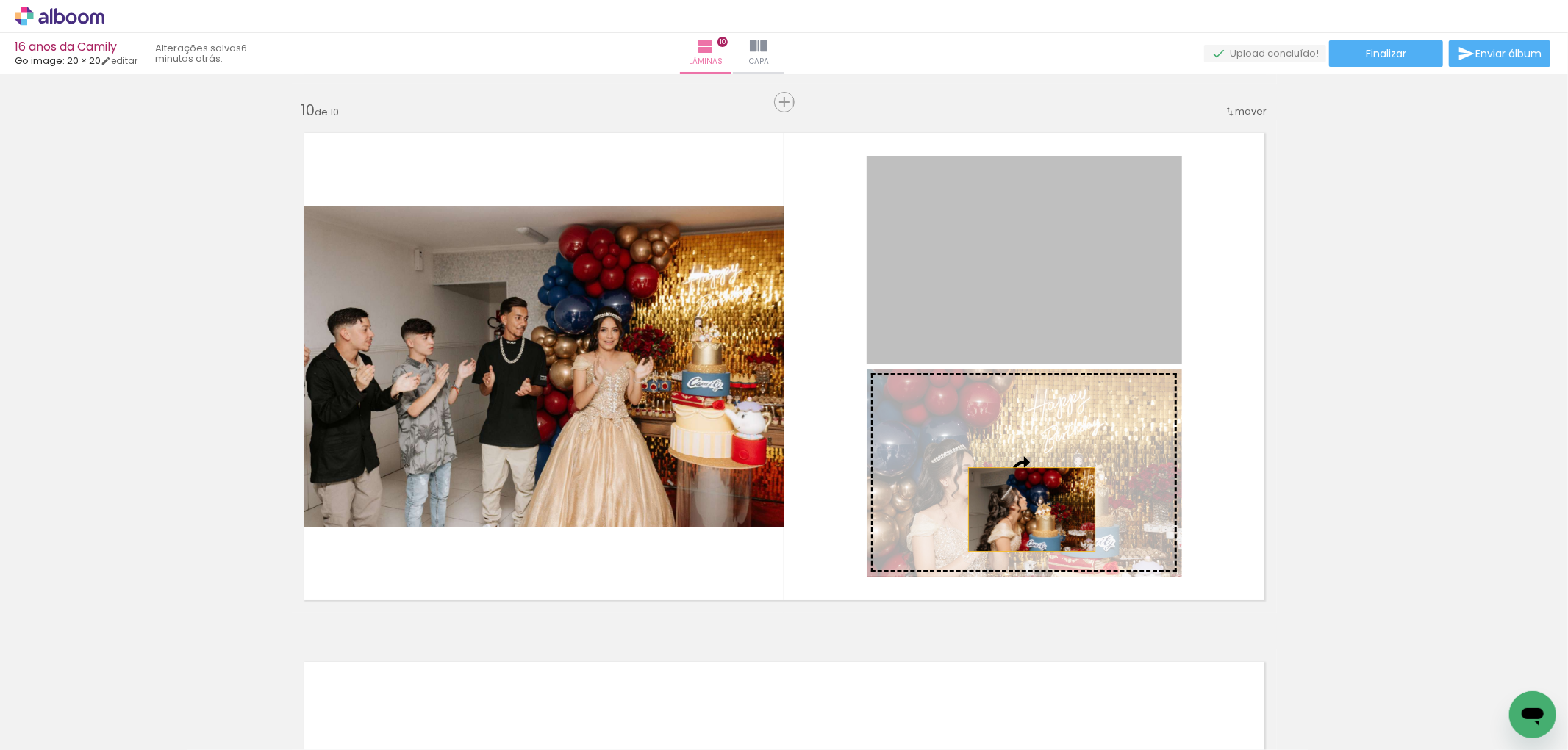
drag, startPoint x: 1027, startPoint y: 304, endPoint x: 1025, endPoint y: 509, distance: 205.0
click at [0, 0] on slot at bounding box center [0, 0] width 0 height 0
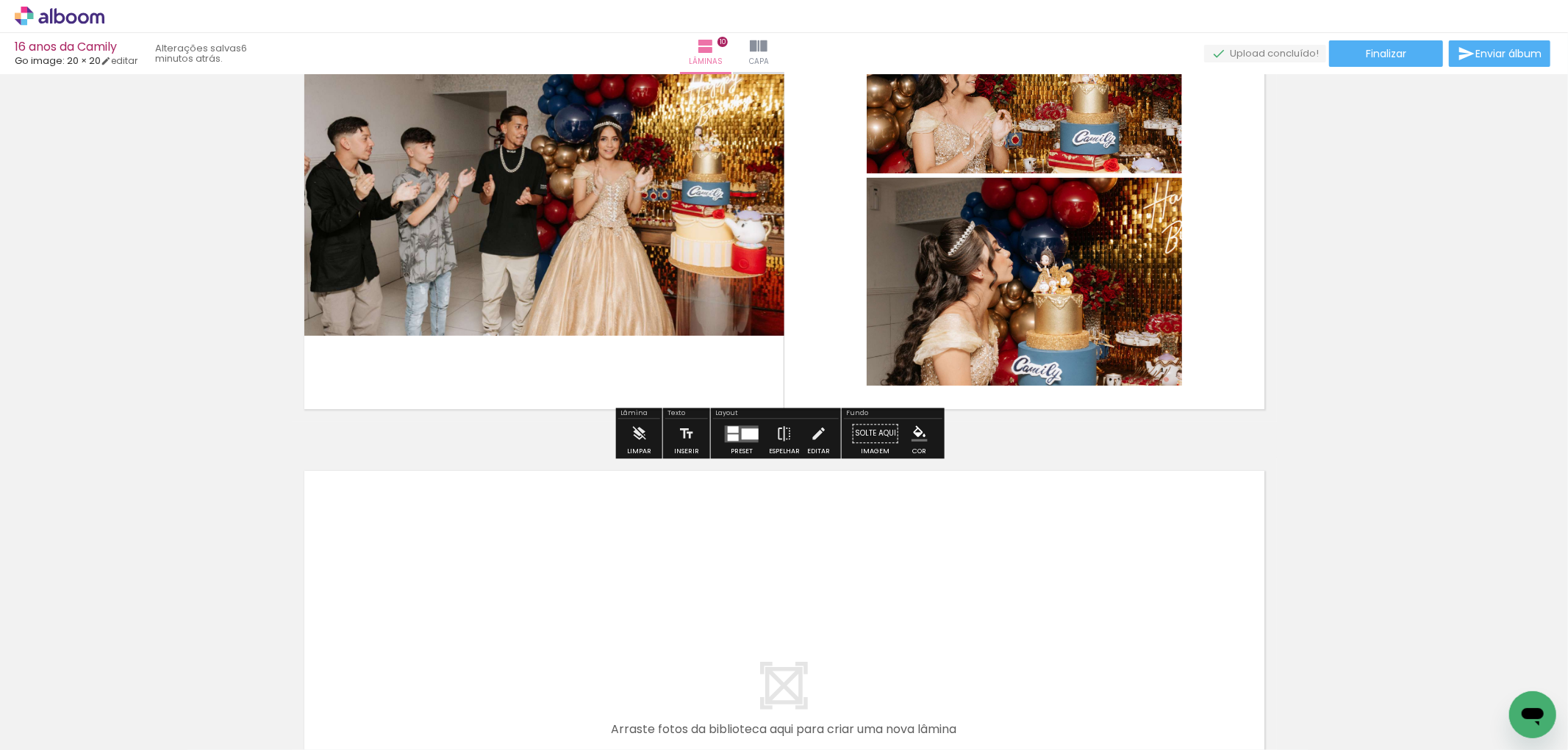
scroll to position [5002, 0]
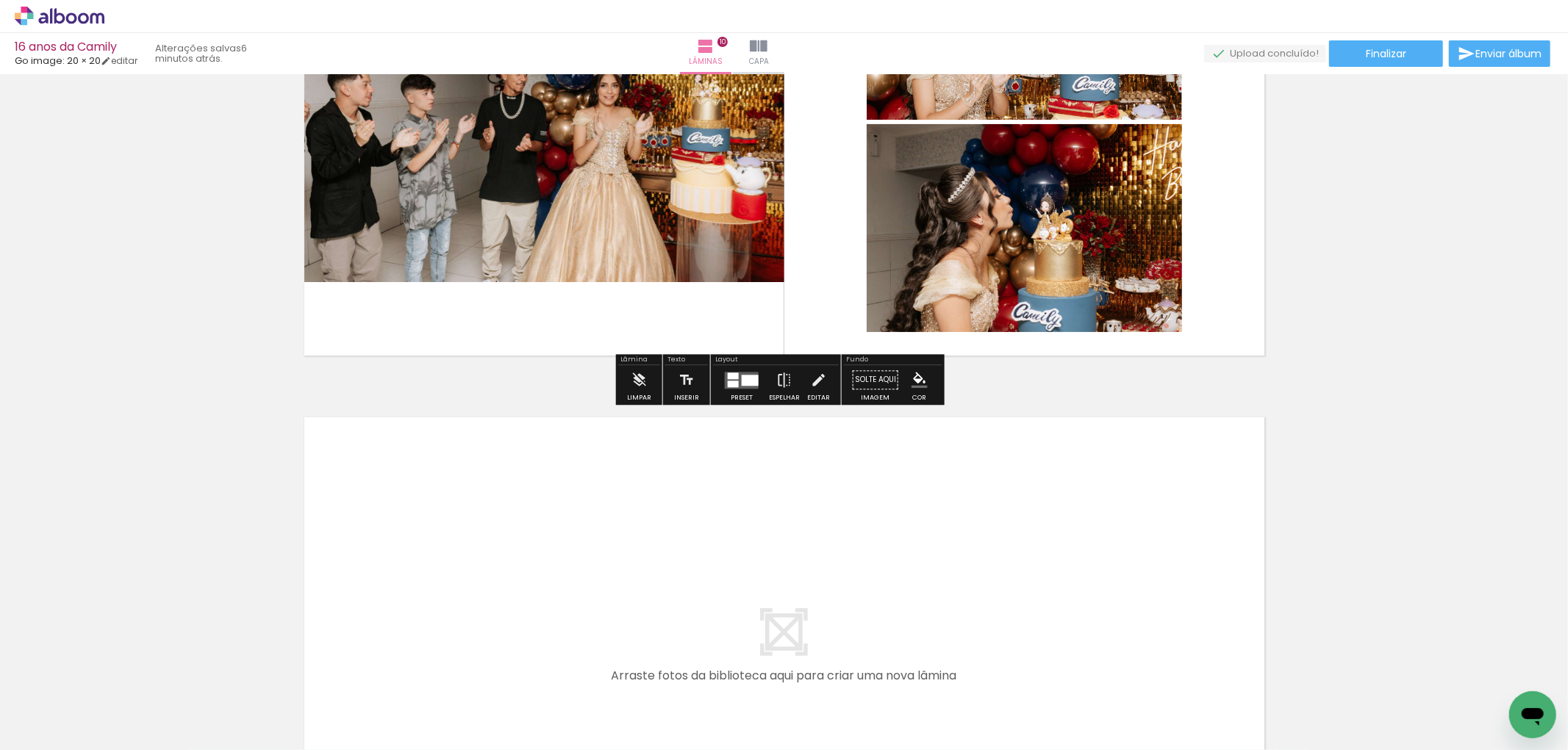
drag, startPoint x: 1111, startPoint y: 714, endPoint x: 1063, endPoint y: 635, distance: 92.4
click at [1063, 635] on quentale-workspace at bounding box center [784, 375] width 1568 height 750
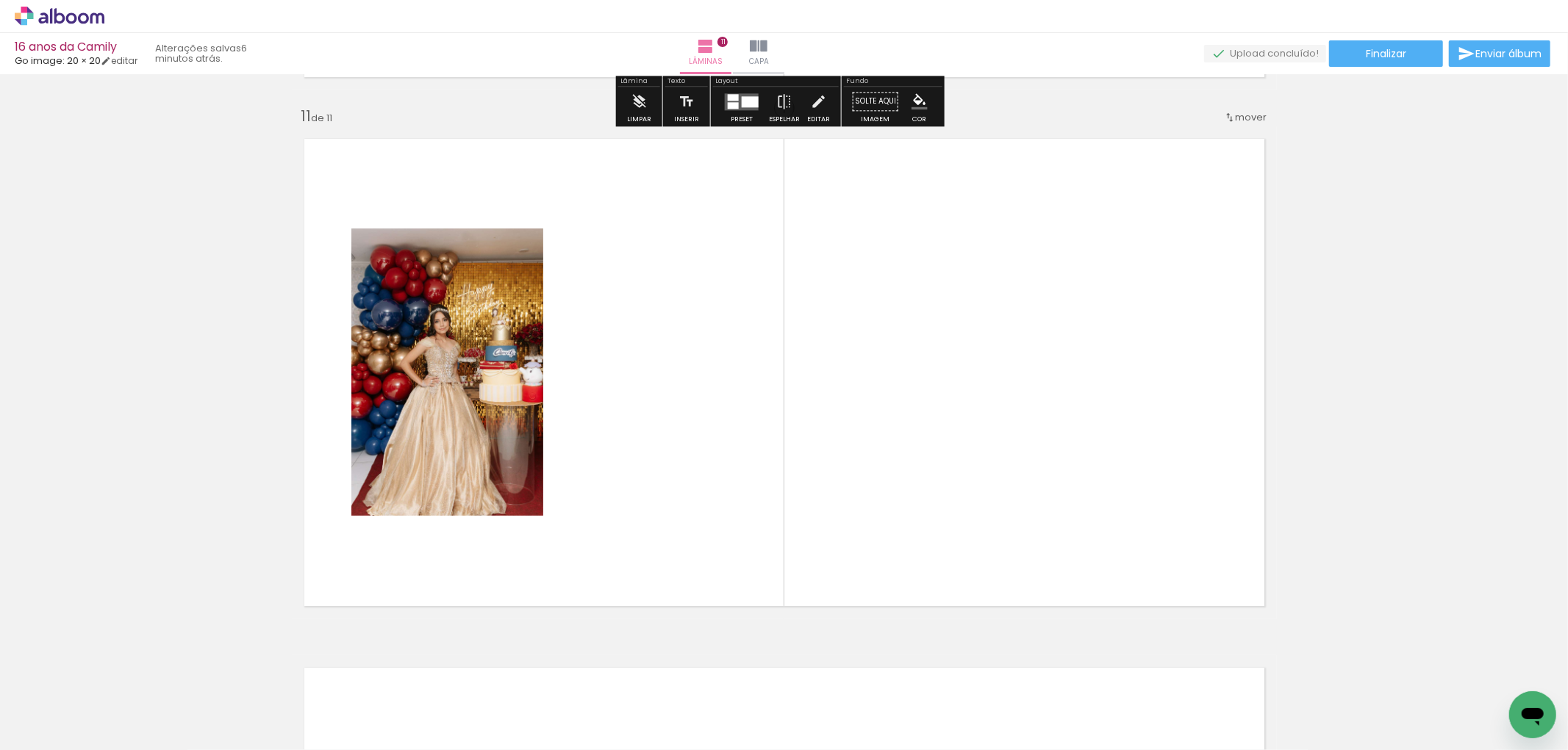
scroll to position [5285, 0]
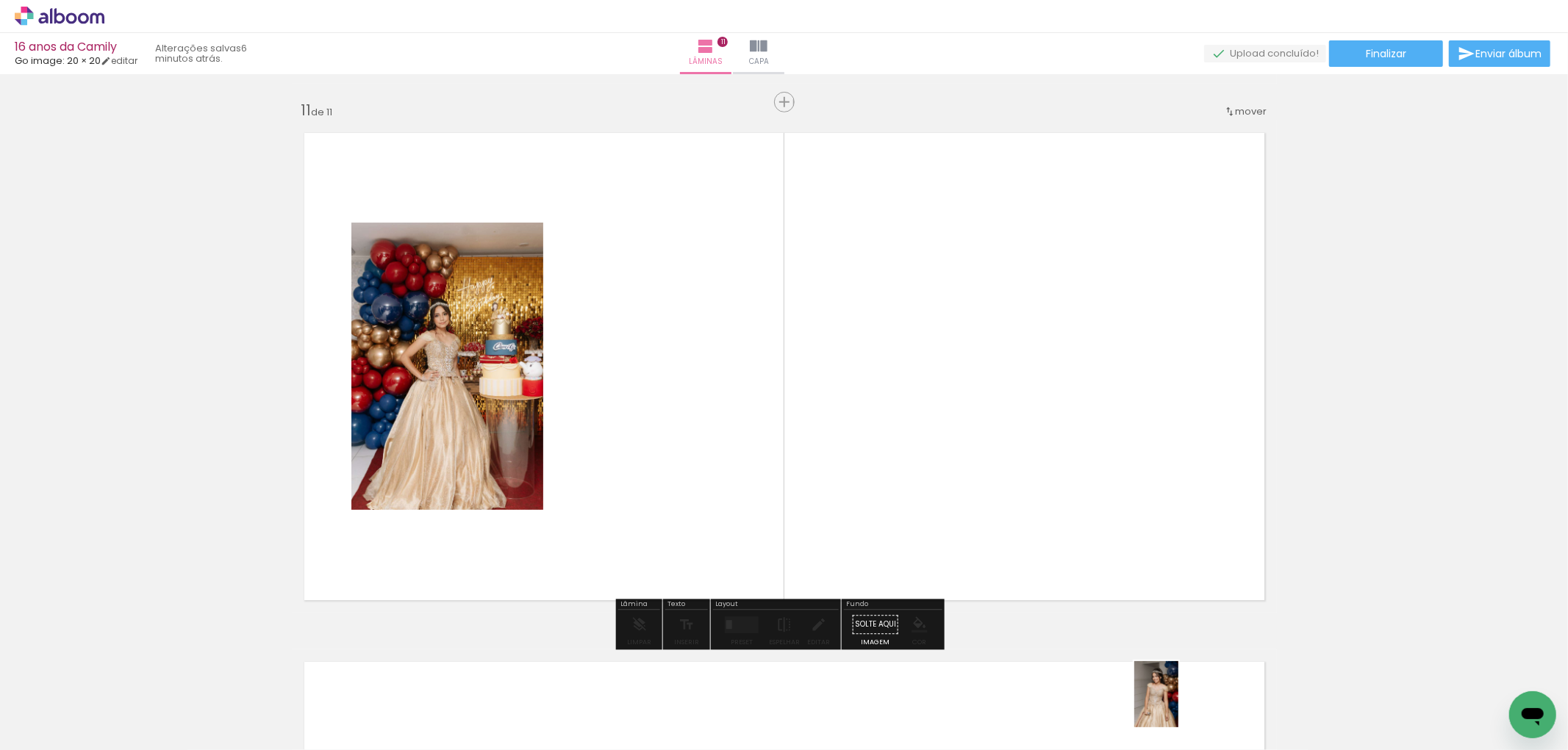
drag, startPoint x: 1188, startPoint y: 723, endPoint x: 1178, endPoint y: 705, distance: 20.6
click at [1178, 705] on div at bounding box center [1178, 700] width 48 height 73
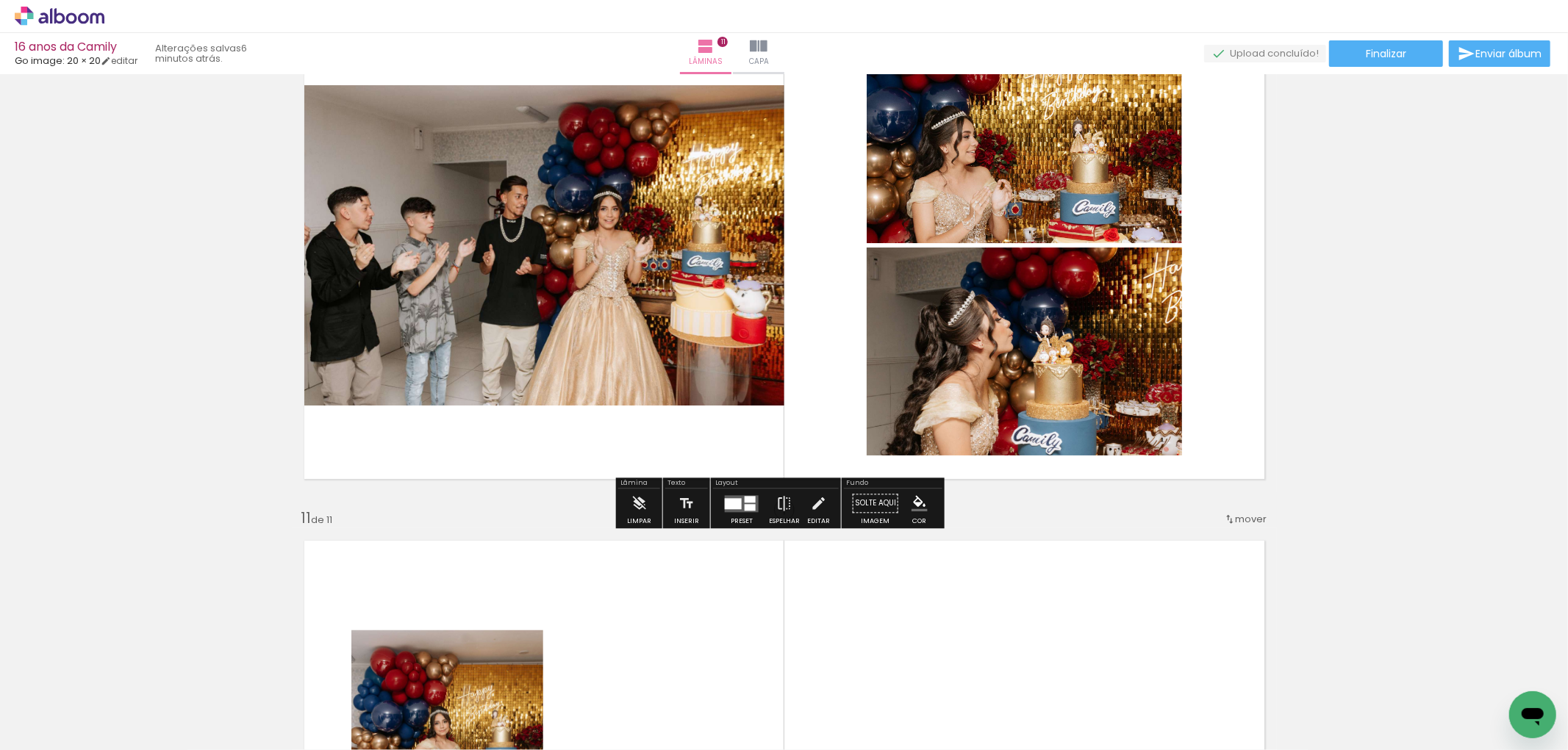
scroll to position [4960, 0]
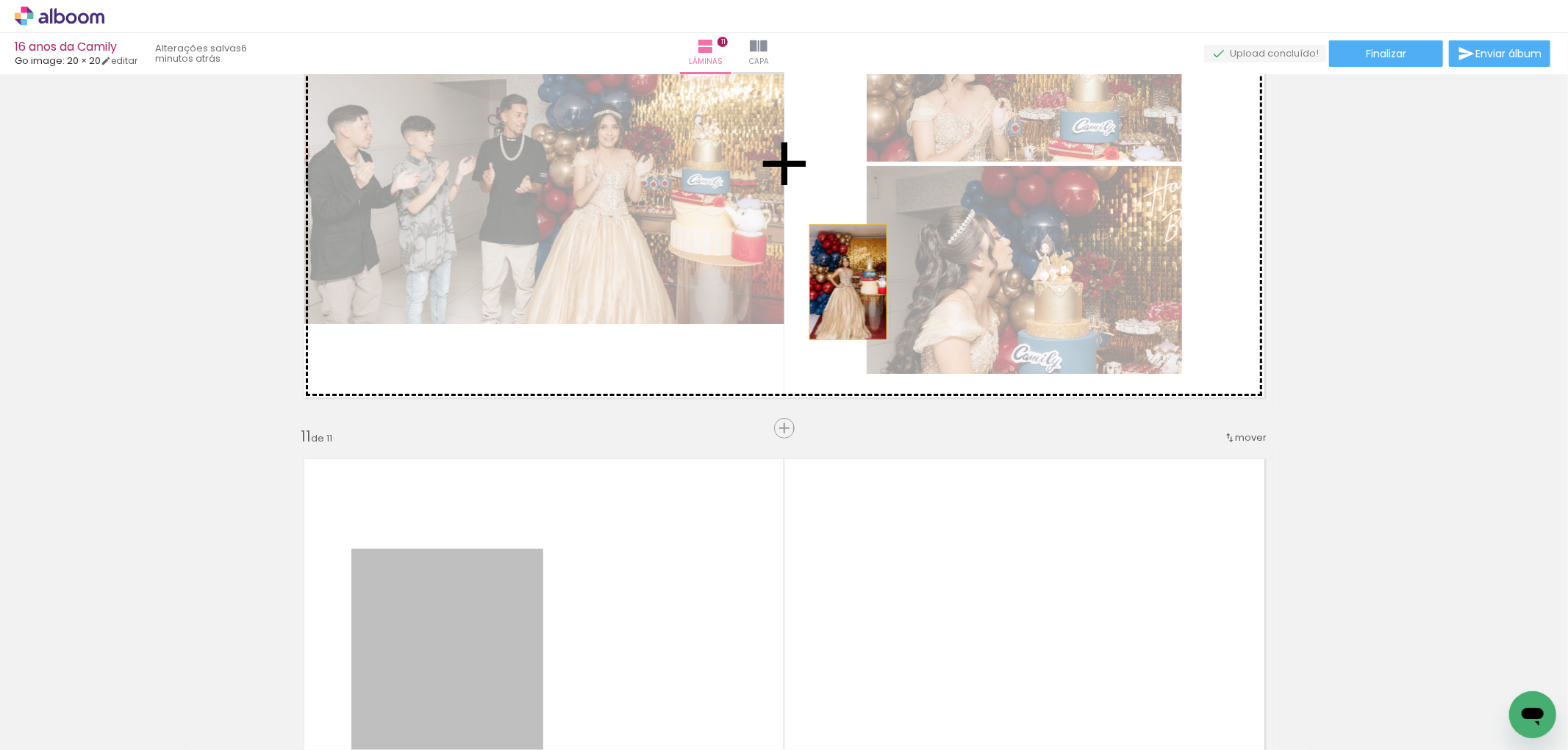
drag, startPoint x: 487, startPoint y: 608, endPoint x: 847, endPoint y: 278, distance: 488.4
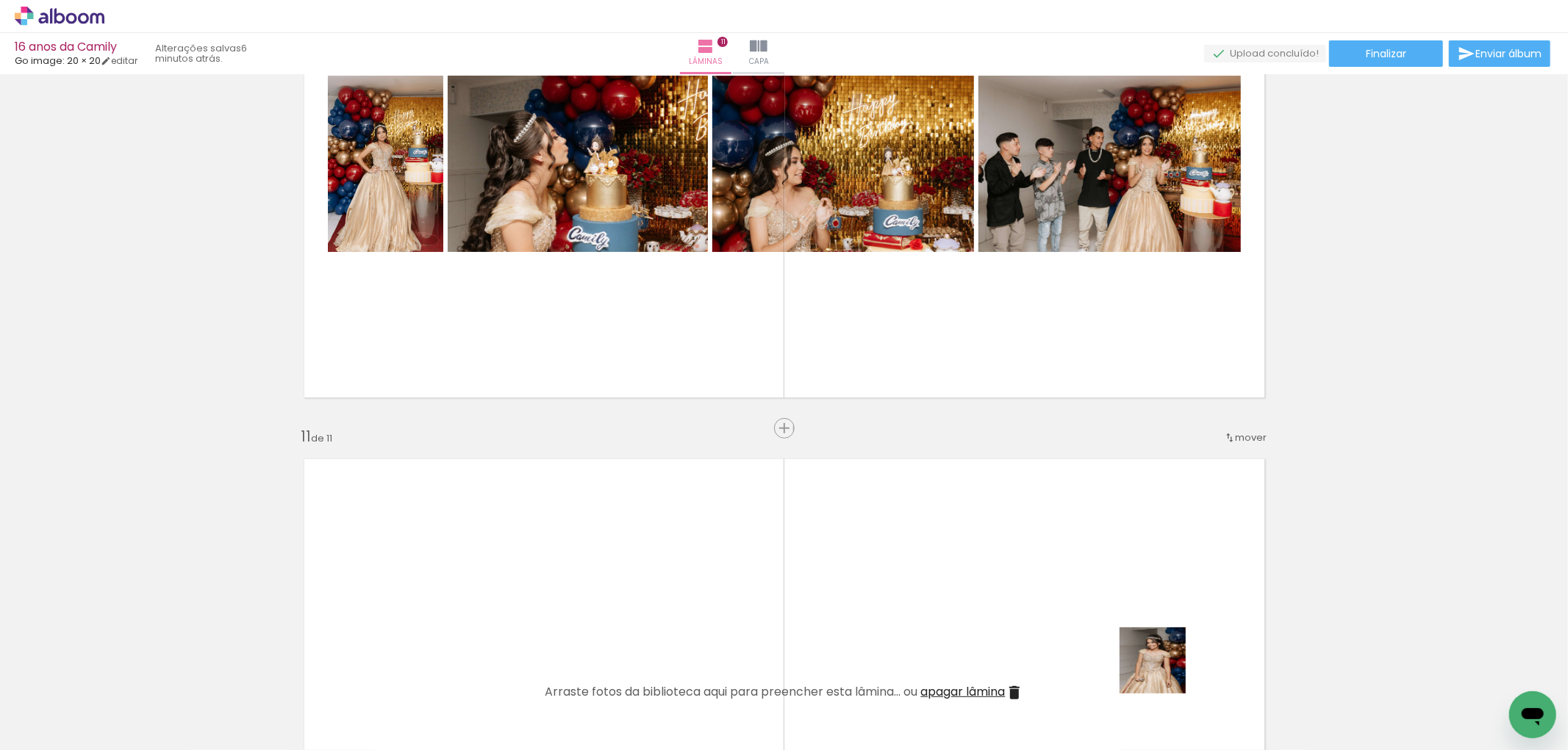
drag, startPoint x: 1192, startPoint y: 723, endPoint x: 1211, endPoint y: 672, distance: 54.4
click at [1113, 598] on quentale-workspace at bounding box center [784, 375] width 1568 height 750
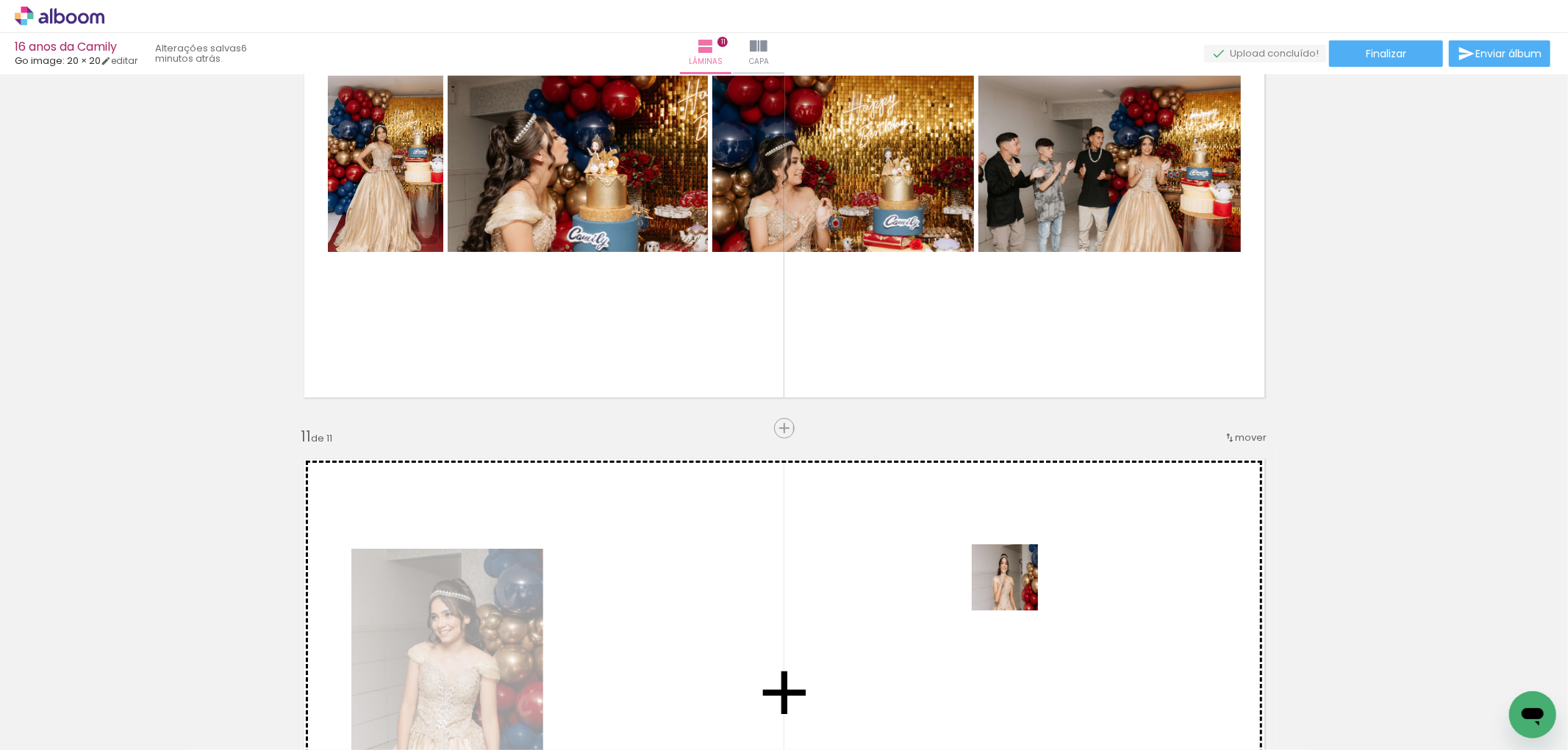
drag, startPoint x: 1275, startPoint y: 713, endPoint x: 1016, endPoint y: 588, distance: 287.6
click at [1016, 588] on quentale-workspace at bounding box center [784, 375] width 1568 height 750
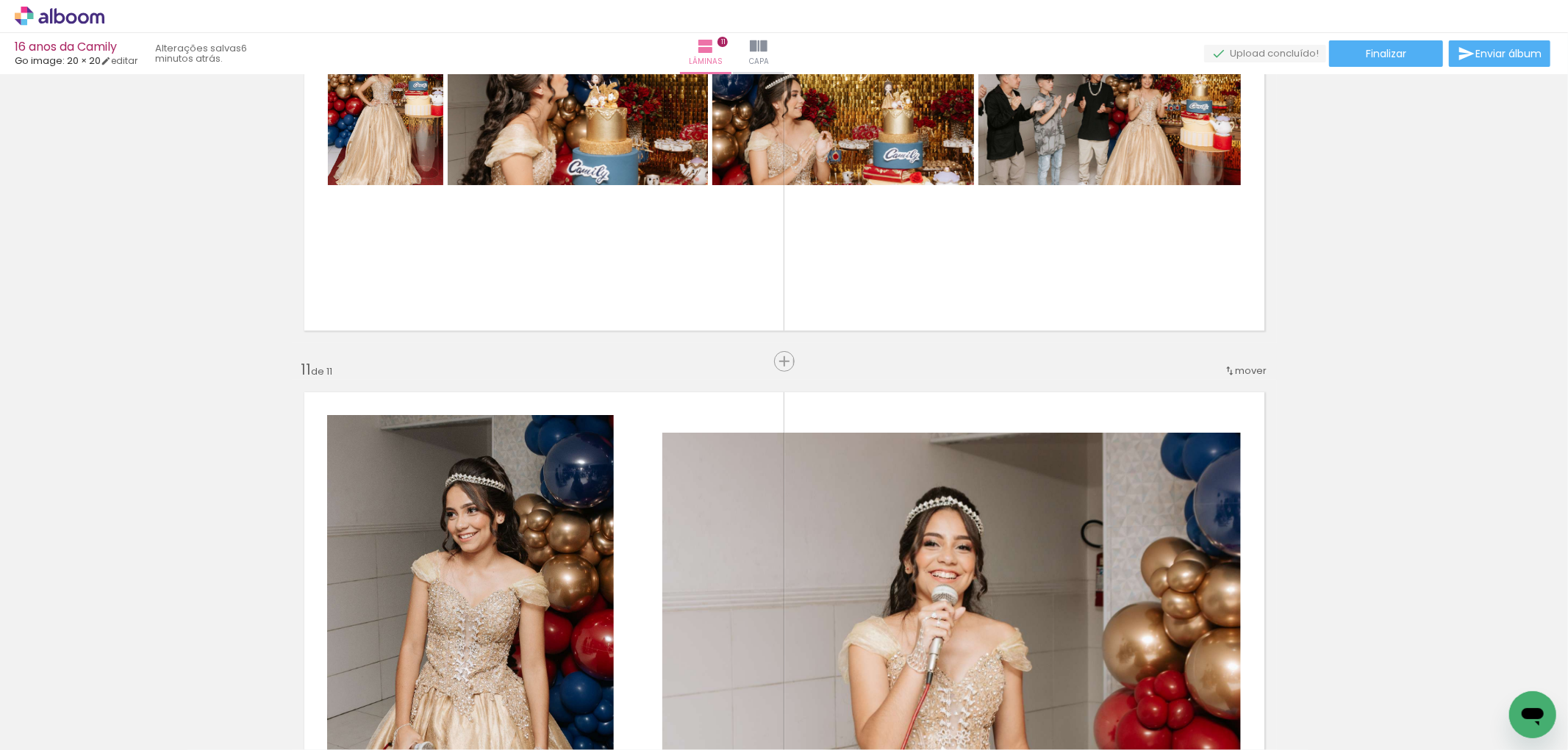
scroll to position [5122, 0]
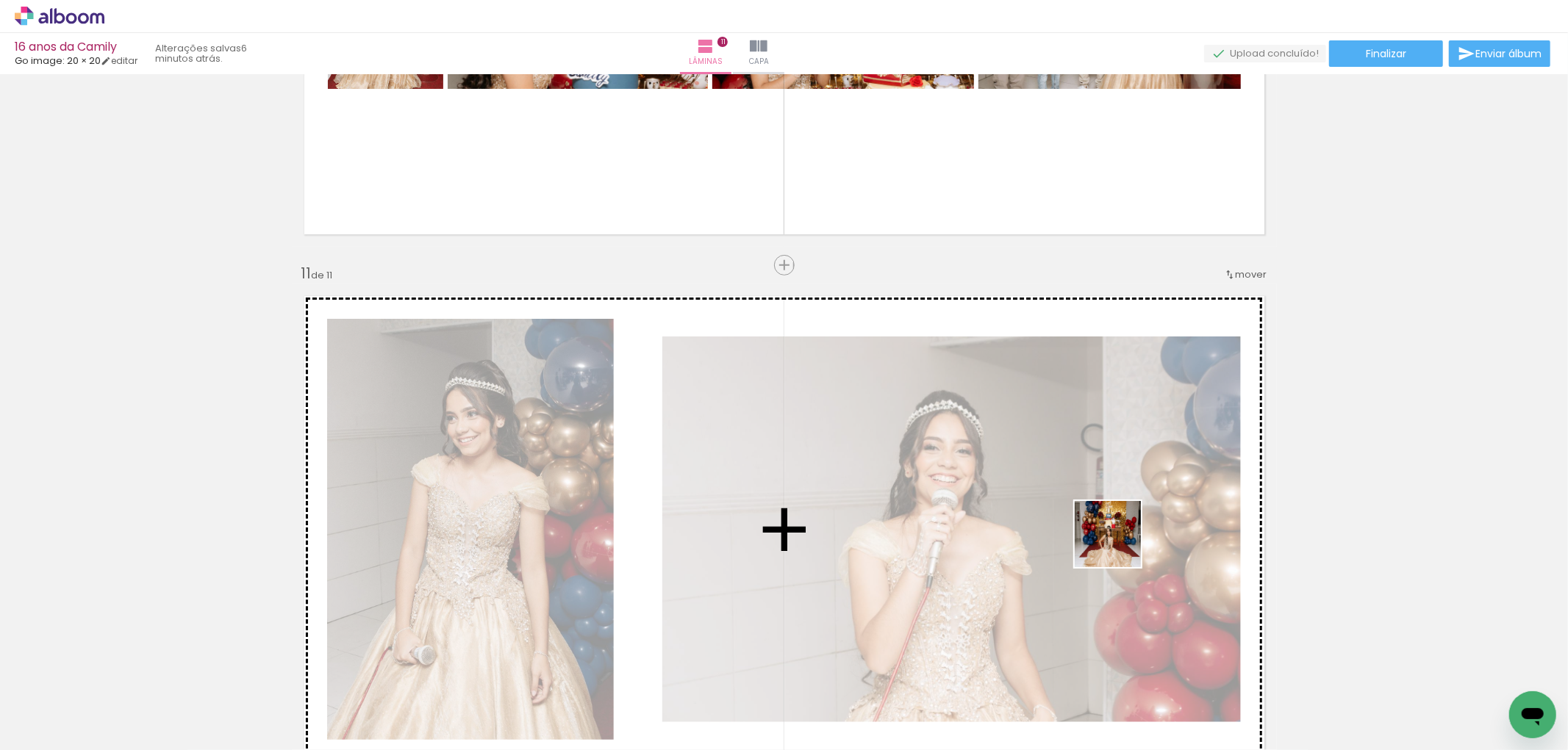
drag, startPoint x: 1368, startPoint y: 718, endPoint x: 1119, endPoint y: 545, distance: 303.2
click at [1119, 545] on quentale-workspace at bounding box center [784, 375] width 1568 height 750
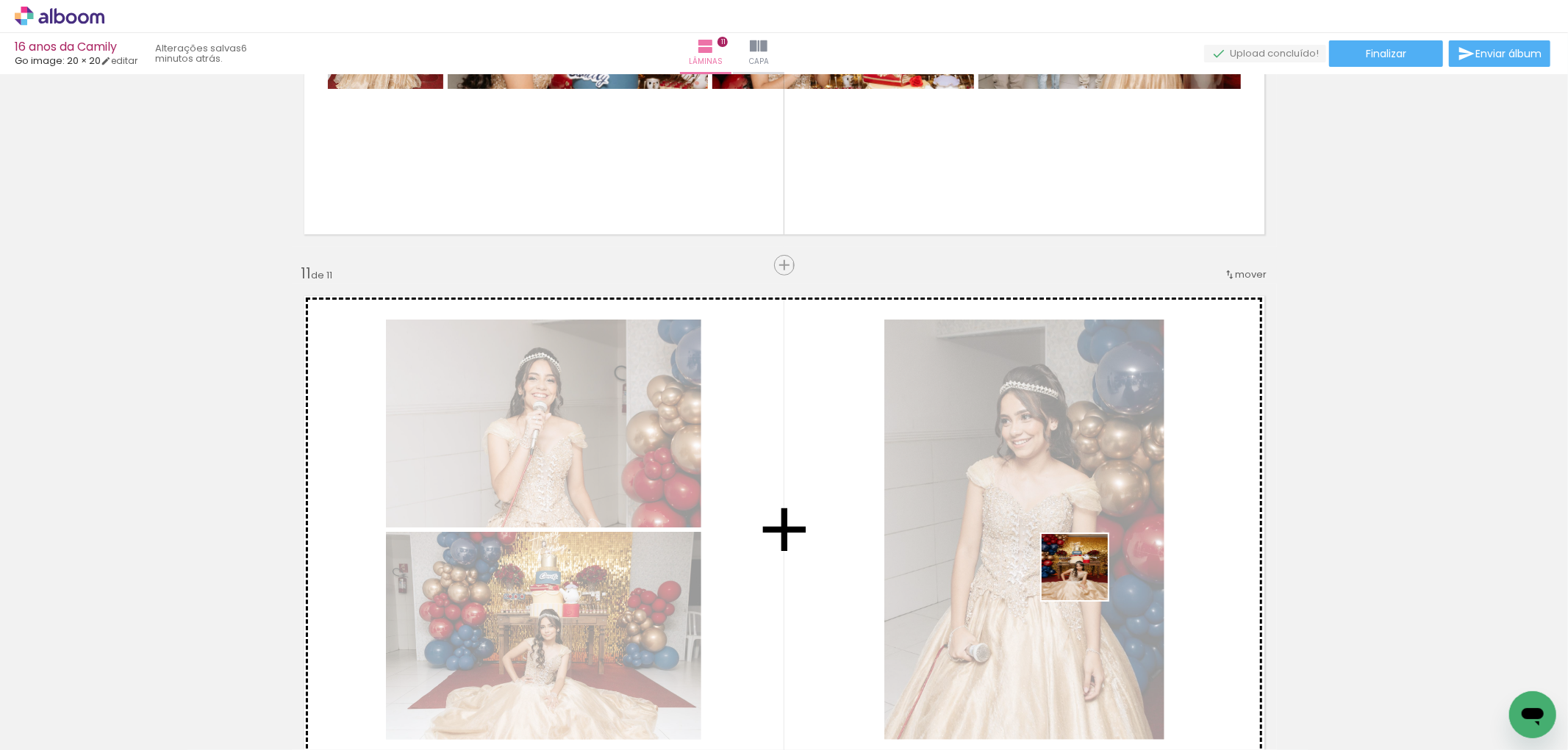
drag, startPoint x: 1439, startPoint y: 720, endPoint x: 1429, endPoint y: 618, distance: 102.5
click at [1053, 562] on quentale-workspace at bounding box center [784, 375] width 1568 height 750
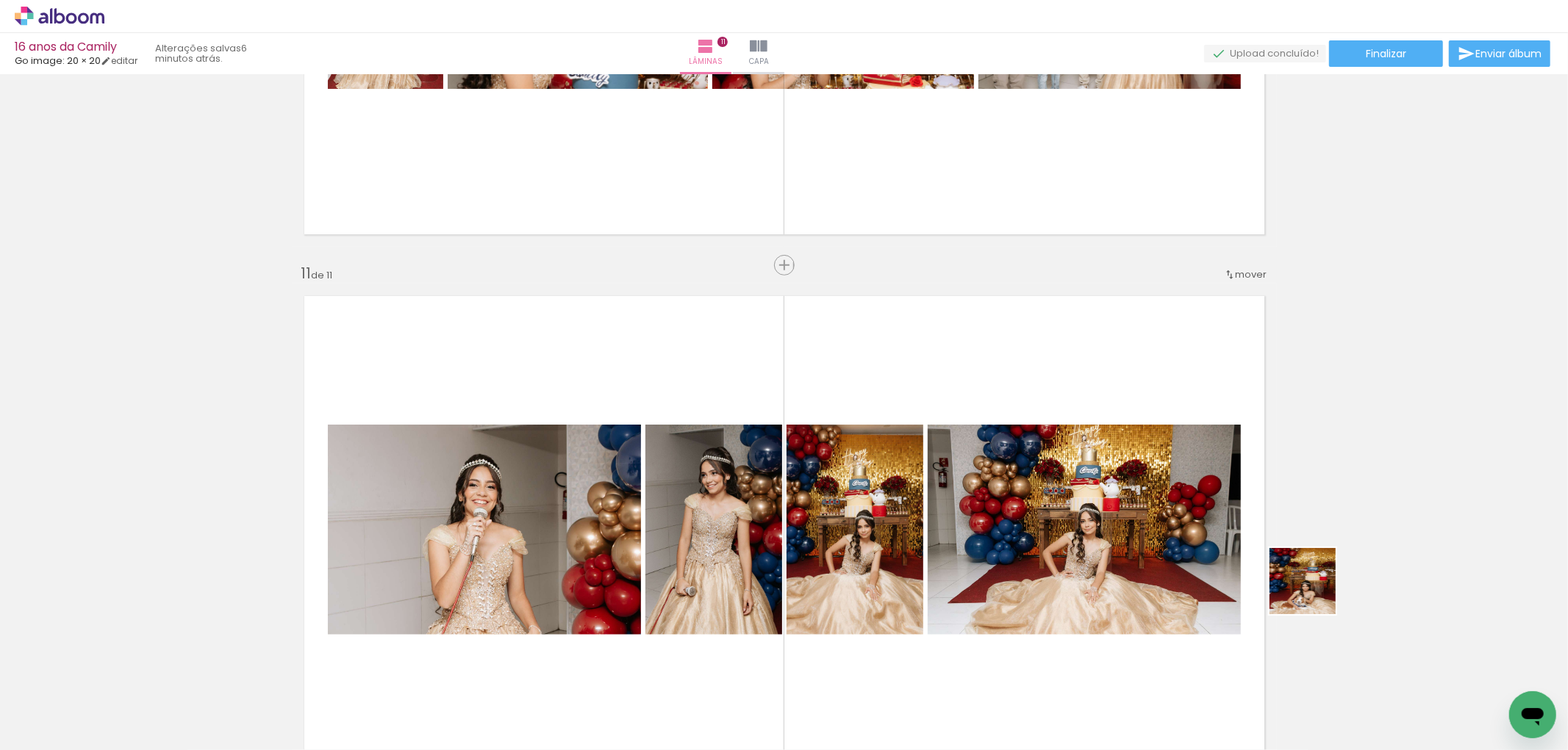
drag, startPoint x: 1506, startPoint y: 685, endPoint x: 1194, endPoint y: 546, distance: 341.6
click at [1206, 571] on quentale-workspace at bounding box center [784, 375] width 1568 height 750
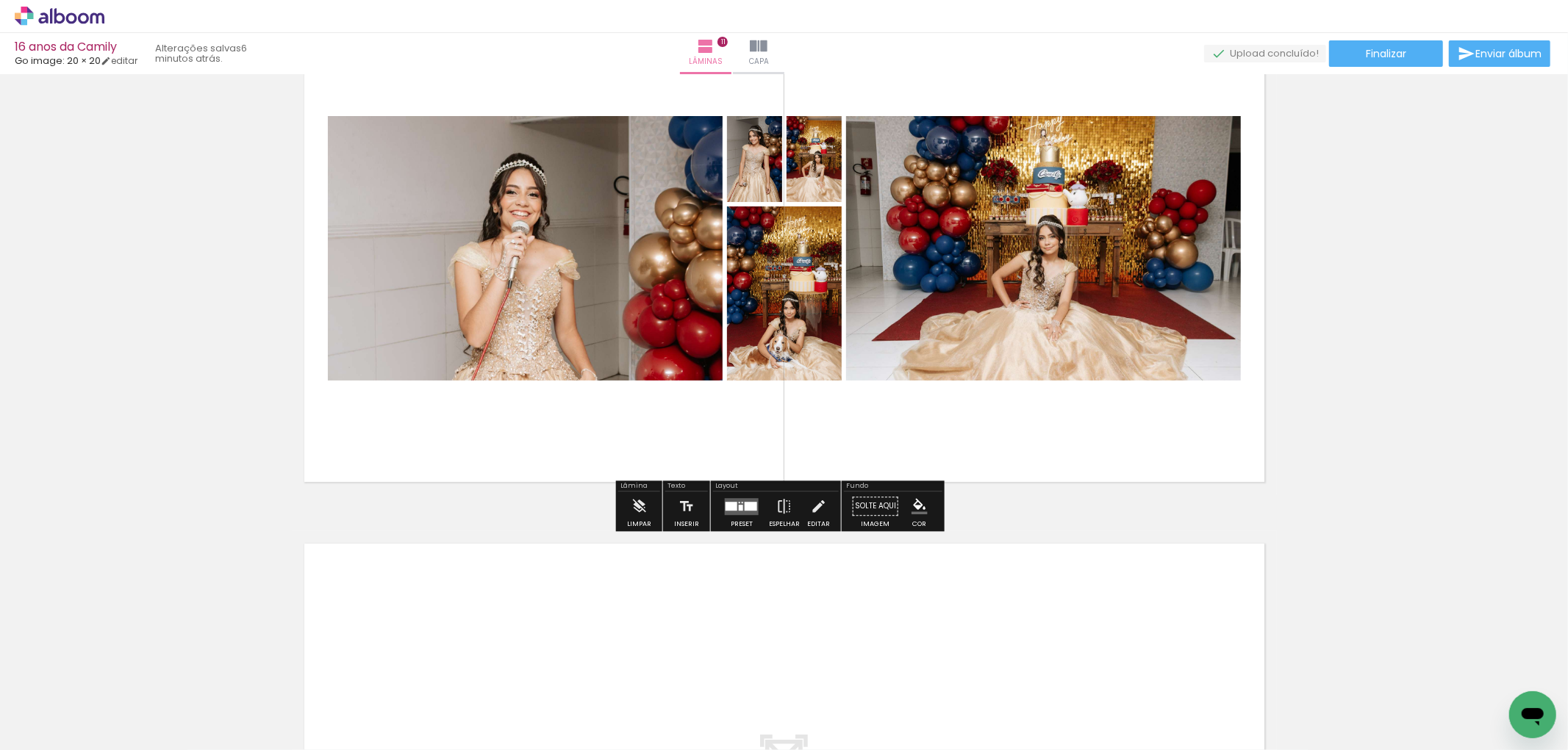
scroll to position [5449, 0]
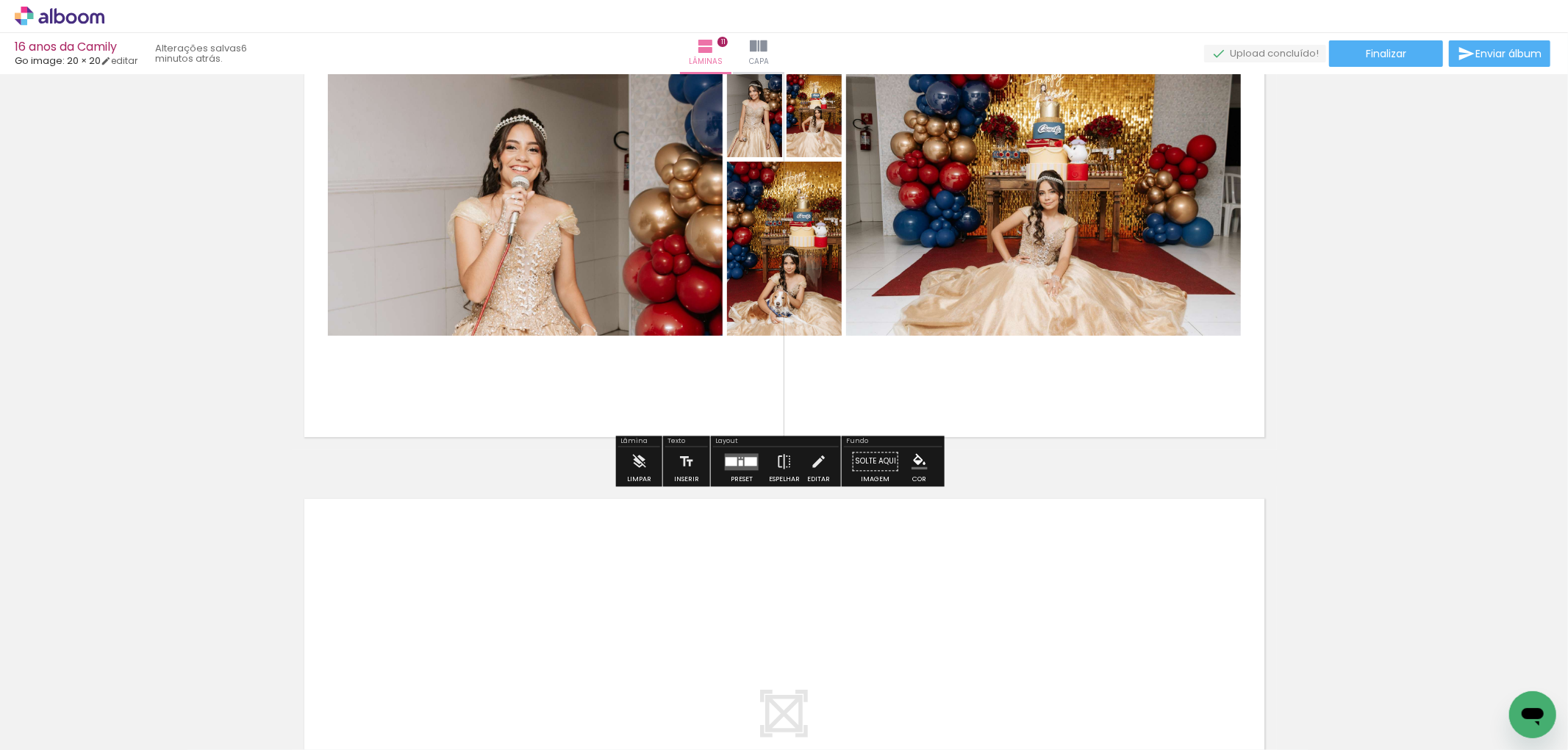
click at [750, 463] on div at bounding box center [751, 461] width 13 height 9
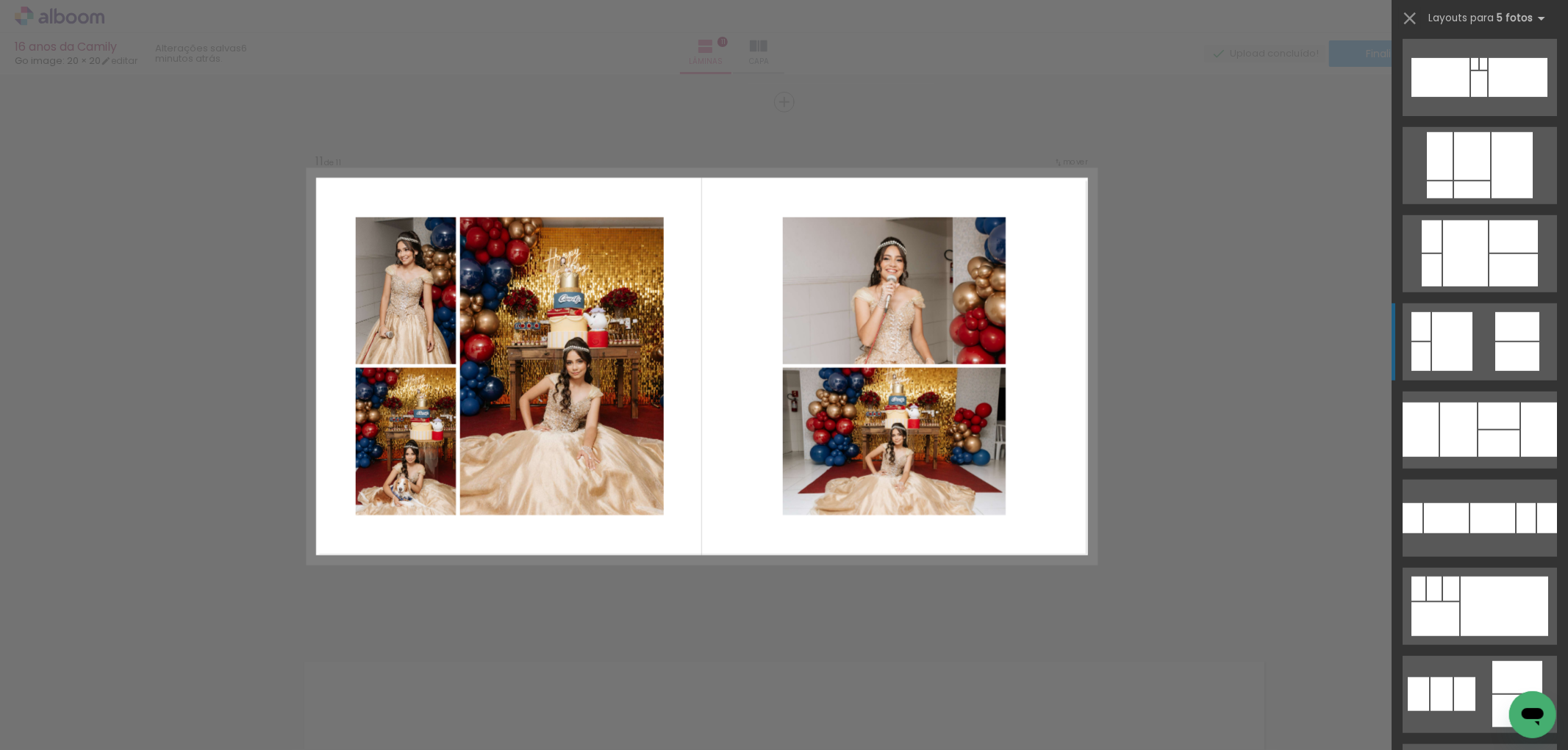
scroll to position [897, 0]
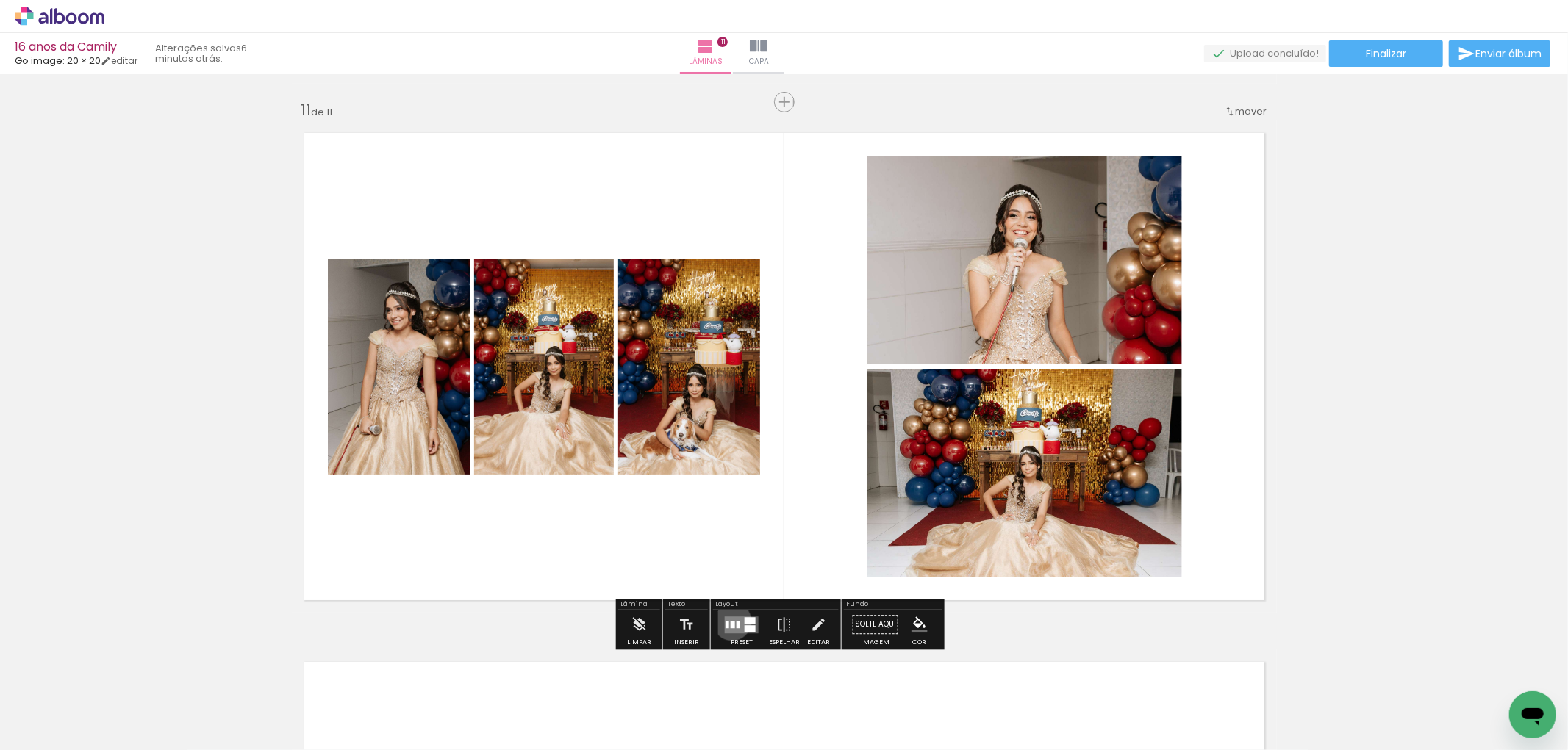
click at [731, 621] on div at bounding box center [733, 624] width 5 height 7
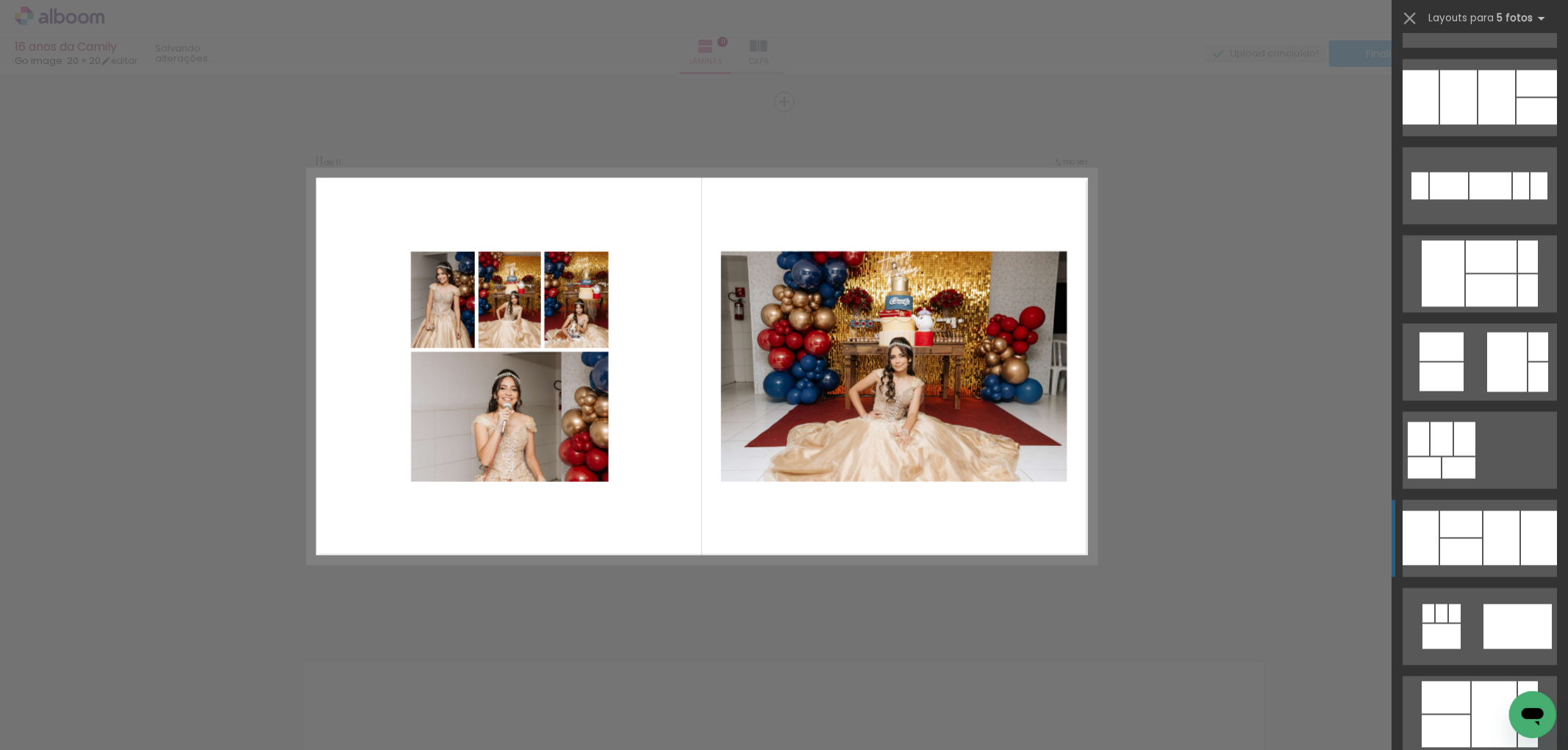
scroll to position [2472, 0]
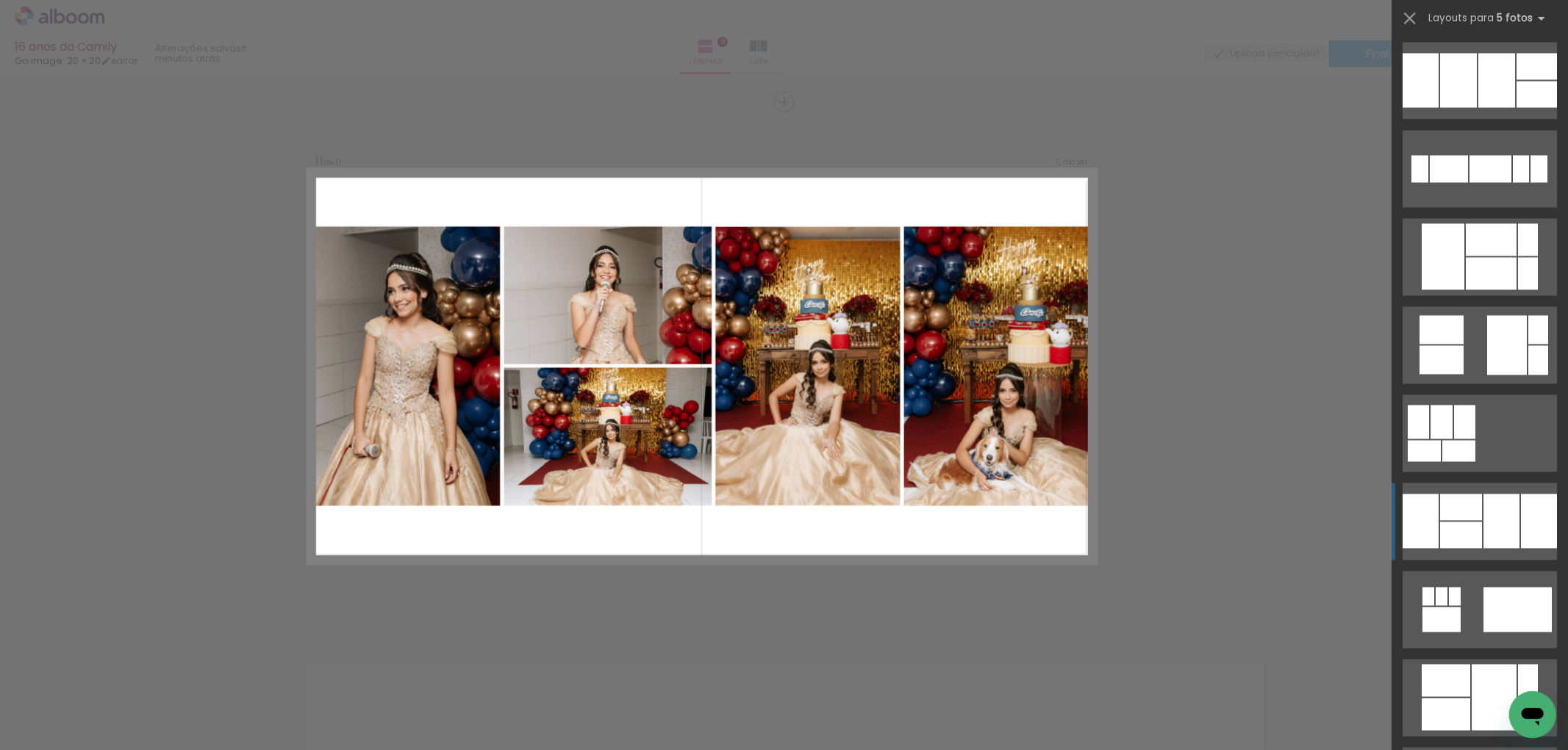
click at [1465, 256] on div at bounding box center [1491, 239] width 51 height 32
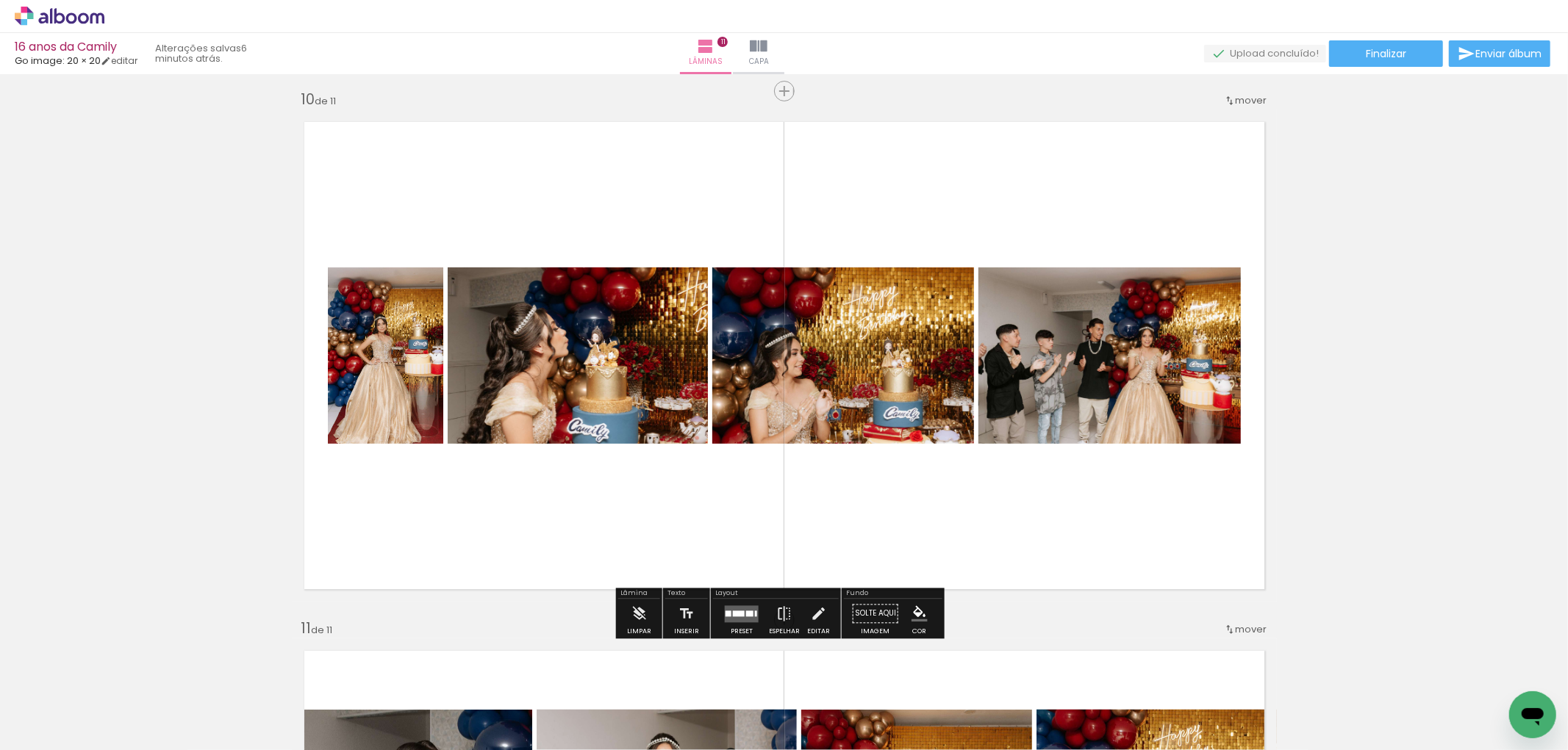
scroll to position [4796, 0]
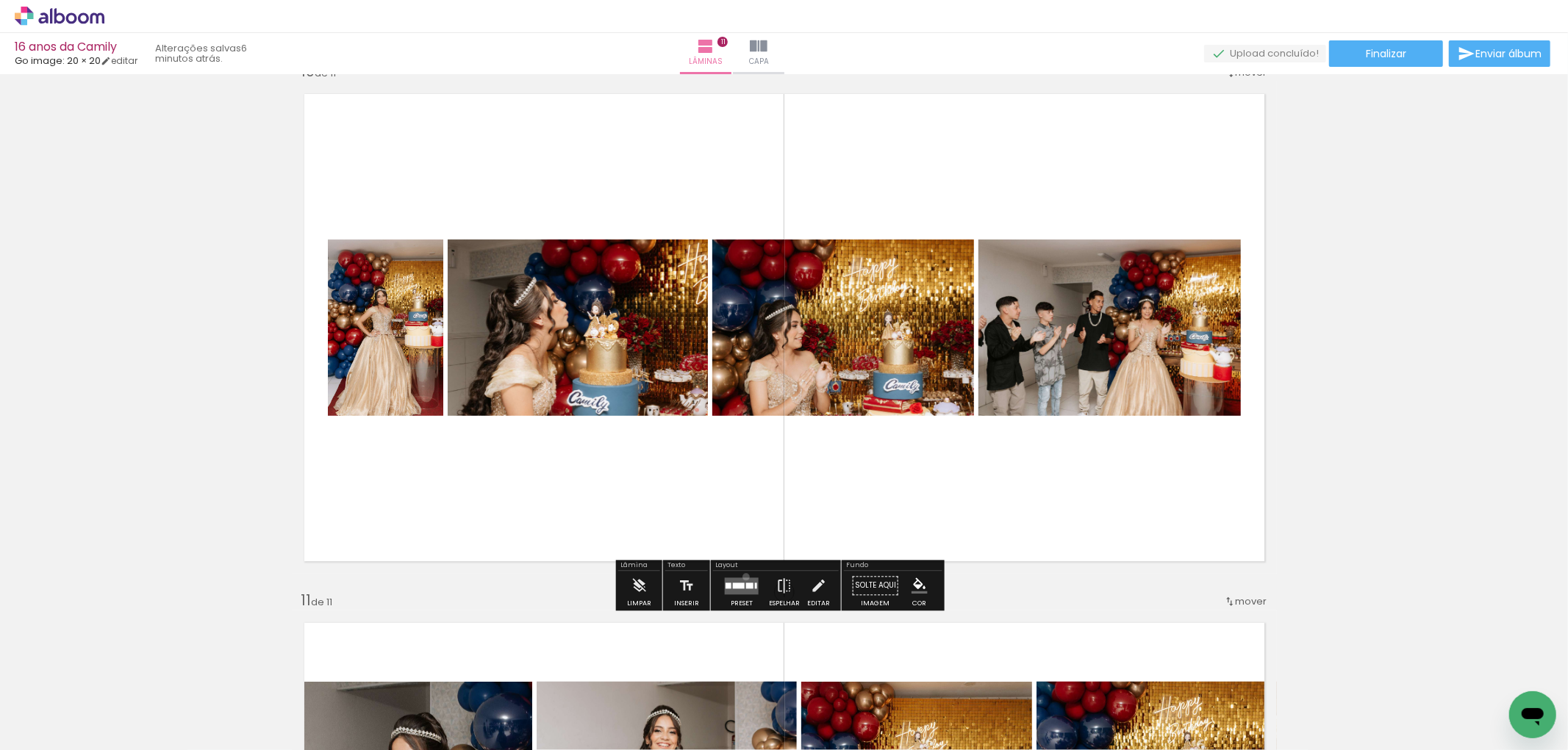
click at [743, 577] on quentale-layouter at bounding box center [741, 585] width 34 height 17
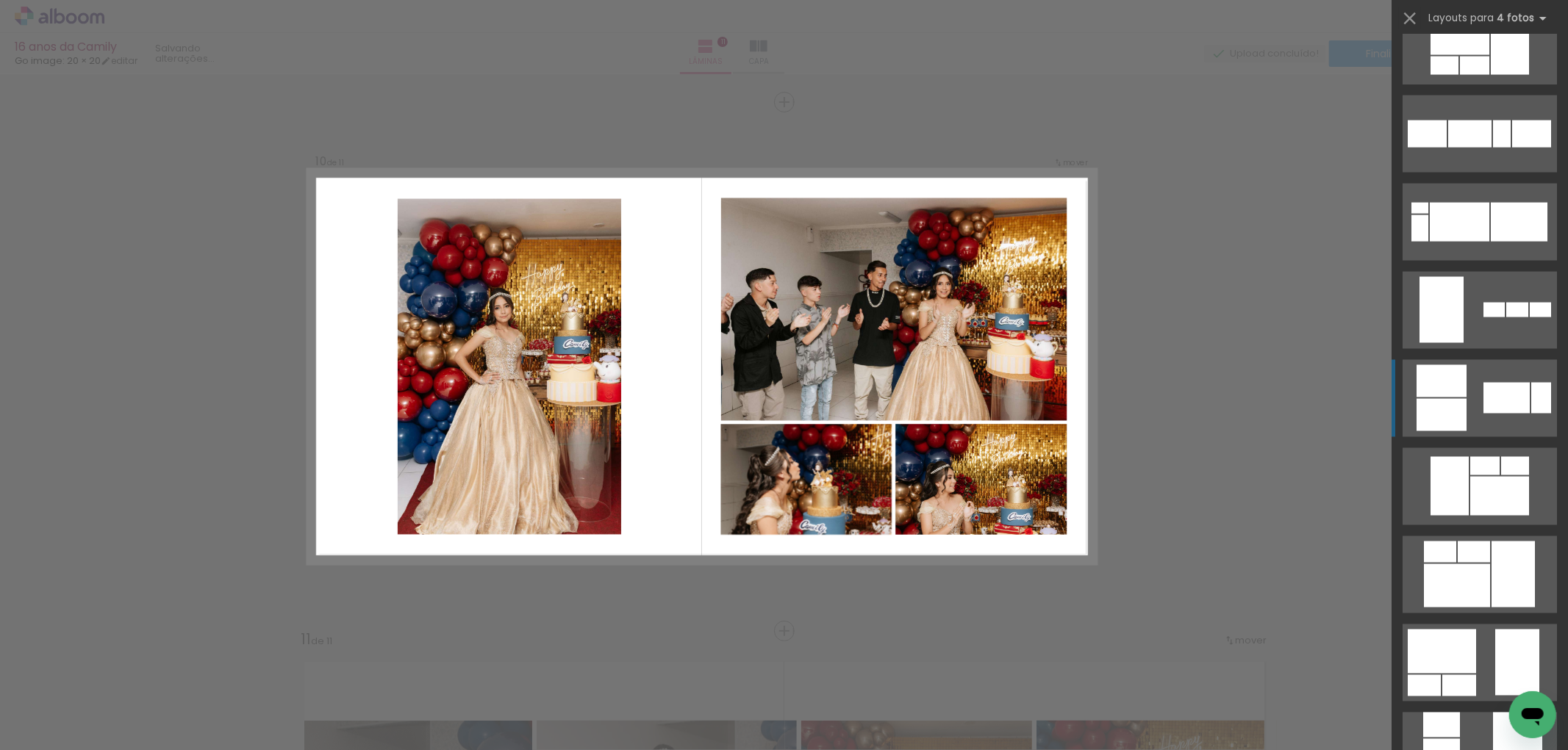
scroll to position [2285, 0]
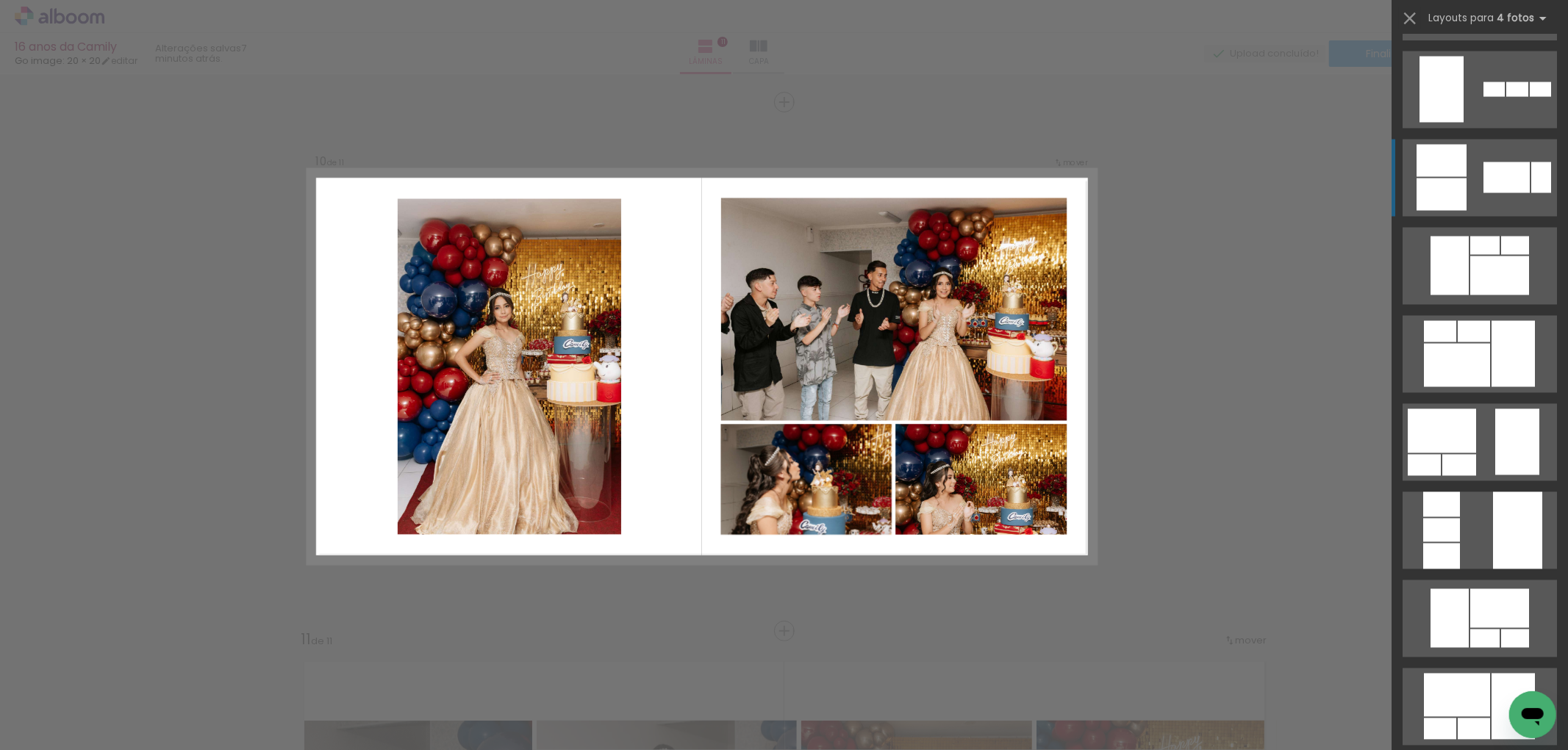
click at [1505, 295] on div at bounding box center [1499, 275] width 59 height 39
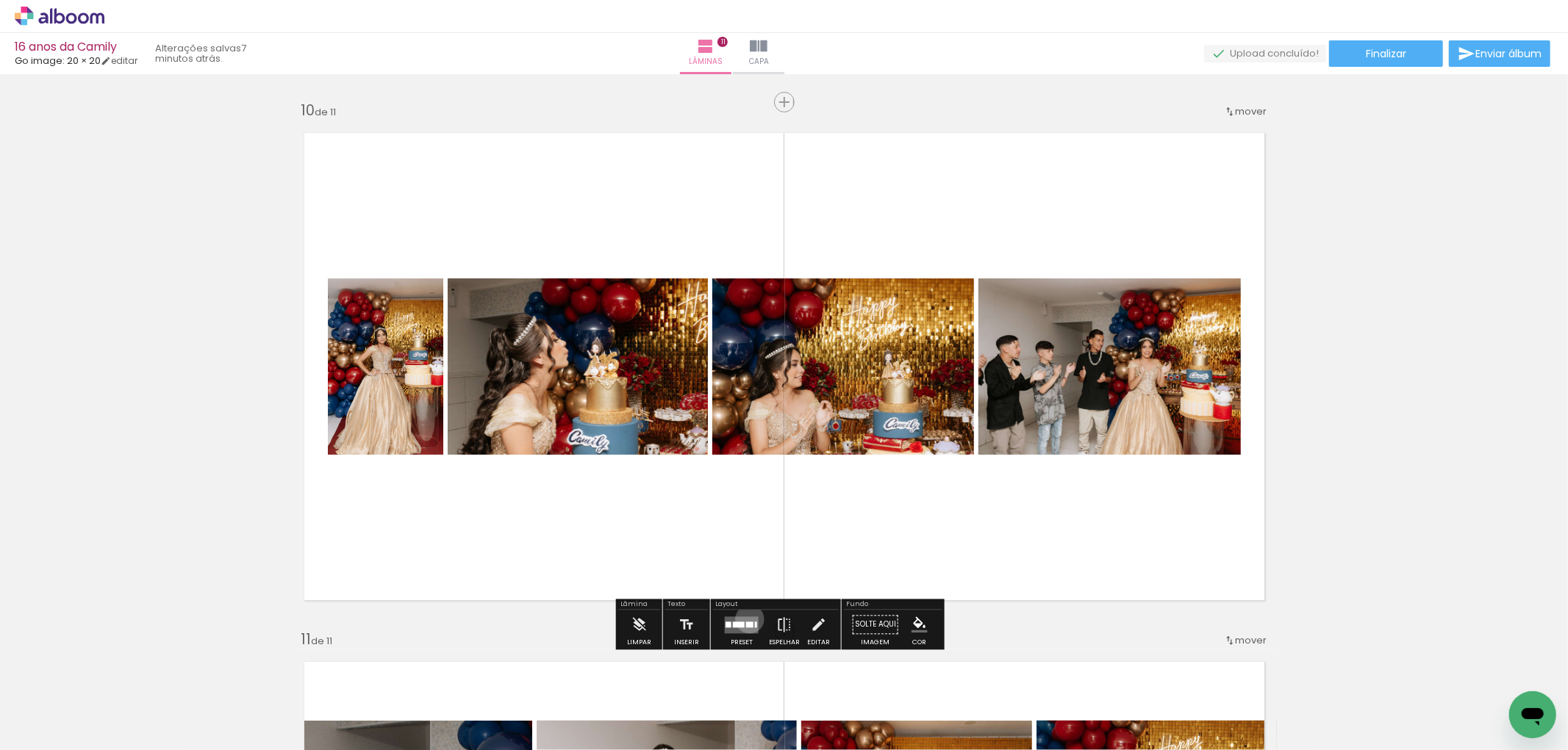
click at [746, 618] on quentale-layouter at bounding box center [741, 625] width 34 height 17
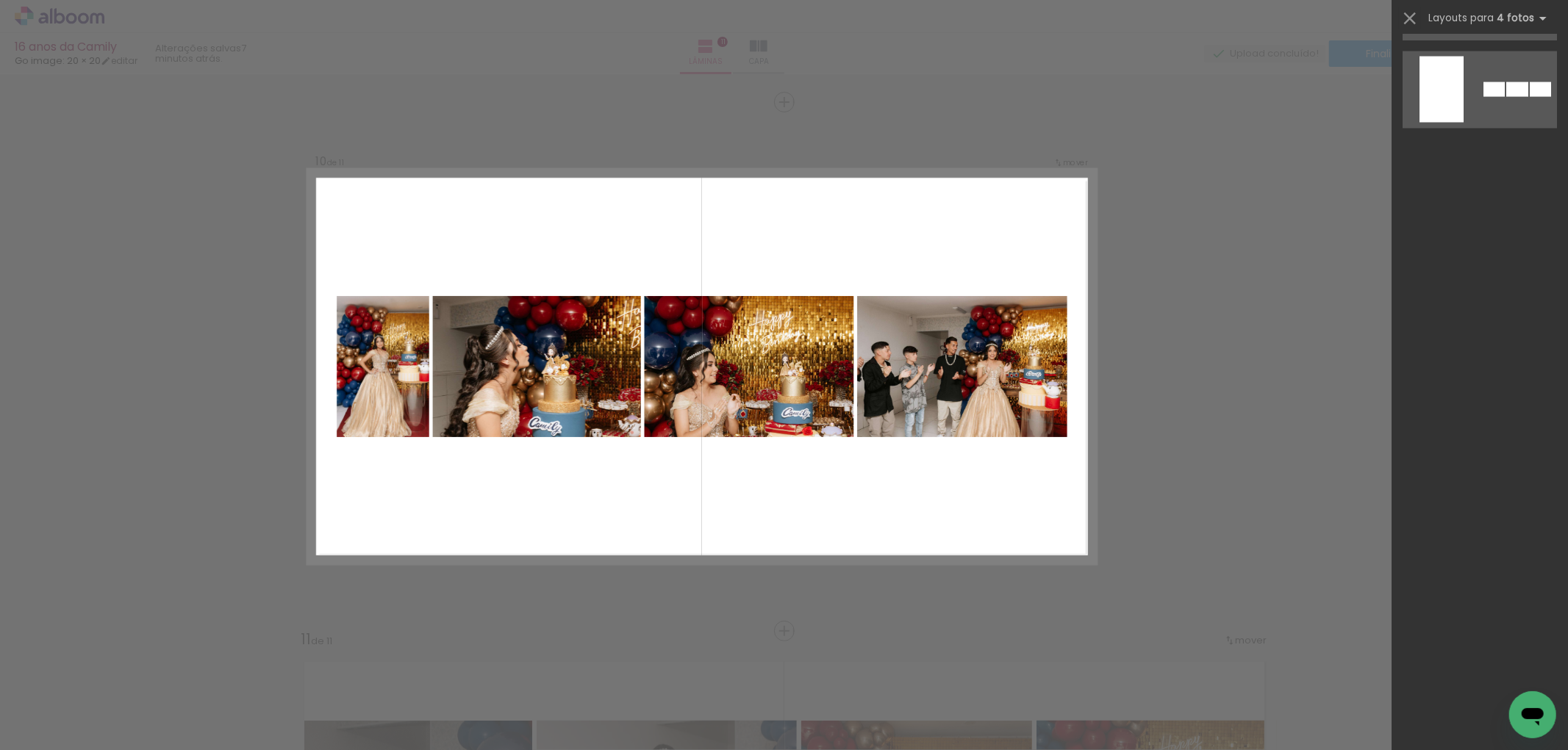
scroll to position [0, 0]
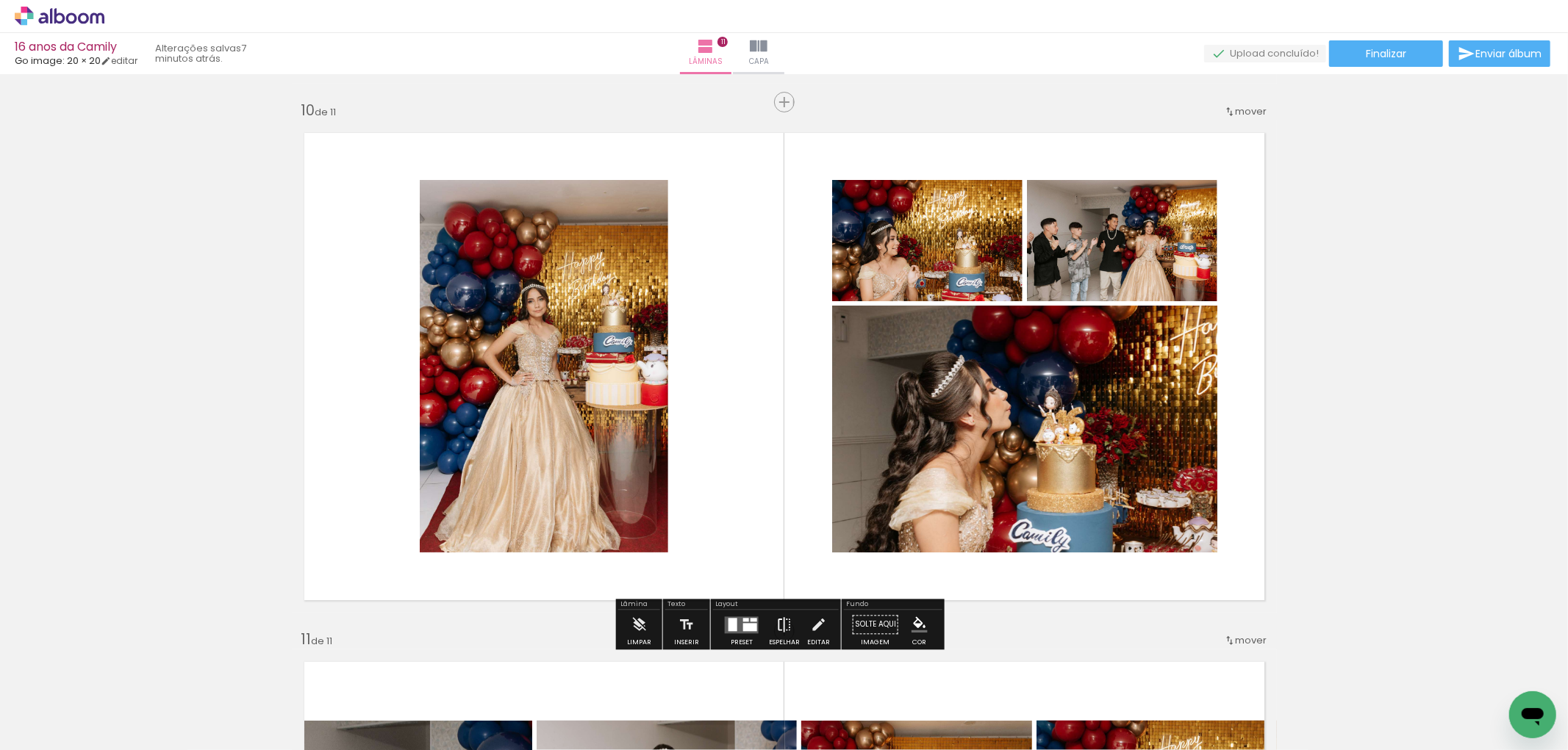
click at [777, 625] on iron-icon at bounding box center [784, 624] width 16 height 29
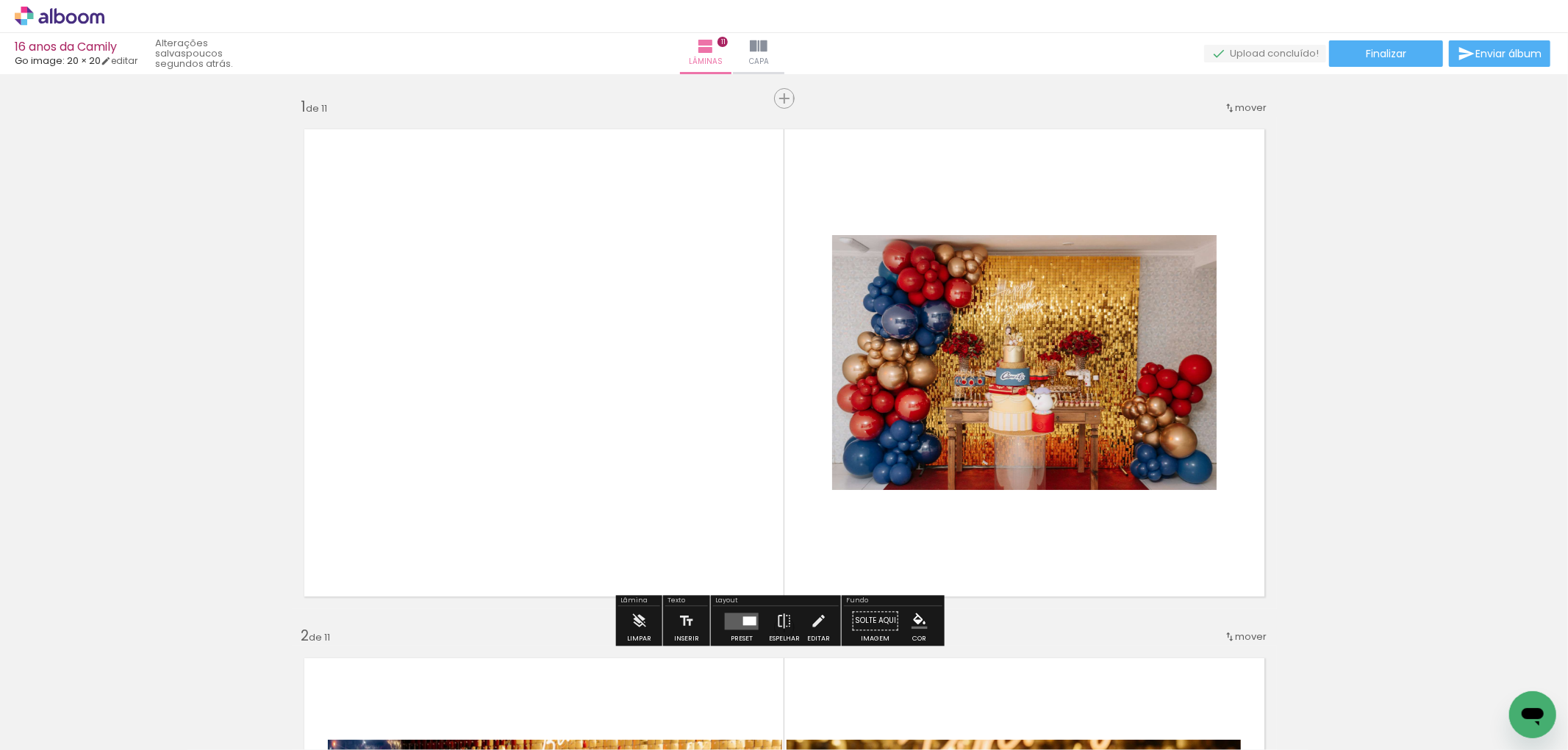
scroll to position [326, 0]
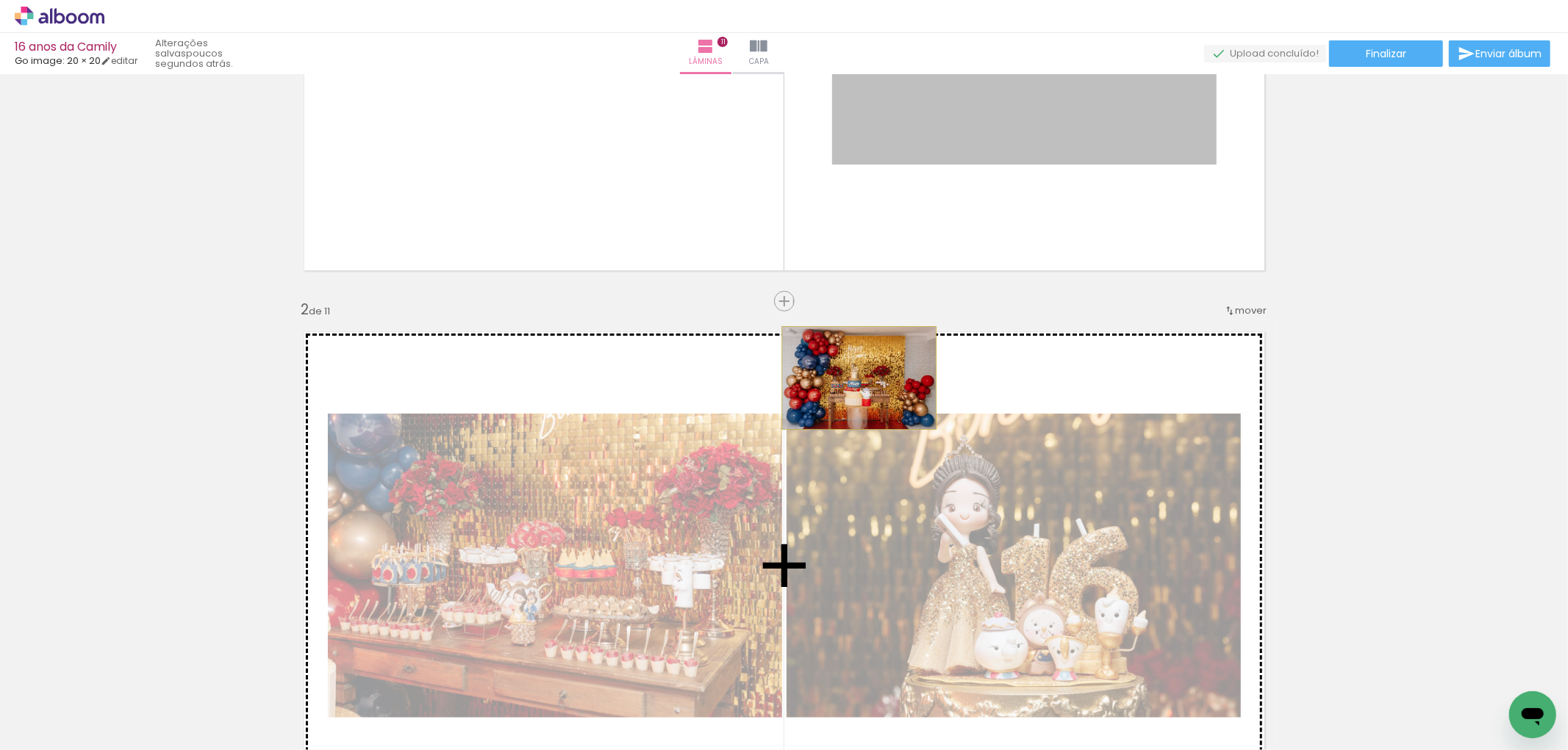
drag, startPoint x: 993, startPoint y: 112, endPoint x: 853, endPoint y: 378, distance: 300.6
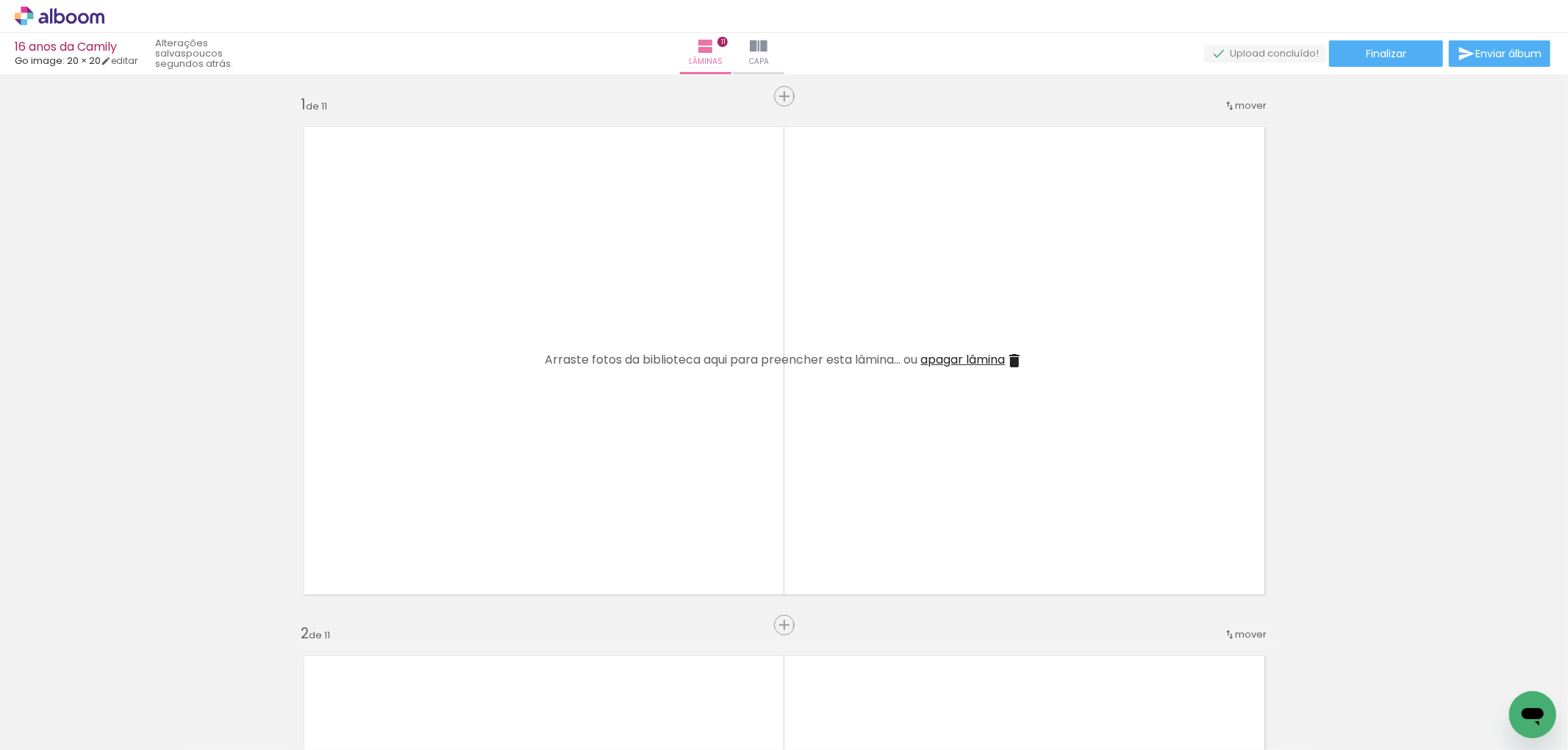
scroll to position [0, 0]
click at [996, 360] on span "apagar lâmina" at bounding box center [963, 361] width 84 height 17
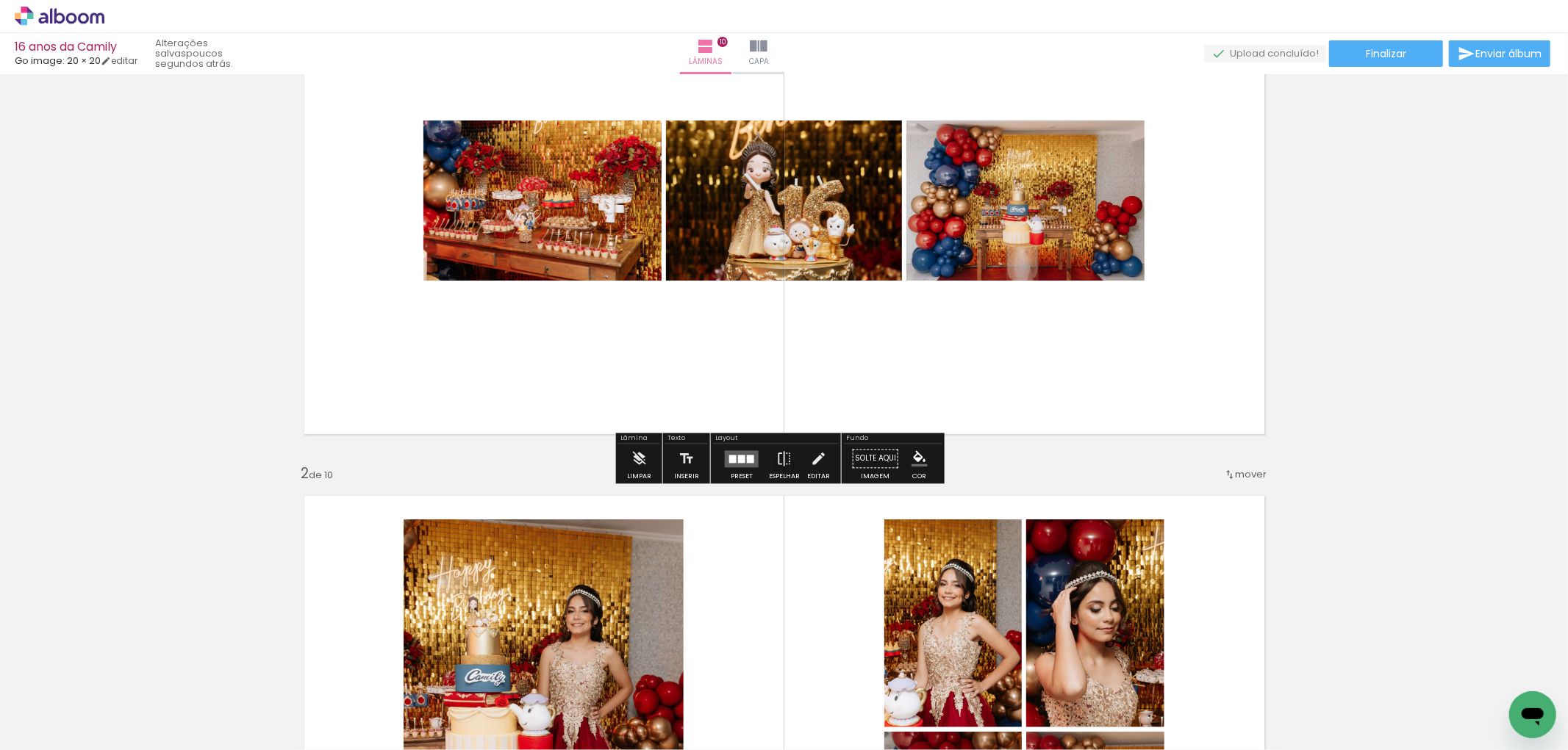
scroll to position [163, 0]
click at [738, 458] on div at bounding box center [741, 458] width 7 height 8
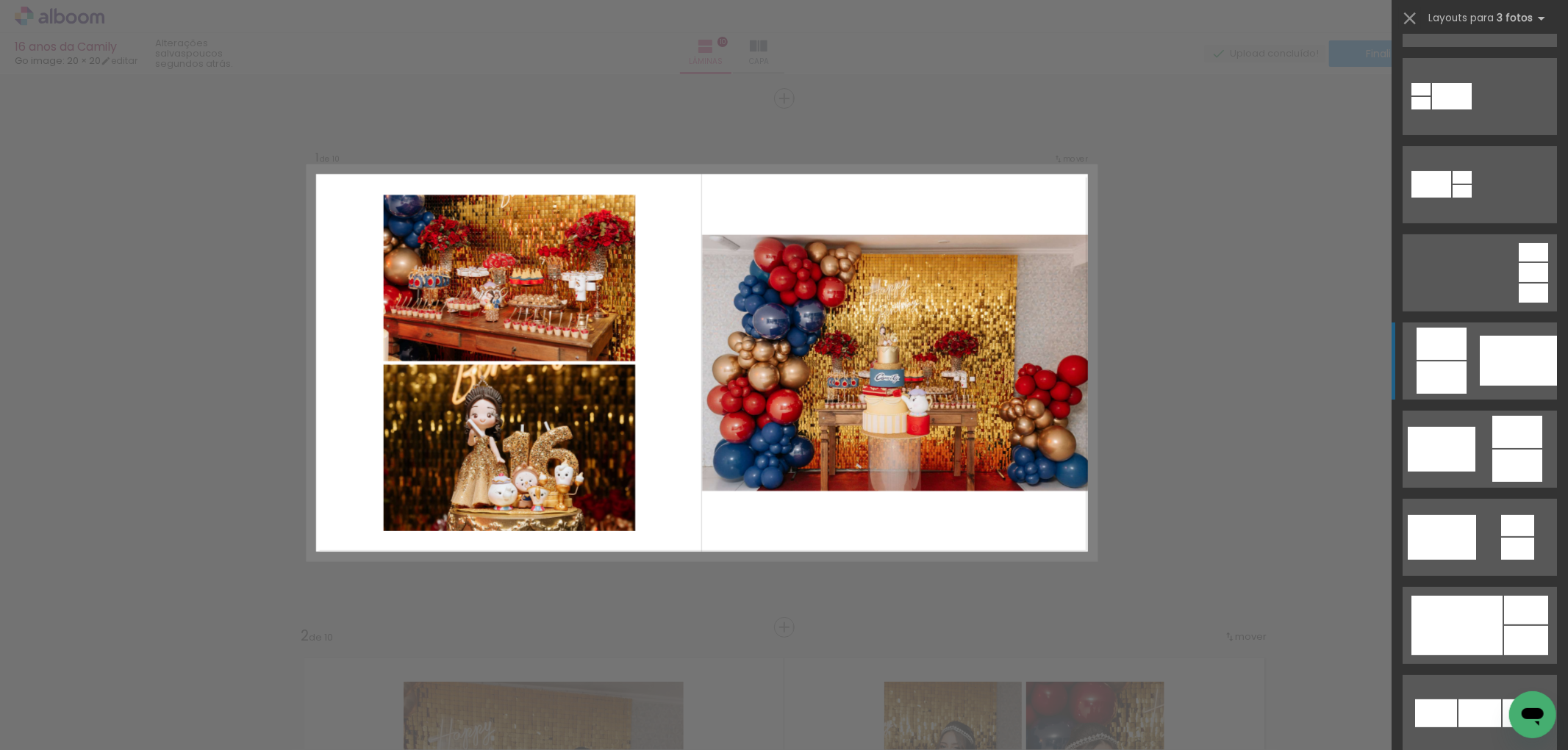
click at [1480, 358] on div at bounding box center [1518, 360] width 77 height 50
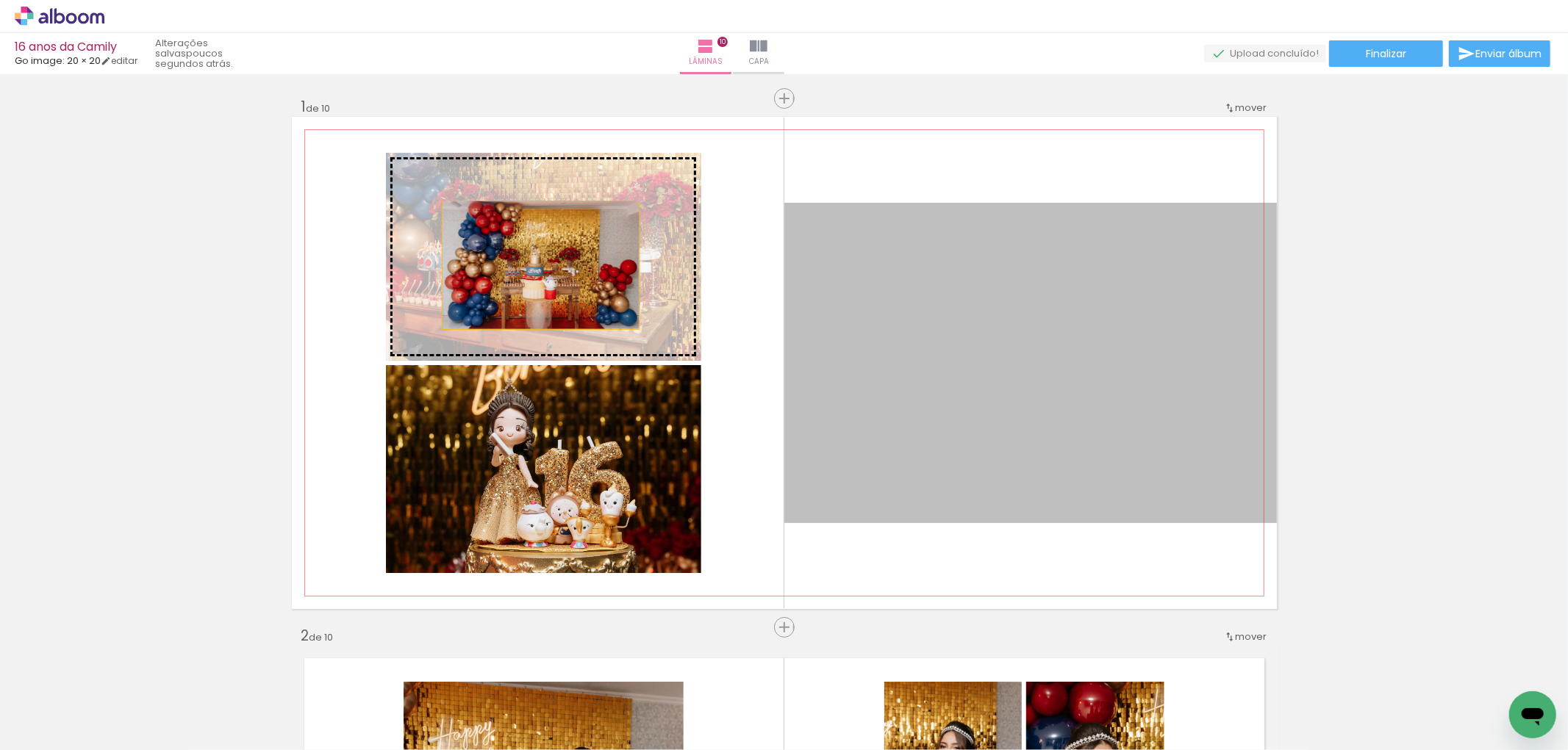
drag, startPoint x: 931, startPoint y: 421, endPoint x: 533, endPoint y: 265, distance: 427.5
click at [0, 0] on slot at bounding box center [0, 0] width 0 height 0
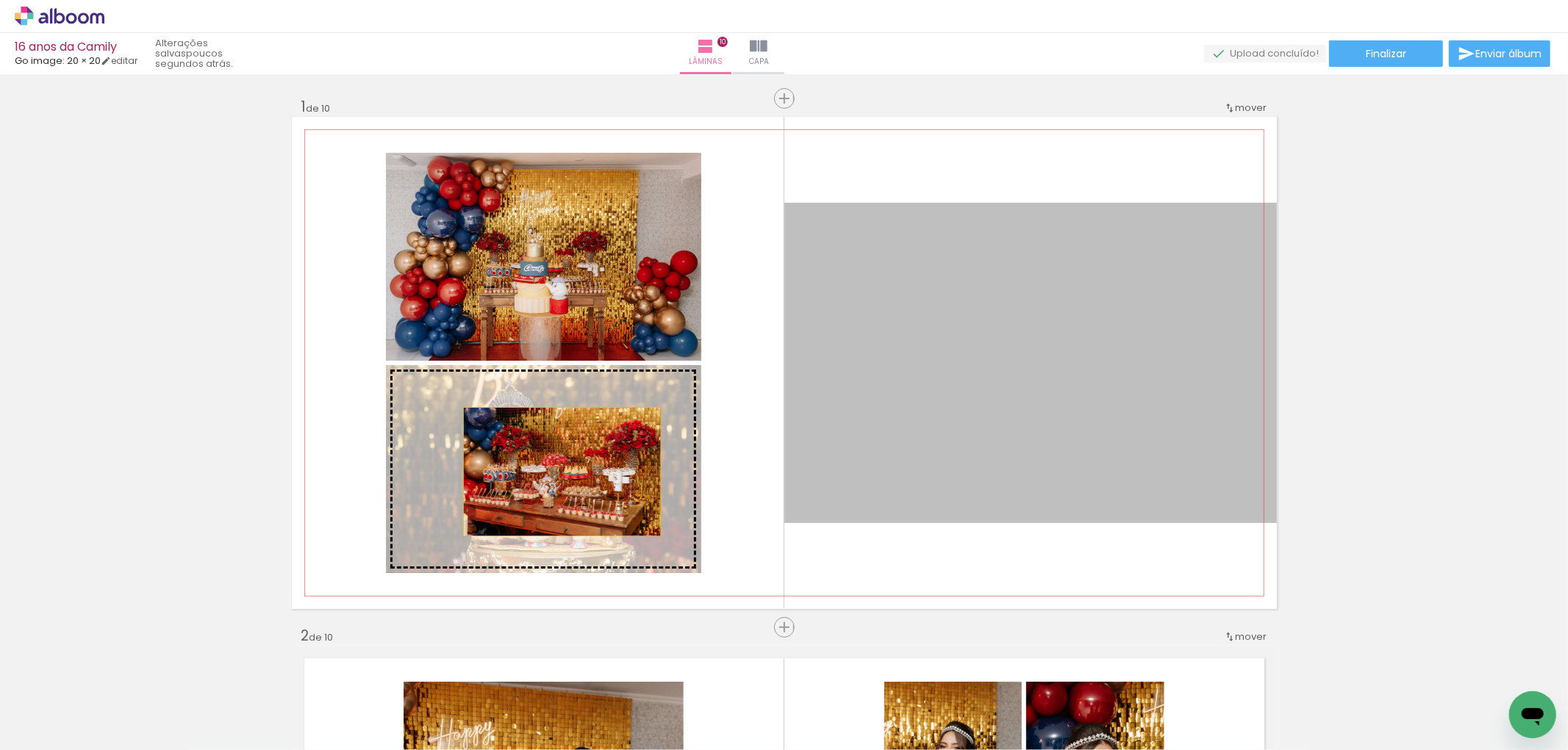
drag, startPoint x: 921, startPoint y: 338, endPoint x: 556, endPoint y: 472, distance: 388.8
click at [0, 0] on slot at bounding box center [0, 0] width 0 height 0
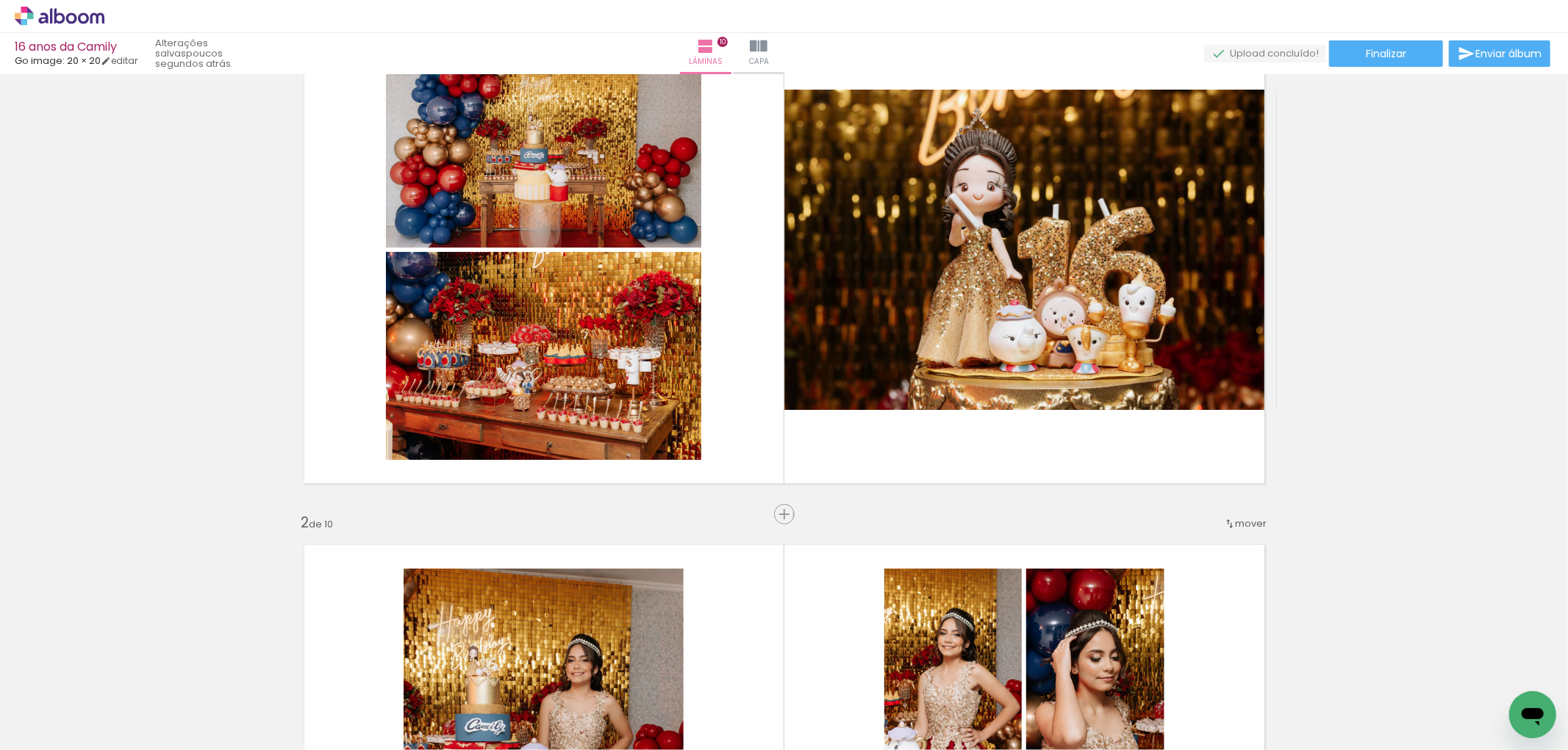
scroll to position [0, 0]
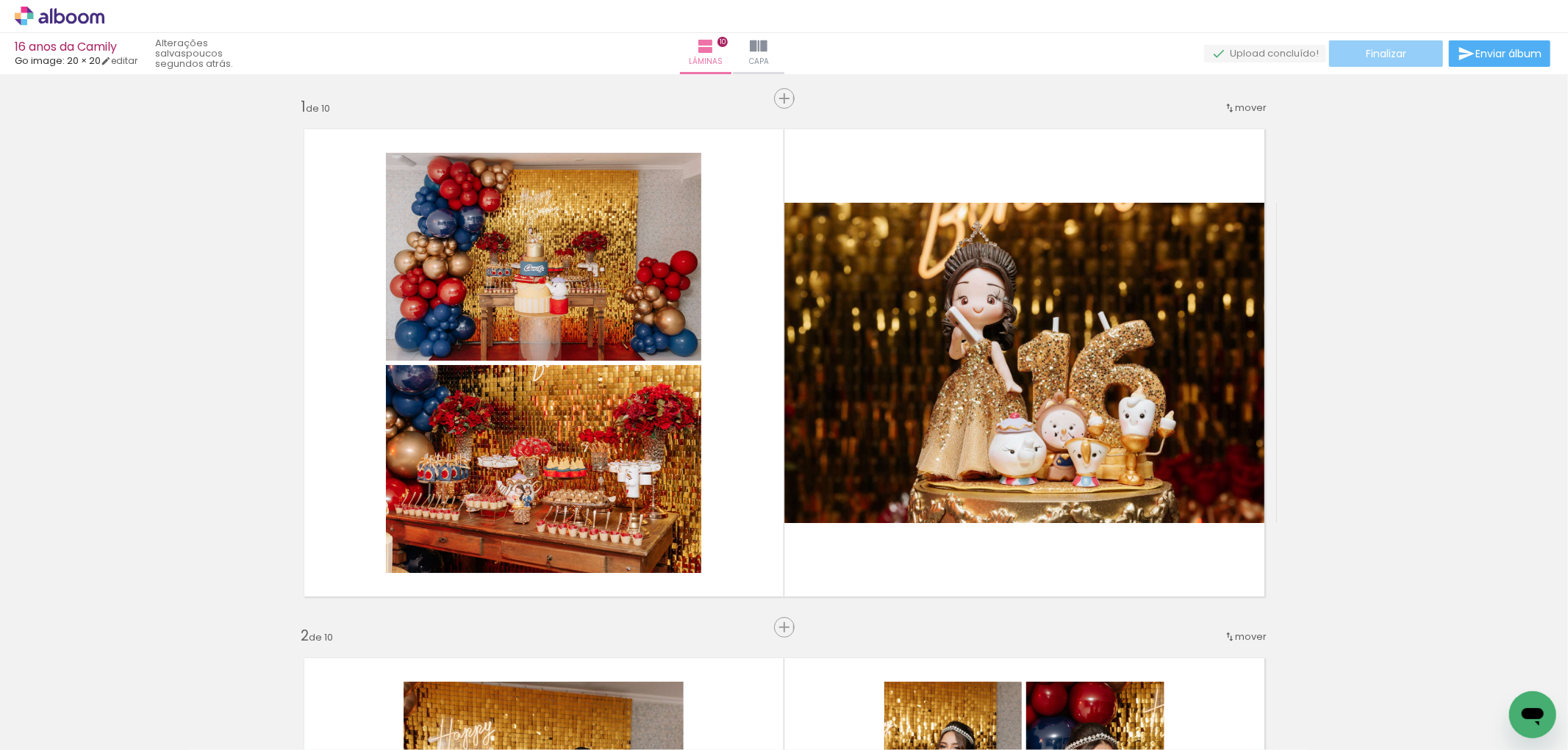
click at [1385, 55] on span "Finalizar" at bounding box center [1386, 53] width 40 height 10
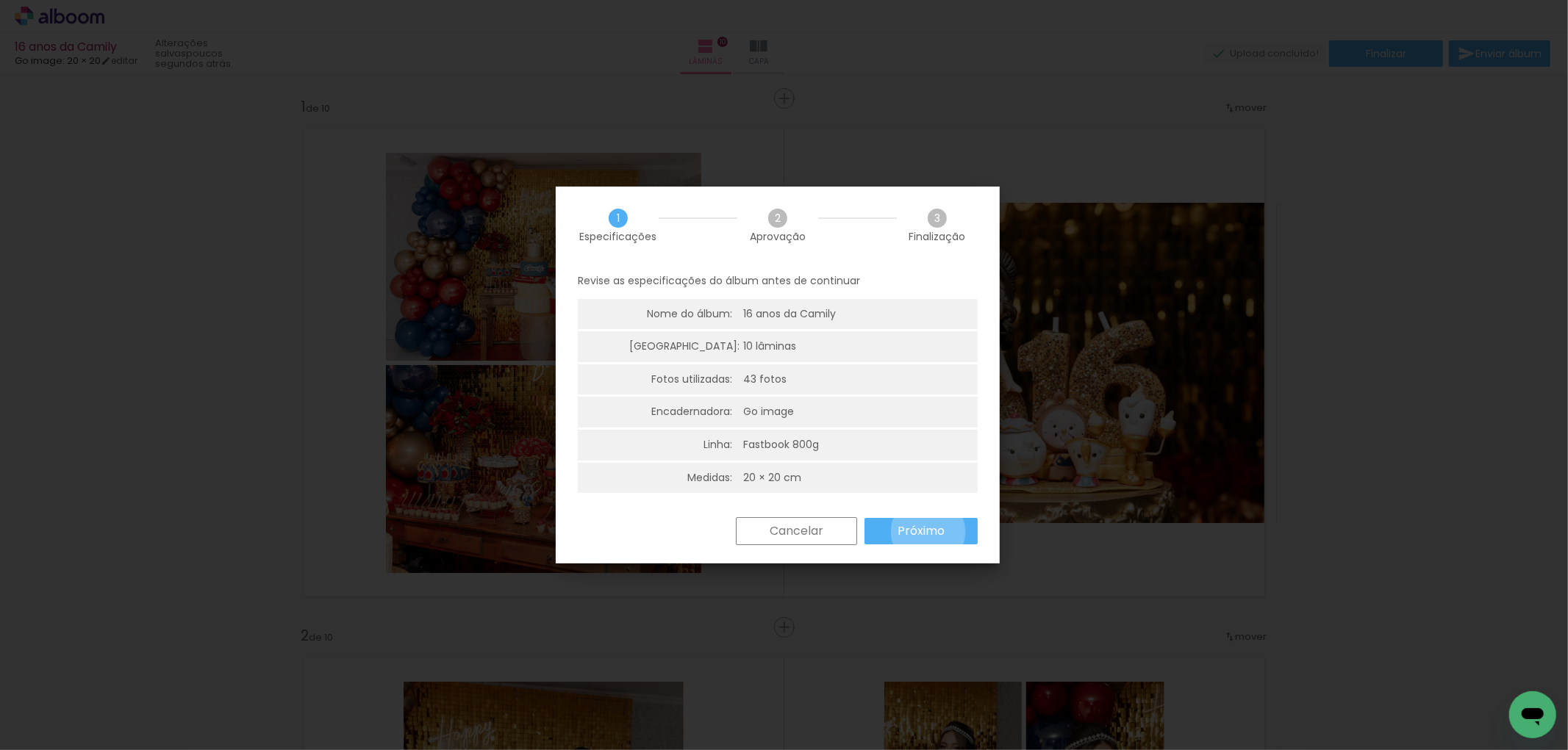
click at [0, 0] on slot "Próximo" at bounding box center [0, 0] width 0 height 0
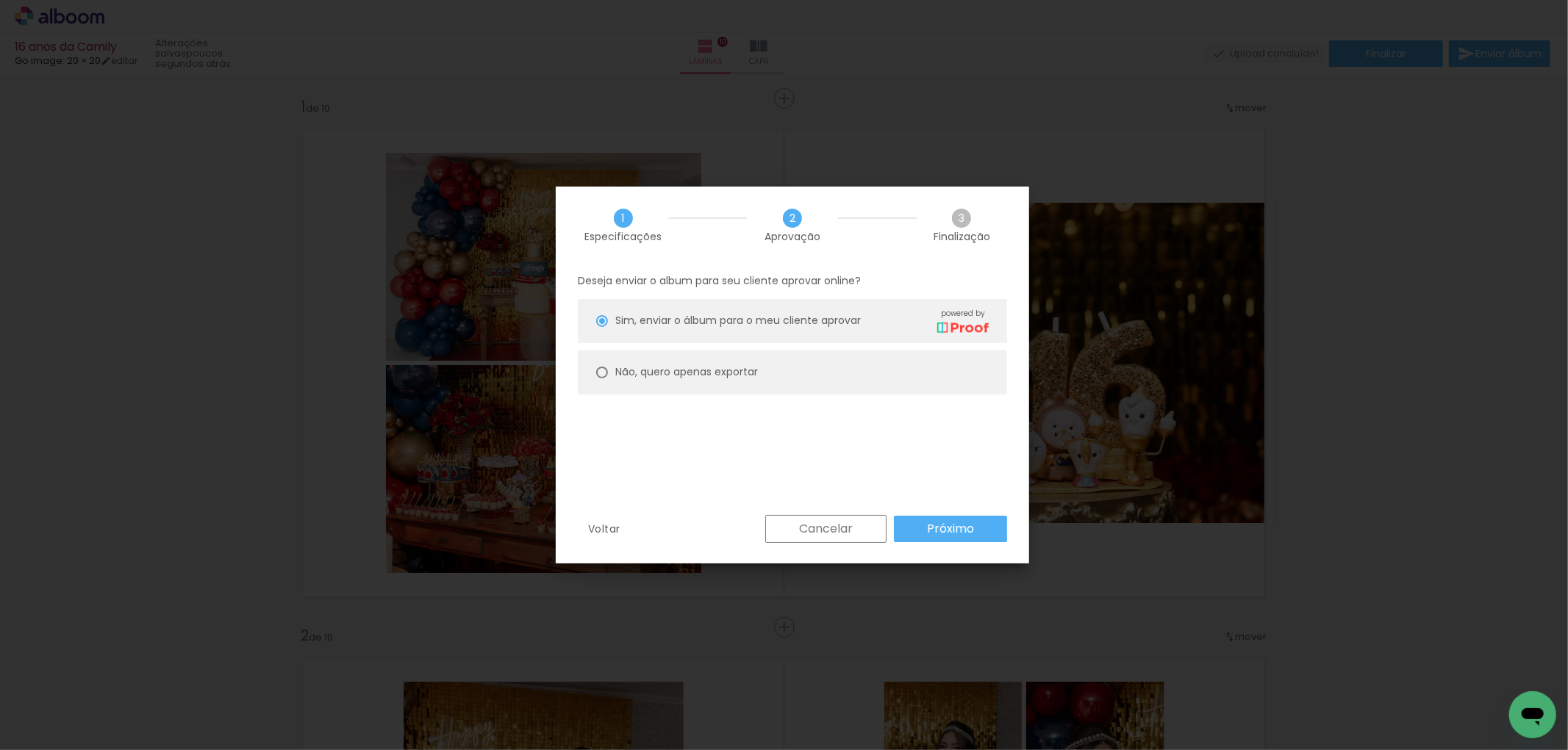
click at [0, 0] on slot "Não, quero apenas exportar" at bounding box center [0, 0] width 0 height 0
type paper-radio-button "on"
click at [0, 0] on slot "Próximo" at bounding box center [0, 0] width 0 height 0
type input "Alta, 300 DPI"
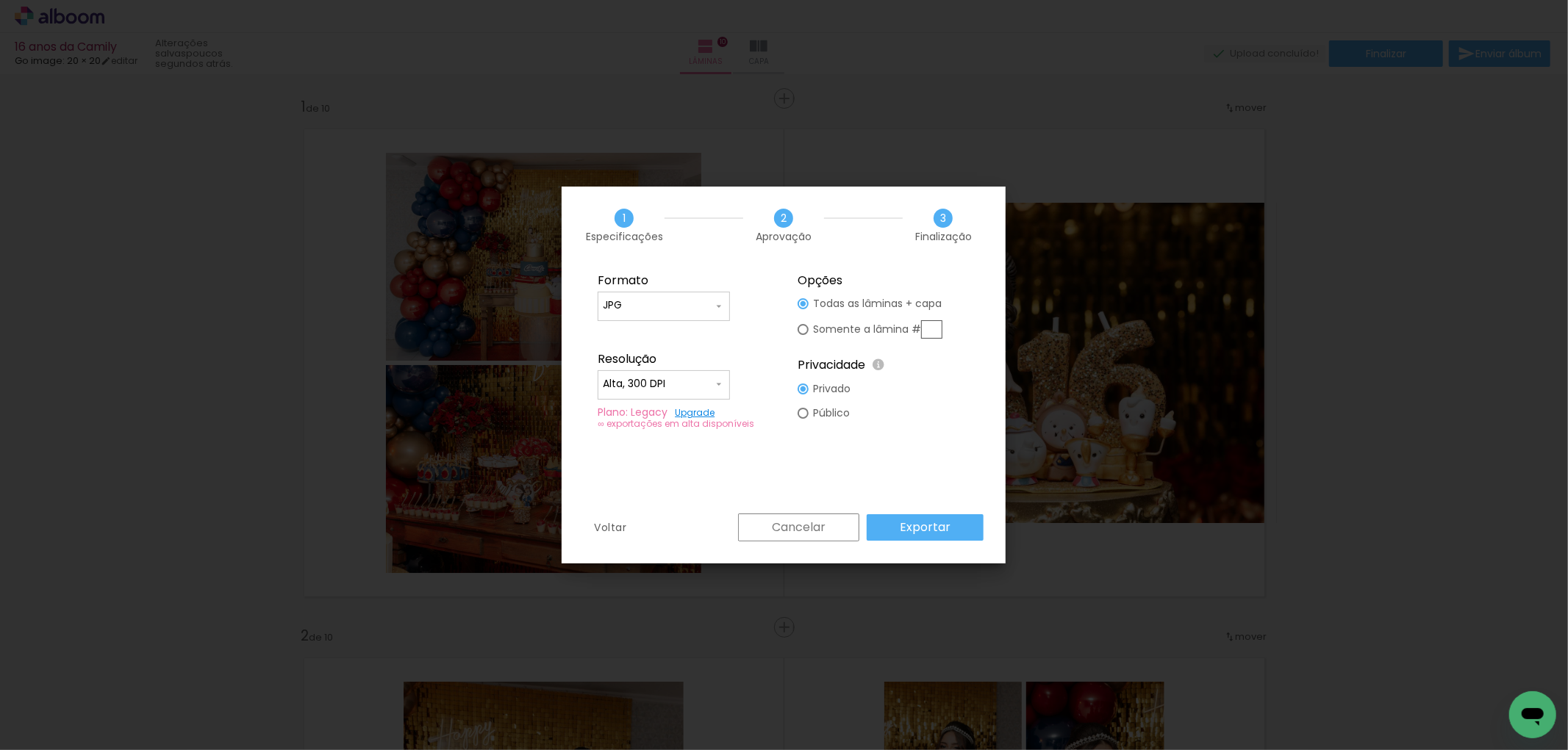
click at [956, 531] on paper-button "Exportar" at bounding box center [925, 528] width 117 height 27
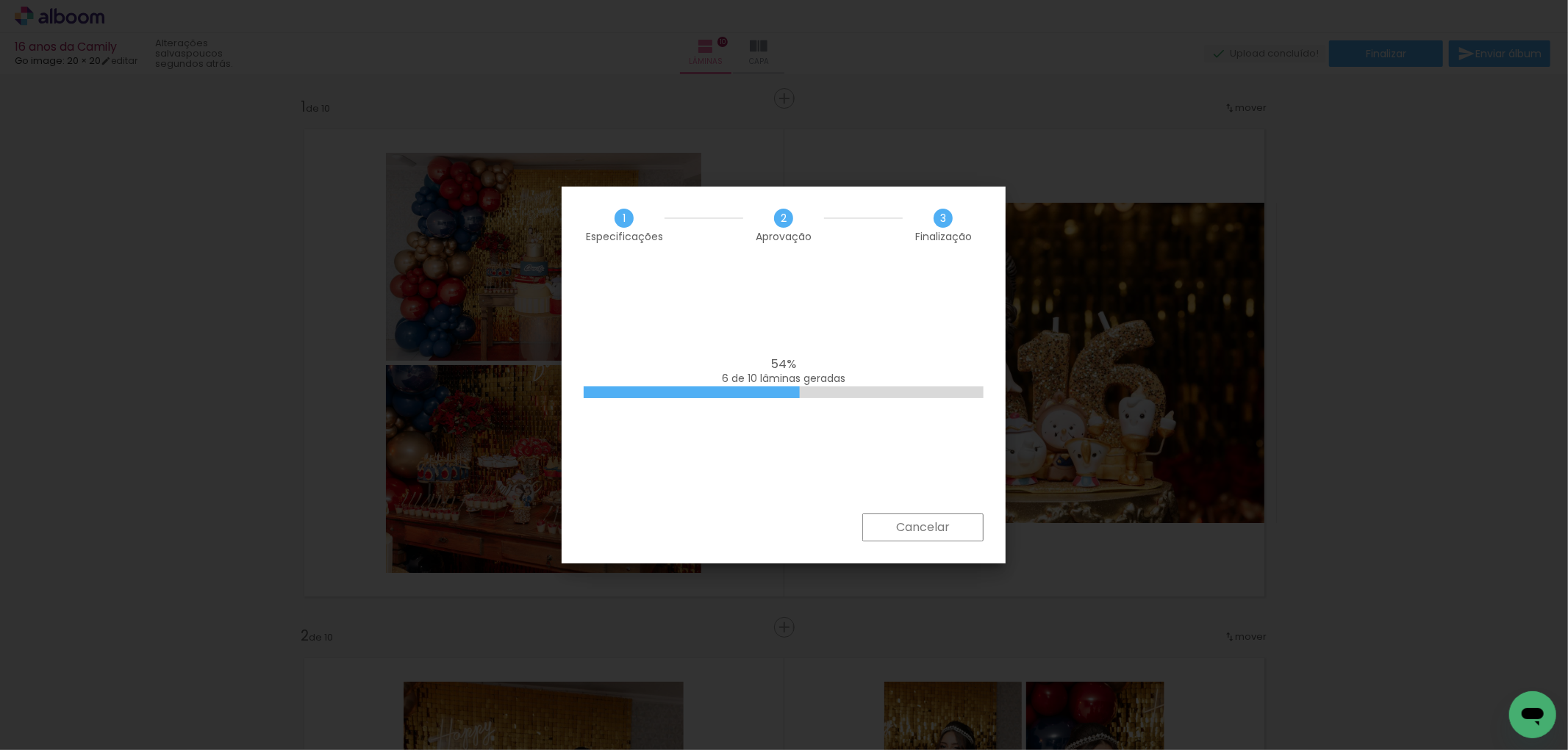
scroll to position [0, 2097]
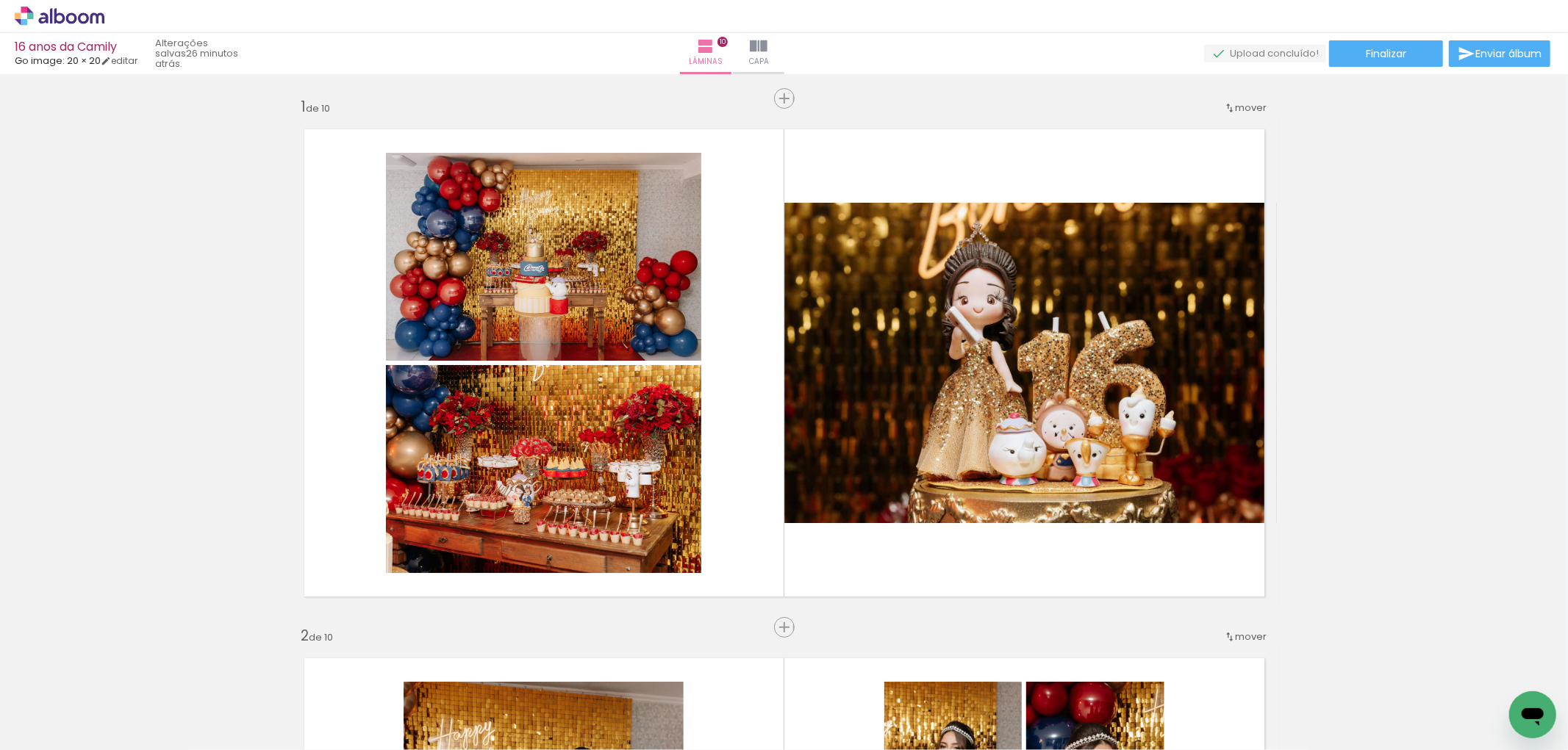
scroll to position [0, 2097]
